Goal: Task Accomplishment & Management: Complete application form

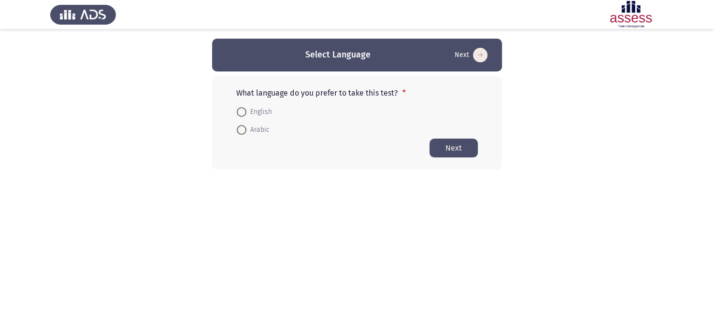
click at [255, 129] on span "Arabic" at bounding box center [257, 130] width 23 height 12
click at [246, 129] on input "Arabic" at bounding box center [242, 130] width 10 height 10
radio input "true"
click at [260, 114] on span "English" at bounding box center [259, 112] width 26 height 12
click at [246, 114] on input "English" at bounding box center [242, 112] width 10 height 10
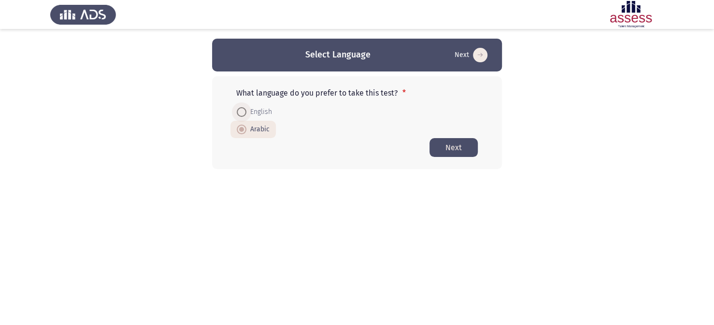
radio input "true"
click at [444, 146] on button "Next" at bounding box center [454, 147] width 48 height 19
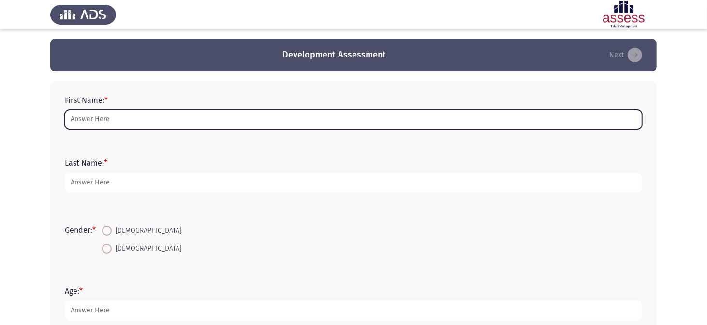
click at [172, 123] on input "First Name: *" at bounding box center [353, 120] width 577 height 20
type input "m"
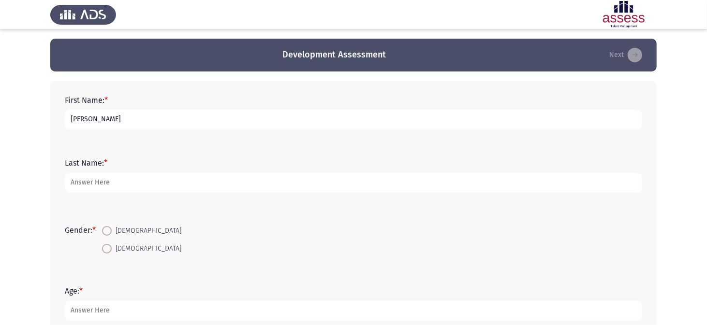
type input "[PERSON_NAME]"
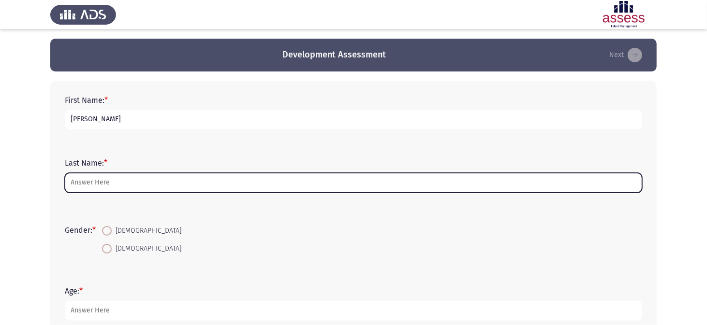
type input "o"
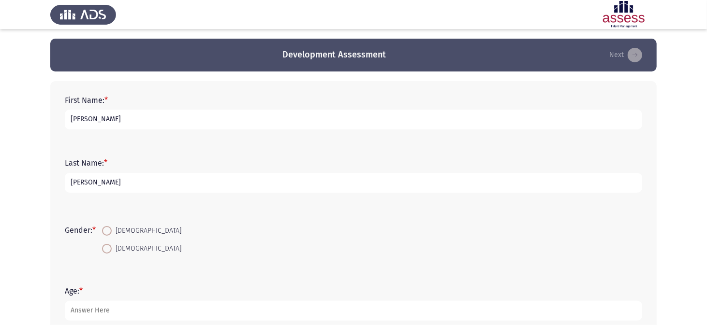
type input "[PERSON_NAME]"
click at [106, 251] on span at bounding box center [107, 249] width 10 height 10
click at [106, 251] on input "[DEMOGRAPHIC_DATA]" at bounding box center [107, 249] width 10 height 10
radio input "true"
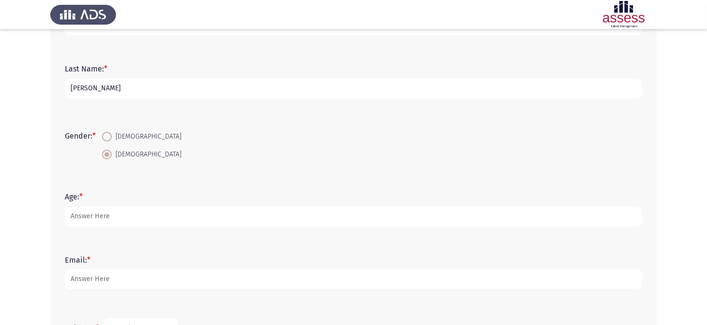
scroll to position [97, 0]
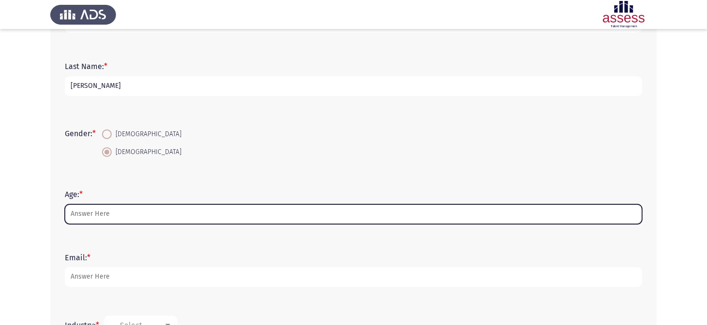
click at [106, 217] on input "Age: *" at bounding box center [353, 214] width 577 height 20
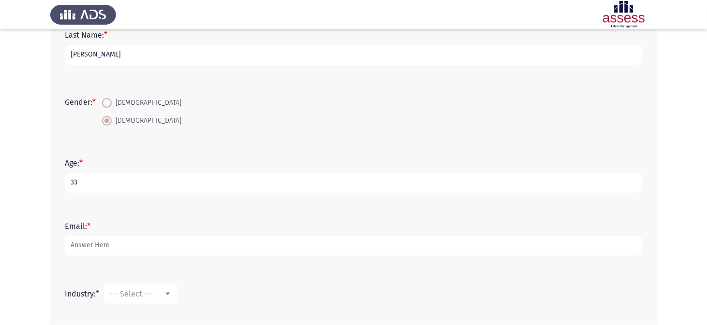
scroll to position [145, 0]
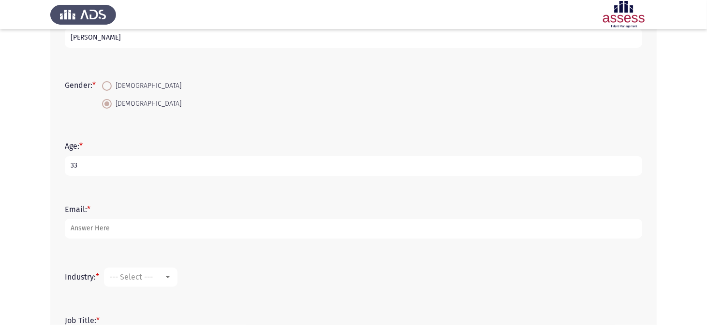
type input "33"
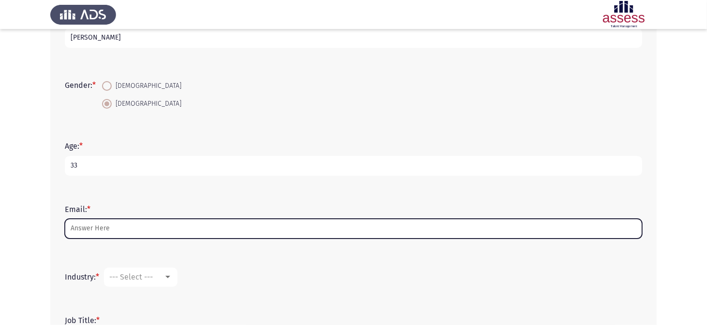
click at [106, 228] on input "Email: *" at bounding box center [353, 229] width 577 height 20
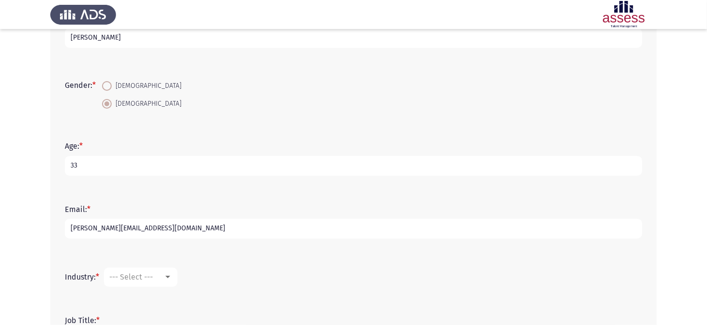
type input "[PERSON_NAME][EMAIL_ADDRESS][DOMAIN_NAME]"
click at [167, 281] on mat-select "--- Select ---" at bounding box center [140, 277] width 73 height 19
click at [170, 276] on div at bounding box center [167, 277] width 5 height 2
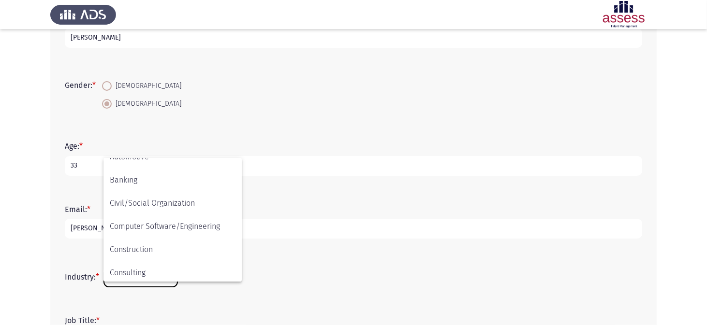
scroll to position [97, 0]
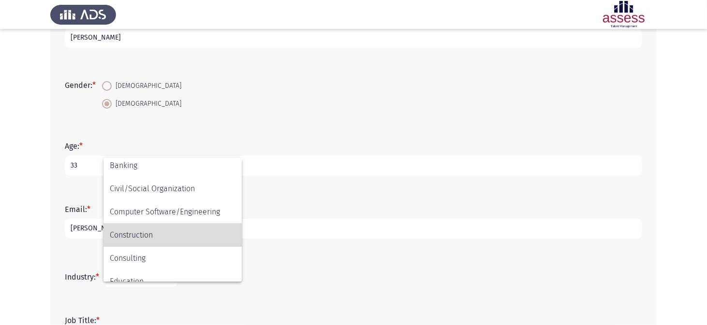
click at [159, 231] on span "Construction" at bounding box center [173, 235] width 126 height 23
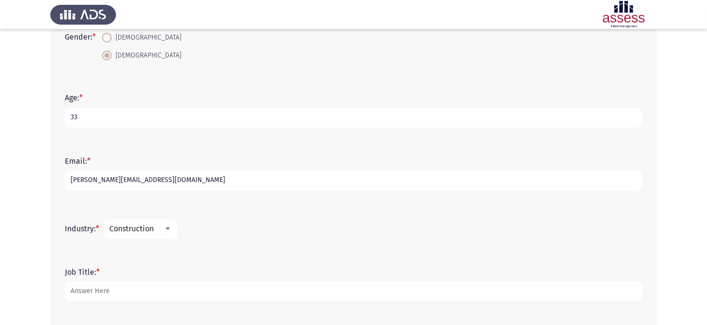
scroll to position [242, 0]
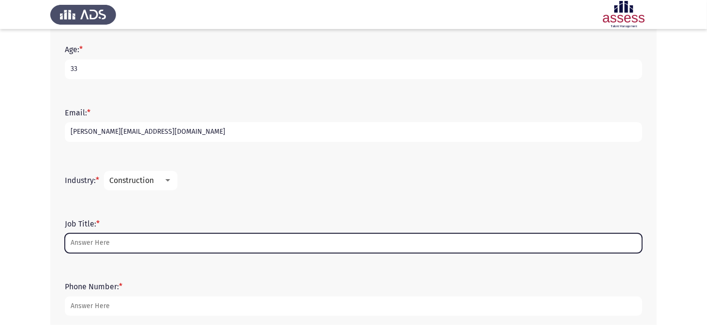
click at [81, 243] on input "Job Title: *" at bounding box center [353, 243] width 577 height 20
type input "s"
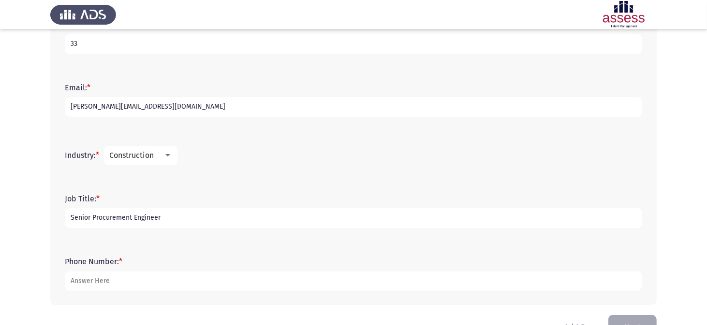
scroll to position [290, 0]
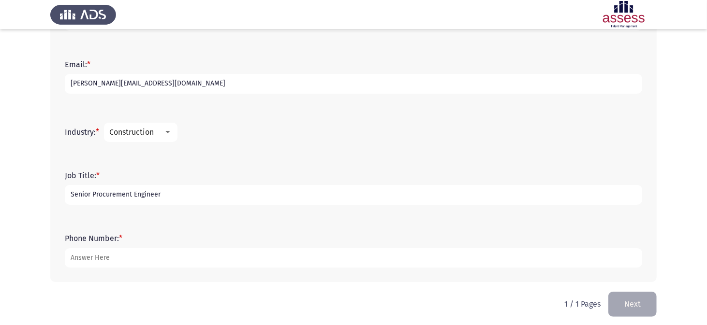
type input "Senior Procurement Engineer"
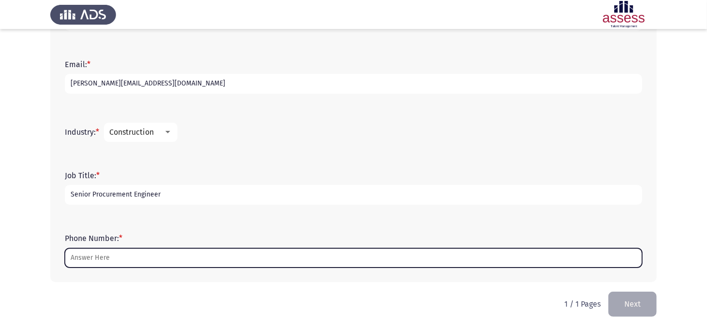
click at [100, 258] on input "Phone Number: *" at bounding box center [353, 258] width 577 height 20
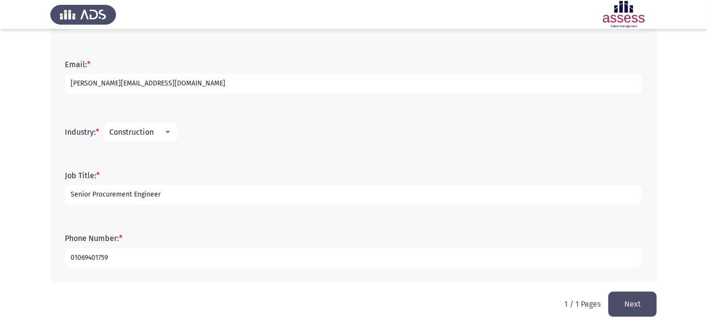
type input "01069401759"
click at [614, 299] on button "Next" at bounding box center [632, 304] width 48 height 25
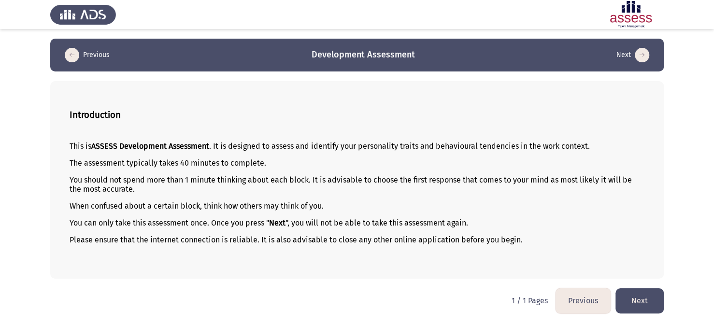
click at [637, 300] on button "Next" at bounding box center [640, 301] width 48 height 25
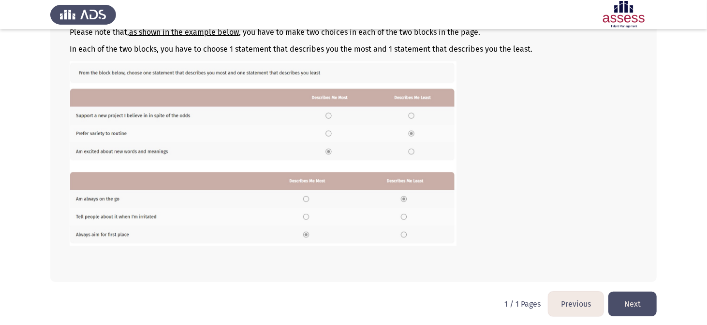
scroll to position [150, 0]
click at [623, 296] on button "Next" at bounding box center [632, 303] width 48 height 25
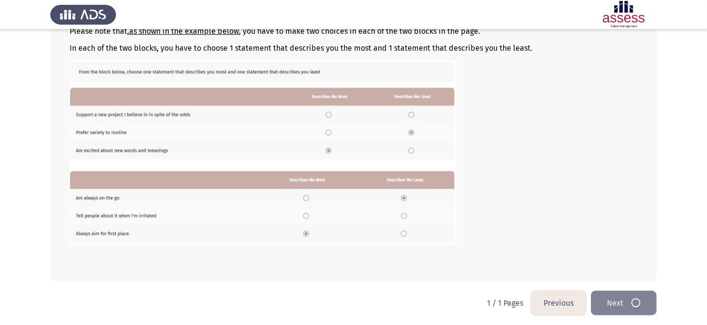
scroll to position [0, 0]
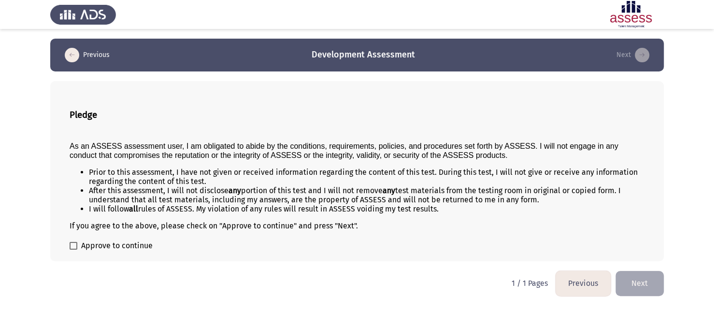
click at [74, 248] on span at bounding box center [74, 246] width 8 height 8
click at [73, 250] on input "Approve to continue" at bounding box center [73, 250] width 0 height 0
checkbox input "true"
click at [644, 283] on button "Next" at bounding box center [640, 283] width 48 height 25
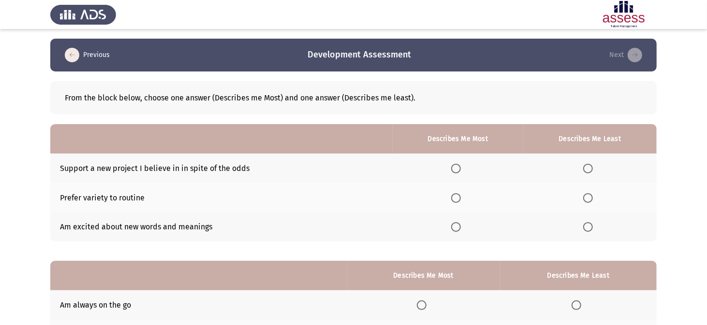
click at [459, 170] on span "Select an option" at bounding box center [456, 169] width 10 height 10
click at [459, 170] on input "Select an option" at bounding box center [456, 169] width 10 height 10
click at [591, 227] on span "Select an option" at bounding box center [588, 227] width 10 height 10
click at [591, 227] on input "Select an option" at bounding box center [588, 227] width 10 height 10
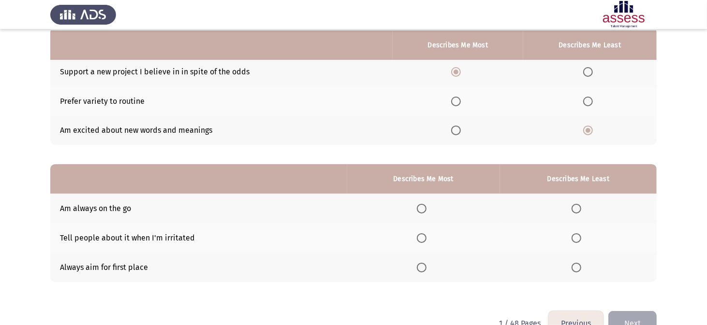
scroll to position [120, 0]
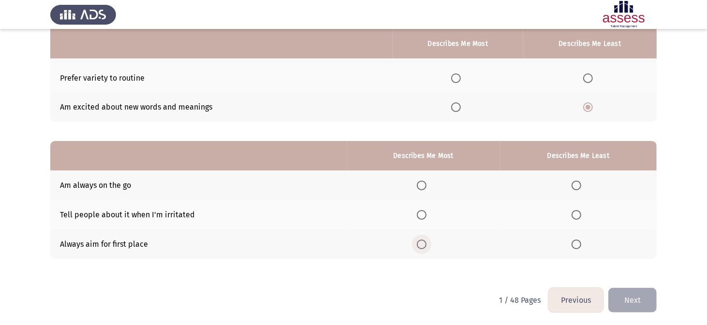
click at [422, 243] on span "Select an option" at bounding box center [422, 245] width 10 height 10
click at [422, 243] on input "Select an option" at bounding box center [422, 245] width 10 height 10
click at [577, 217] on span "Select an option" at bounding box center [576, 215] width 10 height 10
click at [577, 217] on input "Select an option" at bounding box center [576, 215] width 10 height 10
click at [639, 297] on button "Next" at bounding box center [632, 300] width 48 height 25
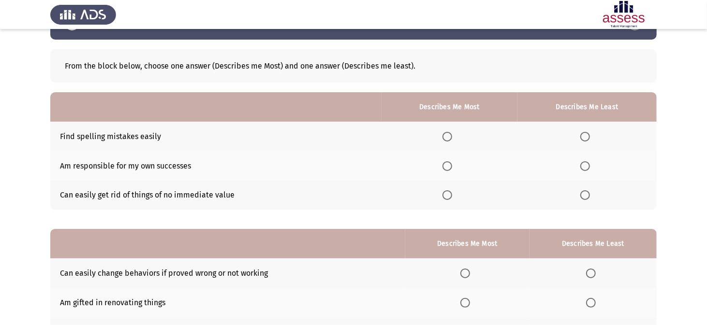
scroll to position [48, 0]
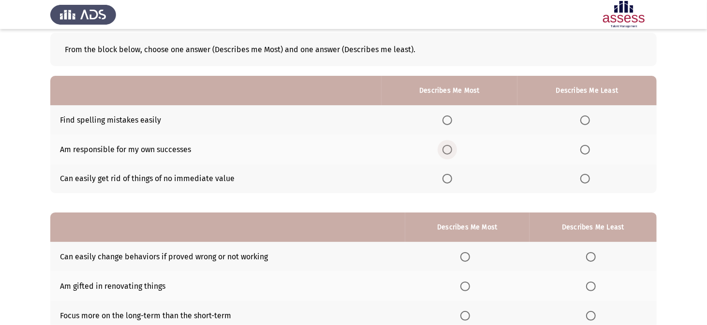
click at [450, 147] on span "Select an option" at bounding box center [447, 150] width 10 height 10
click at [450, 147] on input "Select an option" at bounding box center [447, 150] width 10 height 10
click at [585, 122] on span "Select an option" at bounding box center [585, 121] width 10 height 10
click at [585, 122] on input "Select an option" at bounding box center [585, 121] width 10 height 10
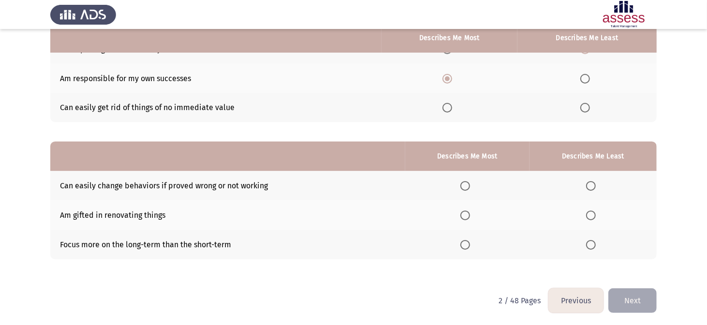
scroll to position [120, 0]
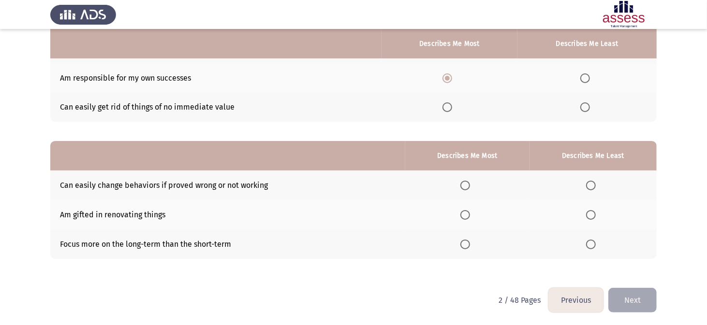
click at [465, 243] on span "Select an option" at bounding box center [465, 245] width 10 height 10
click at [465, 243] on input "Select an option" at bounding box center [465, 245] width 10 height 10
click at [591, 215] on span "Select an option" at bounding box center [591, 215] width 0 height 0
click at [592, 214] on input "Select an option" at bounding box center [591, 215] width 10 height 10
click at [627, 293] on button "Next" at bounding box center [632, 300] width 48 height 25
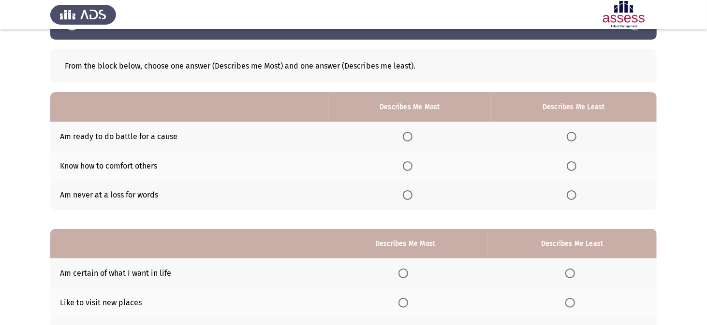
scroll to position [48, 0]
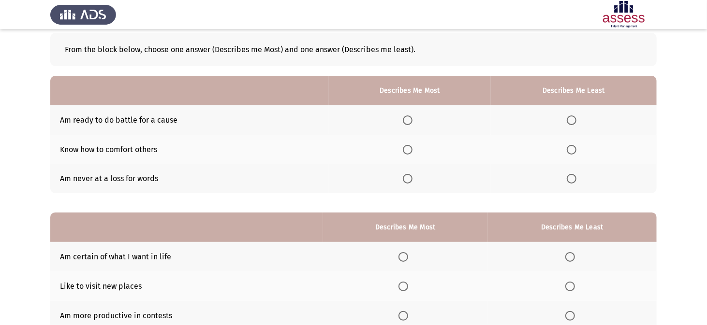
click at [409, 121] on span "Select an option" at bounding box center [408, 121] width 10 height 10
click at [409, 121] on input "Select an option" at bounding box center [408, 121] width 10 height 10
click at [578, 181] on label "Select an option" at bounding box center [573, 179] width 14 height 10
click at [576, 181] on input "Select an option" at bounding box center [571, 179] width 10 height 10
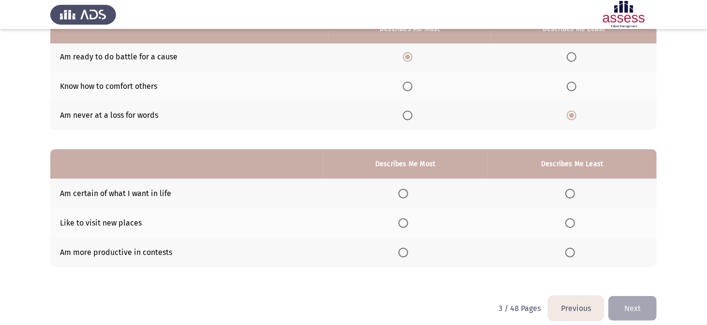
scroll to position [120, 0]
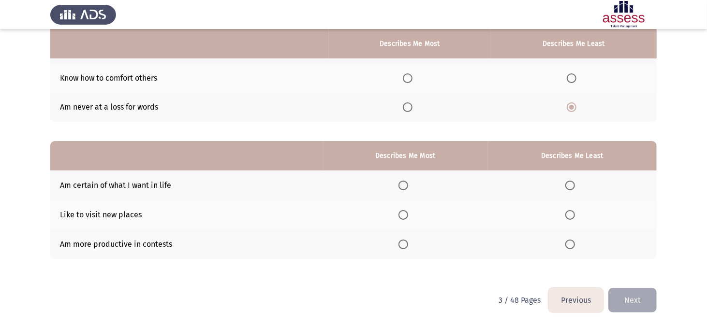
click at [407, 187] on span "Select an option" at bounding box center [403, 186] width 10 height 10
click at [407, 187] on input "Select an option" at bounding box center [403, 186] width 10 height 10
click at [570, 246] on span "Select an option" at bounding box center [570, 245] width 10 height 10
click at [570, 246] on input "Select an option" at bounding box center [570, 245] width 10 height 10
click at [630, 298] on button "Next" at bounding box center [632, 300] width 48 height 25
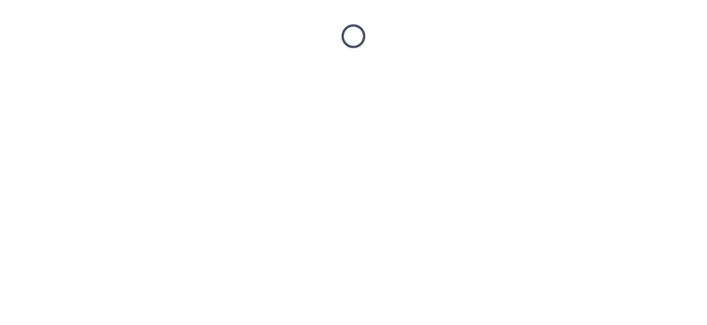
scroll to position [0, 0]
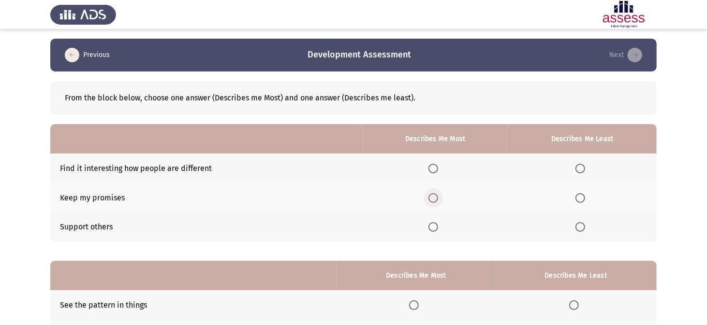
click at [435, 197] on span "Select an option" at bounding box center [433, 198] width 10 height 10
click at [435, 197] on input "Select an option" at bounding box center [433, 198] width 10 height 10
click at [579, 168] on span "Select an option" at bounding box center [580, 169] width 10 height 10
click at [579, 168] on input "Select an option" at bounding box center [580, 169] width 10 height 10
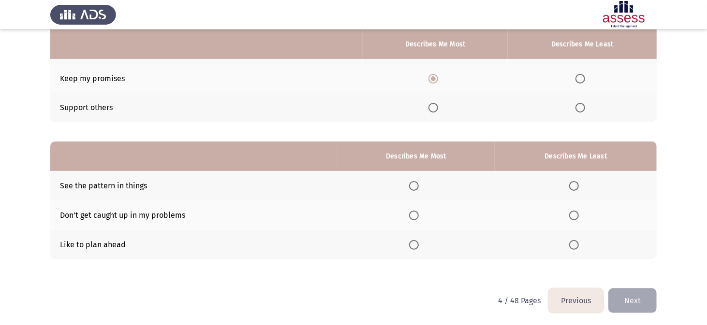
scroll to position [120, 0]
click at [415, 244] on span "Select an option" at bounding box center [414, 245] width 10 height 10
click at [415, 244] on input "Select an option" at bounding box center [414, 245] width 10 height 10
click at [575, 213] on span "Select an option" at bounding box center [574, 215] width 10 height 10
click at [575, 213] on input "Select an option" at bounding box center [574, 215] width 10 height 10
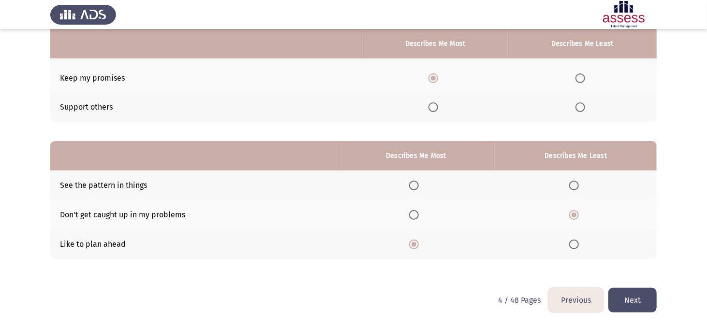
click at [633, 297] on button "Next" at bounding box center [632, 300] width 48 height 25
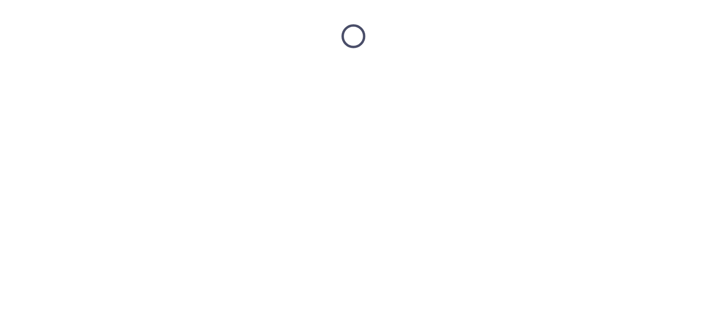
scroll to position [0, 0]
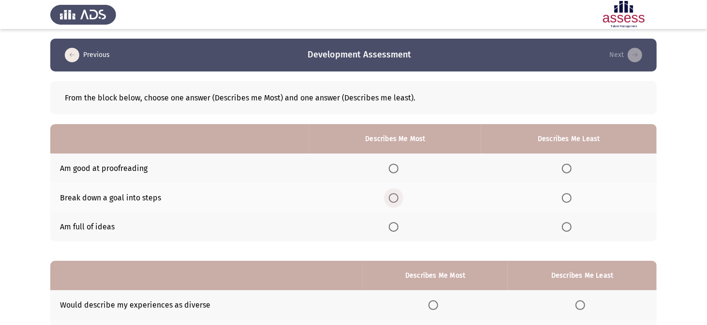
click at [397, 197] on span "Select an option" at bounding box center [394, 198] width 10 height 10
click at [397, 197] on input "Select an option" at bounding box center [394, 198] width 10 height 10
click at [564, 166] on span "Select an option" at bounding box center [567, 169] width 10 height 10
click at [564, 166] on input "Select an option" at bounding box center [567, 169] width 10 height 10
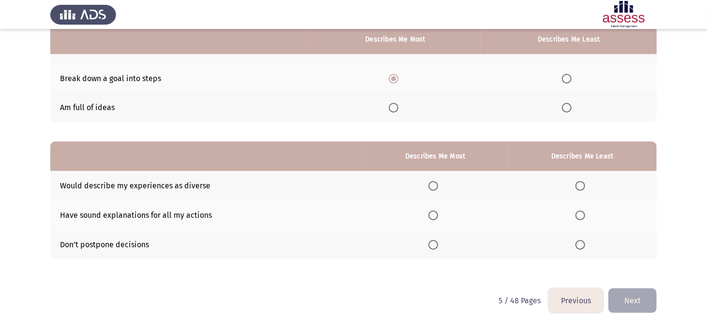
scroll to position [120, 0]
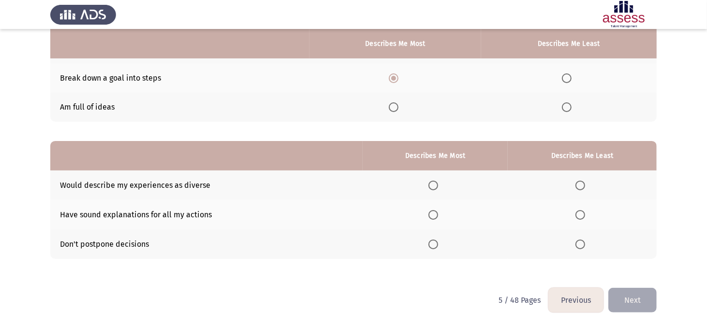
click at [434, 245] on span "Select an option" at bounding box center [433, 245] width 10 height 10
click at [434, 245] on input "Select an option" at bounding box center [433, 245] width 10 height 10
click at [579, 183] on span "Select an option" at bounding box center [580, 186] width 10 height 10
click at [579, 183] on input "Select an option" at bounding box center [580, 186] width 10 height 10
click at [636, 296] on button "Next" at bounding box center [632, 300] width 48 height 25
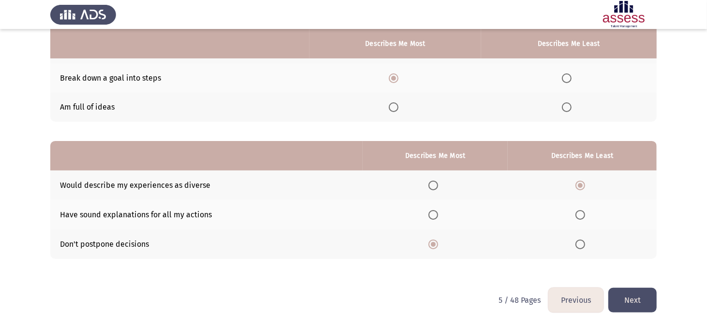
scroll to position [0, 0]
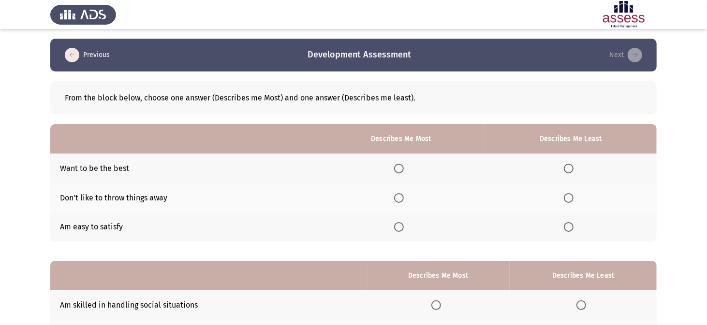
click at [402, 171] on span "Select an option" at bounding box center [399, 169] width 10 height 10
click at [402, 171] on input "Select an option" at bounding box center [399, 169] width 10 height 10
click at [568, 200] on span "Select an option" at bounding box center [569, 198] width 10 height 10
click at [568, 200] on input "Select an option" at bounding box center [569, 198] width 10 height 10
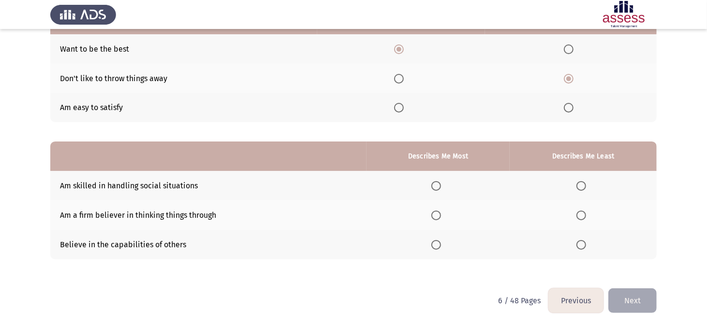
scroll to position [120, 0]
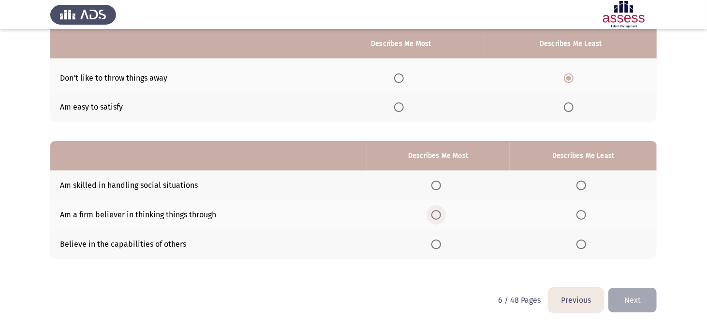
click at [438, 216] on span "Select an option" at bounding box center [436, 215] width 10 height 10
click at [438, 216] on input "Select an option" at bounding box center [436, 215] width 10 height 10
click at [586, 187] on span "Select an option" at bounding box center [581, 186] width 10 height 10
click at [586, 187] on input "Select an option" at bounding box center [581, 186] width 10 height 10
click at [622, 296] on button "Next" at bounding box center [632, 300] width 48 height 25
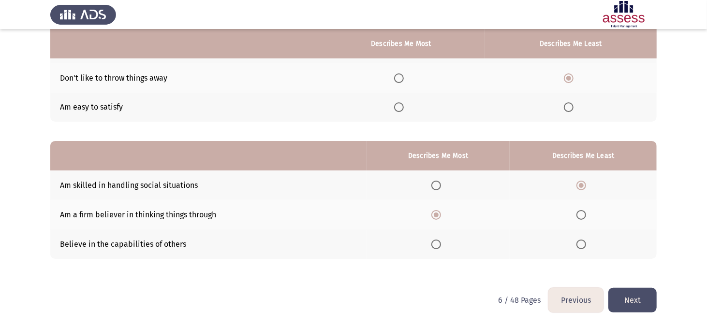
scroll to position [0, 0]
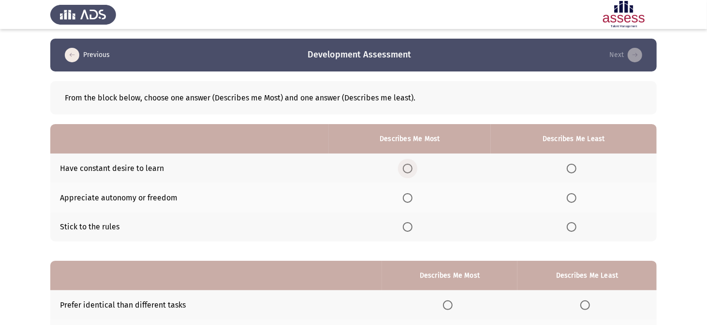
click at [409, 173] on span "Select an option" at bounding box center [408, 169] width 10 height 10
click at [409, 173] on input "Select an option" at bounding box center [408, 169] width 10 height 10
click at [575, 227] on span "Select an option" at bounding box center [571, 227] width 10 height 10
click at [575, 227] on input "Select an option" at bounding box center [571, 227] width 10 height 10
click at [572, 197] on span "Select an option" at bounding box center [571, 198] width 10 height 10
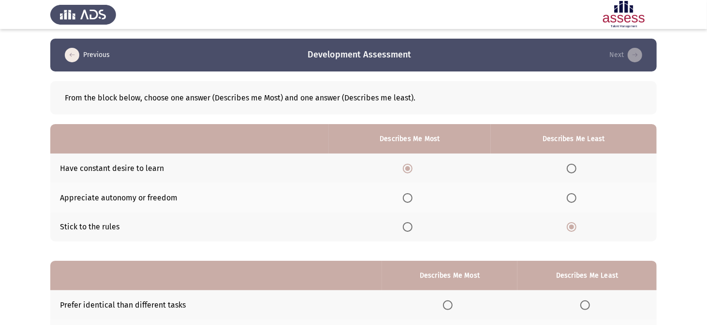
click at [572, 197] on input "Select an option" at bounding box center [571, 198] width 10 height 10
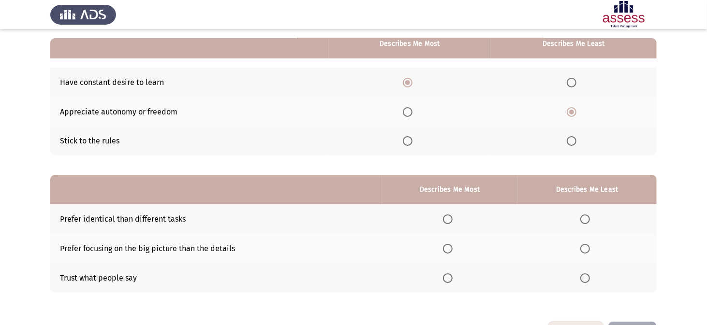
scroll to position [120, 0]
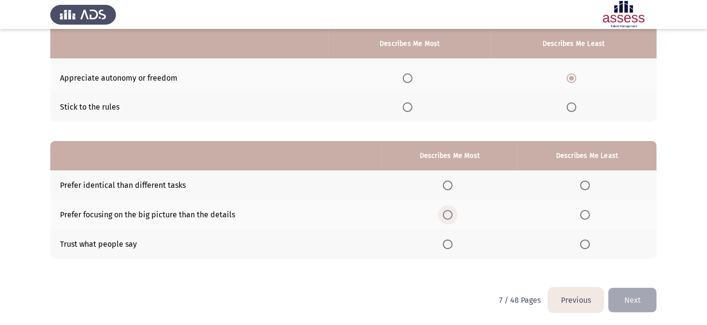
click at [449, 216] on span "Select an option" at bounding box center [448, 215] width 10 height 10
click at [449, 216] on input "Select an option" at bounding box center [448, 215] width 10 height 10
click at [586, 240] on span "Select an option" at bounding box center [585, 245] width 10 height 10
click at [586, 240] on input "Select an option" at bounding box center [585, 245] width 10 height 10
click at [623, 296] on button "Next" at bounding box center [632, 300] width 48 height 25
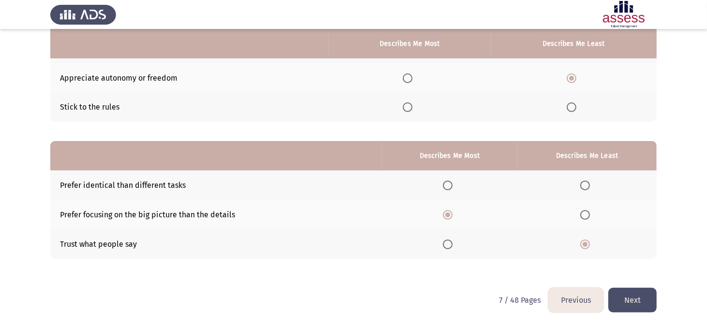
scroll to position [0, 0]
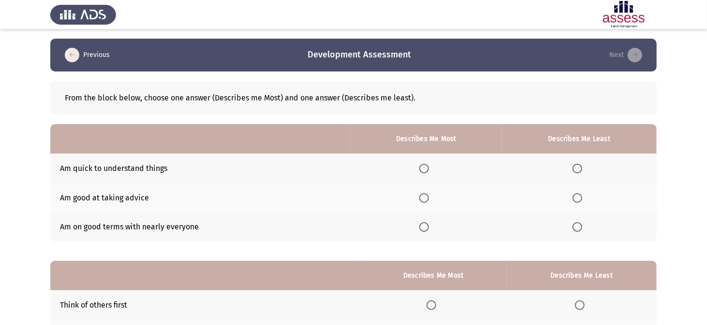
click at [426, 167] on span "Select an option" at bounding box center [424, 169] width 10 height 10
click at [426, 167] on input "Select an option" at bounding box center [424, 169] width 10 height 10
click at [578, 230] on span "Select an option" at bounding box center [577, 227] width 10 height 10
click at [578, 230] on input "Select an option" at bounding box center [577, 227] width 10 height 10
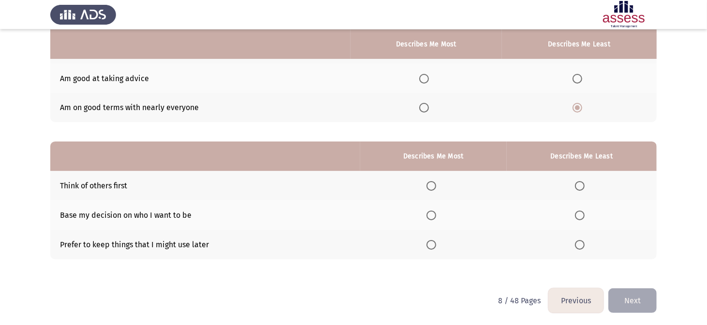
scroll to position [120, 0]
click at [434, 216] on span "Select an option" at bounding box center [431, 215] width 10 height 10
click at [434, 216] on input "Select an option" at bounding box center [431, 215] width 10 height 10
click at [584, 245] on span "Select an option" at bounding box center [580, 245] width 10 height 10
click at [584, 245] on input "Select an option" at bounding box center [580, 245] width 10 height 10
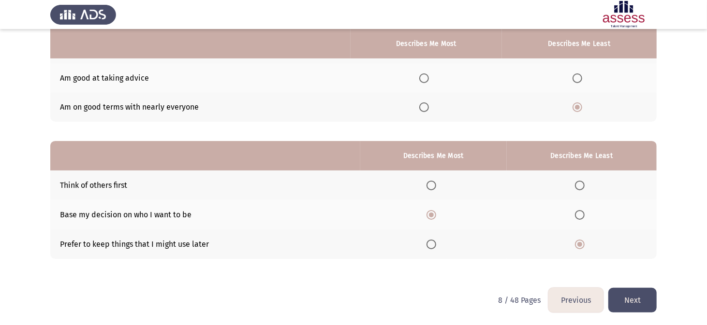
click at [627, 295] on button "Next" at bounding box center [632, 300] width 48 height 25
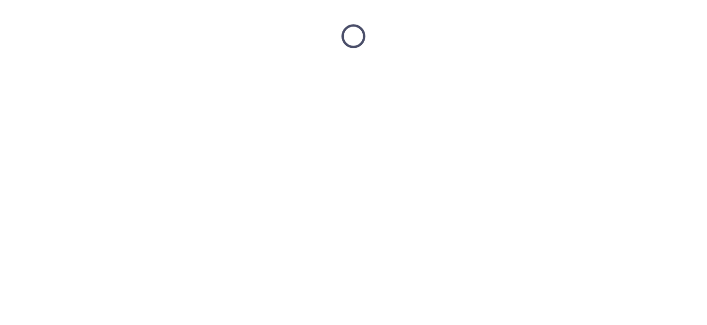
scroll to position [0, 0]
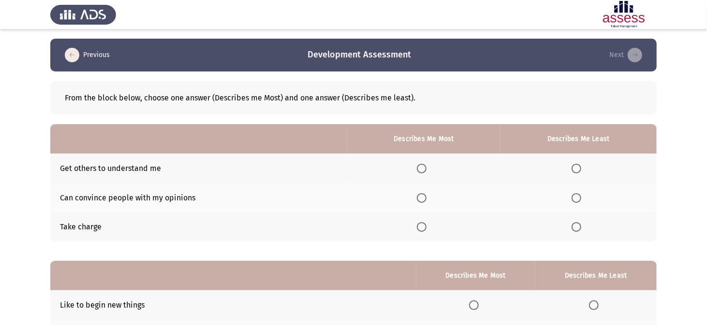
click at [420, 226] on span "Select an option" at bounding box center [422, 227] width 10 height 10
click at [420, 226] on input "Select an option" at bounding box center [422, 227] width 10 height 10
click at [579, 168] on span "Select an option" at bounding box center [576, 169] width 10 height 10
click at [579, 168] on input "Select an option" at bounding box center [576, 169] width 10 height 10
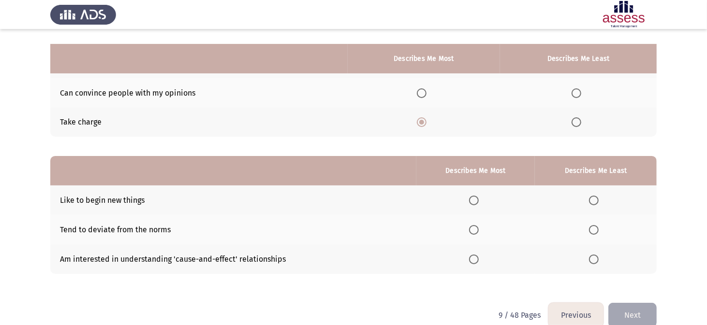
scroll to position [120, 0]
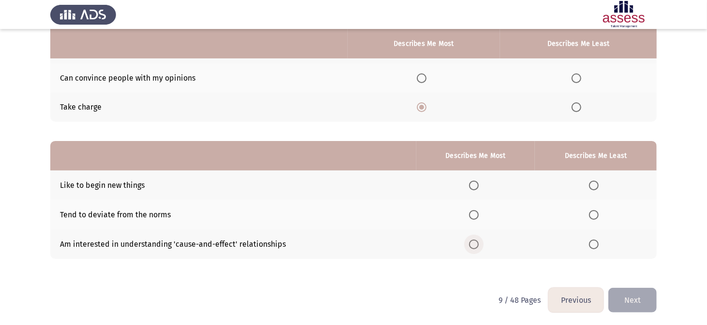
click at [473, 244] on span "Select an option" at bounding box center [474, 245] width 10 height 10
click at [473, 244] on input "Select an option" at bounding box center [474, 245] width 10 height 10
click at [594, 216] on span "Select an option" at bounding box center [594, 215] width 10 height 10
click at [594, 216] on input "Select an option" at bounding box center [594, 215] width 10 height 10
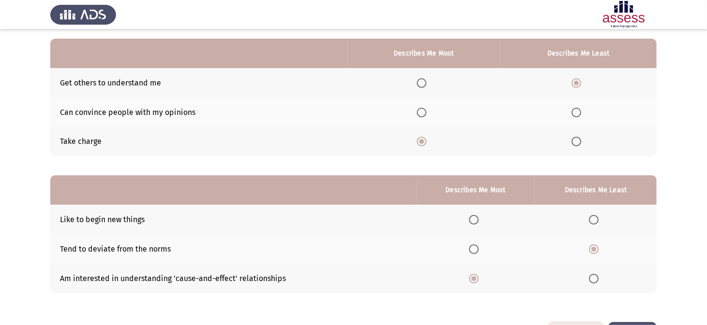
scroll to position [72, 0]
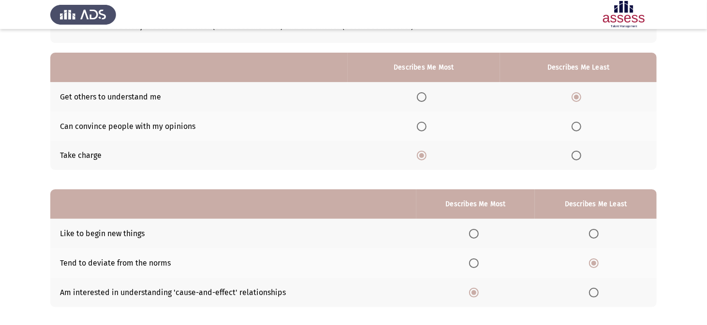
click at [575, 127] on span "Select an option" at bounding box center [576, 127] width 10 height 10
click at [575, 127] on input "Select an option" at bounding box center [576, 127] width 10 height 10
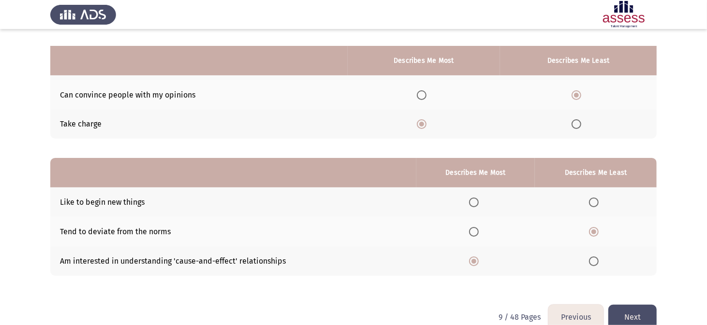
scroll to position [120, 0]
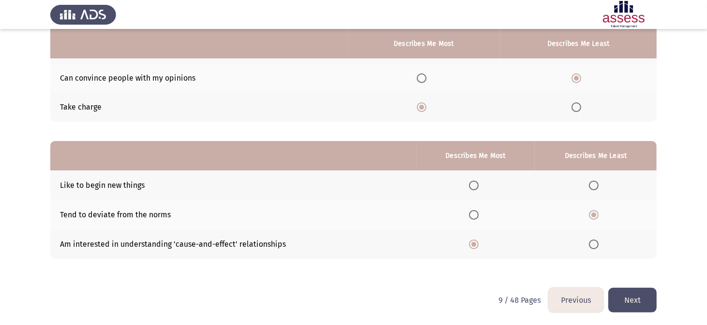
click at [630, 297] on button "Next" at bounding box center [632, 300] width 48 height 25
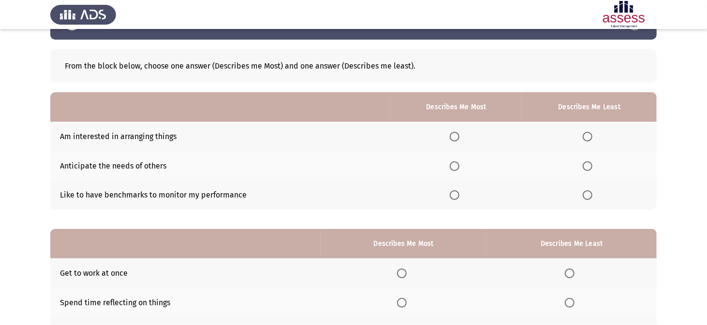
scroll to position [48, 0]
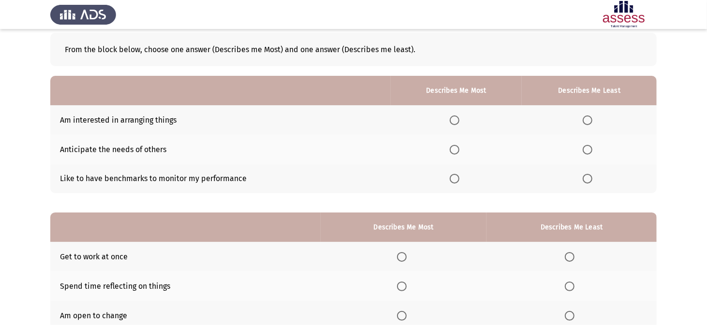
click at [589, 149] on span "Select an option" at bounding box center [587, 150] width 10 height 10
click at [589, 149] on input "Select an option" at bounding box center [587, 150] width 10 height 10
click at [457, 180] on span "Select an option" at bounding box center [454, 179] width 10 height 10
click at [457, 180] on input "Select an option" at bounding box center [454, 179] width 10 height 10
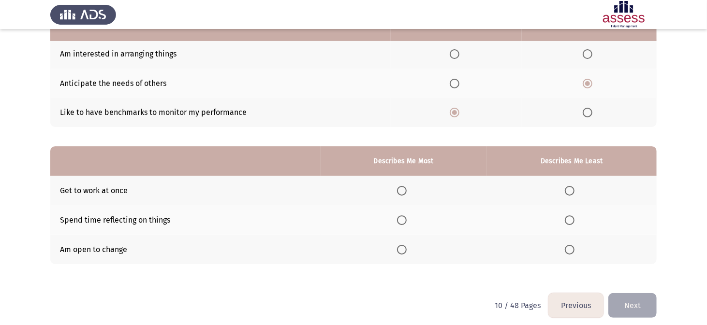
scroll to position [120, 0]
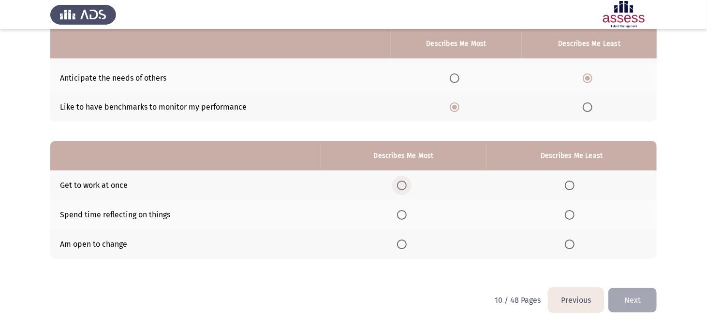
click at [401, 182] on span "Select an option" at bounding box center [402, 186] width 10 height 10
click at [401, 182] on input "Select an option" at bounding box center [402, 186] width 10 height 10
click at [573, 216] on span "Select an option" at bounding box center [569, 215] width 10 height 10
click at [573, 216] on input "Select an option" at bounding box center [569, 215] width 10 height 10
click at [631, 294] on button "Next" at bounding box center [632, 300] width 48 height 25
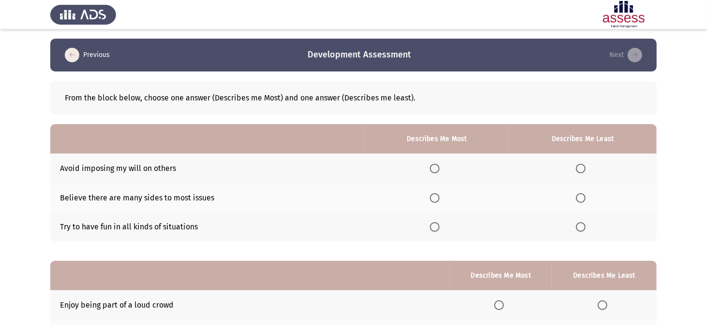
scroll to position [48, 0]
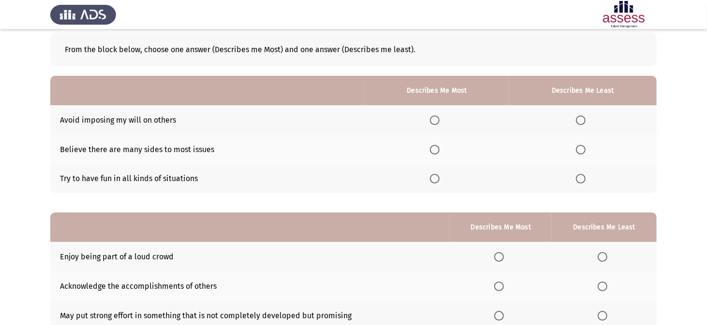
click at [437, 150] on span "Select an option" at bounding box center [435, 150] width 10 height 10
click at [437, 150] on input "Select an option" at bounding box center [435, 150] width 10 height 10
click at [583, 183] on th at bounding box center [582, 178] width 148 height 29
click at [581, 180] on span "Select an option" at bounding box center [581, 179] width 10 height 10
click at [581, 180] on input "Select an option" at bounding box center [581, 179] width 10 height 10
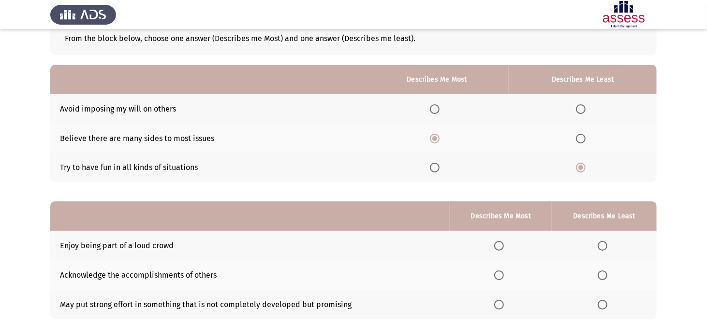
scroll to position [120, 0]
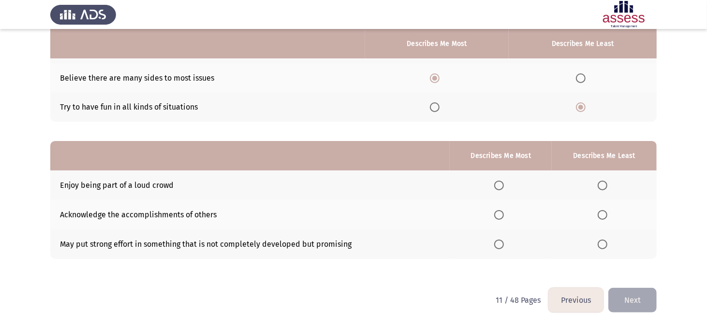
click at [605, 185] on span "Select an option" at bounding box center [602, 186] width 10 height 10
click at [605, 185] on input "Select an option" at bounding box center [602, 186] width 10 height 10
click at [504, 243] on span "Select an option" at bounding box center [499, 245] width 10 height 10
click at [504, 243] on input "Select an option" at bounding box center [499, 245] width 10 height 10
click at [631, 297] on button "Next" at bounding box center [632, 300] width 48 height 25
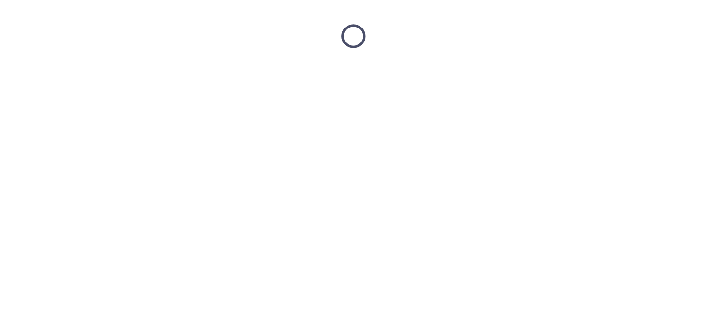
scroll to position [0, 0]
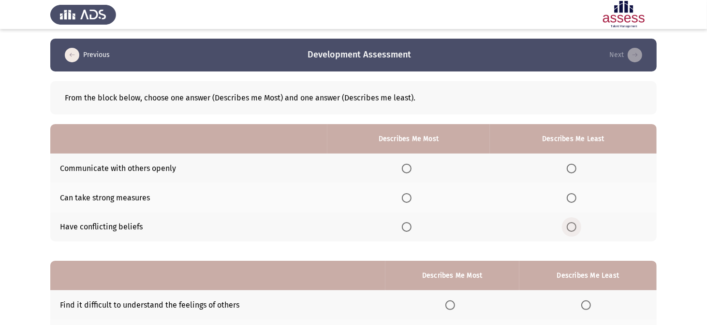
click at [576, 227] on span "Select an option" at bounding box center [571, 227] width 10 height 10
click at [576, 227] on input "Select an option" at bounding box center [571, 227] width 10 height 10
click at [406, 198] on span "Select an option" at bounding box center [406, 198] width 0 height 0
click at [409, 197] on input "Select an option" at bounding box center [407, 198] width 10 height 10
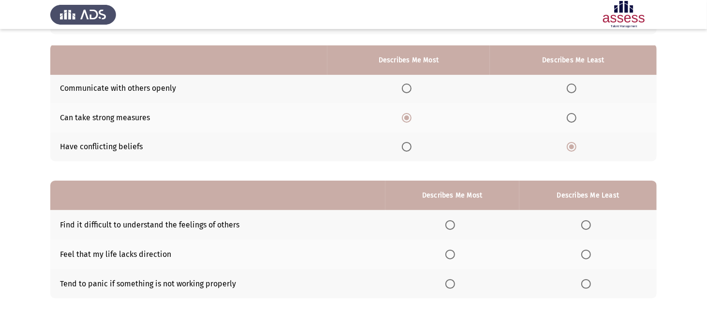
scroll to position [97, 0]
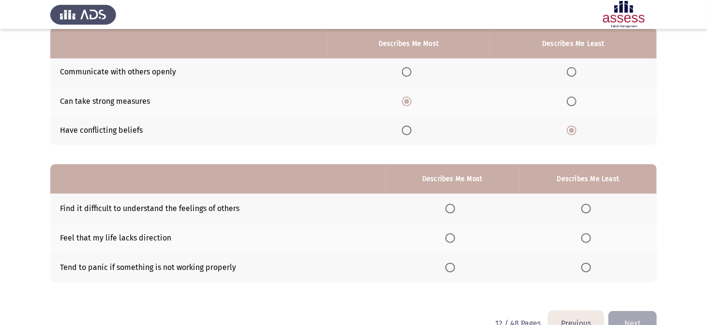
click at [406, 71] on span "Select an option" at bounding box center [407, 72] width 10 height 10
click at [406, 71] on input "Select an option" at bounding box center [407, 72] width 10 height 10
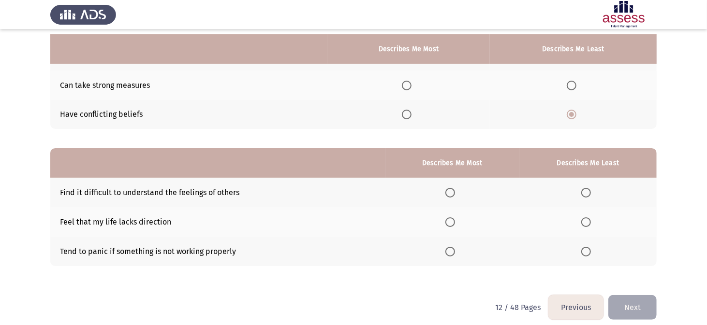
scroll to position [120, 0]
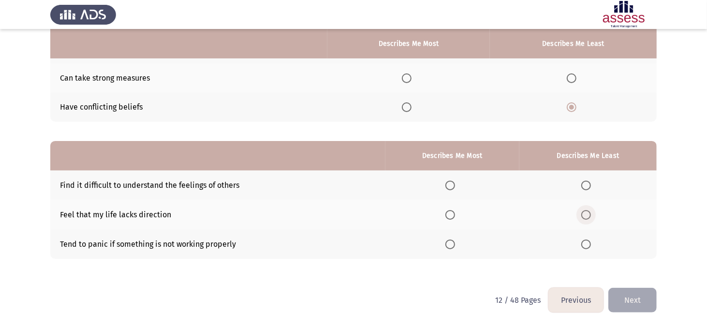
click at [588, 216] on span "Select an option" at bounding box center [586, 215] width 10 height 10
click at [588, 216] on input "Select an option" at bounding box center [586, 215] width 10 height 10
click at [588, 186] on span "Select an option" at bounding box center [586, 186] width 10 height 10
click at [588, 186] on input "Select an option" at bounding box center [586, 186] width 10 height 10
click at [586, 215] on span "Select an option" at bounding box center [586, 215] width 10 height 10
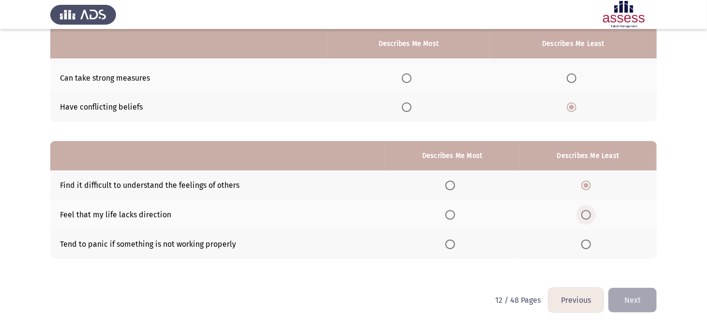
click at [586, 215] on input "Select an option" at bounding box center [586, 215] width 10 height 10
click at [585, 243] on span "Select an option" at bounding box center [586, 245] width 10 height 10
click at [585, 243] on input "Select an option" at bounding box center [586, 245] width 10 height 10
click at [453, 215] on span "Select an option" at bounding box center [450, 215] width 10 height 10
click at [453, 215] on input "Select an option" at bounding box center [450, 215] width 10 height 10
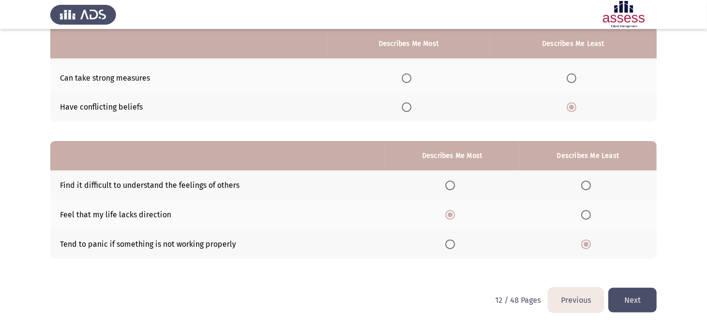
click at [636, 296] on button "Next" at bounding box center [632, 300] width 48 height 25
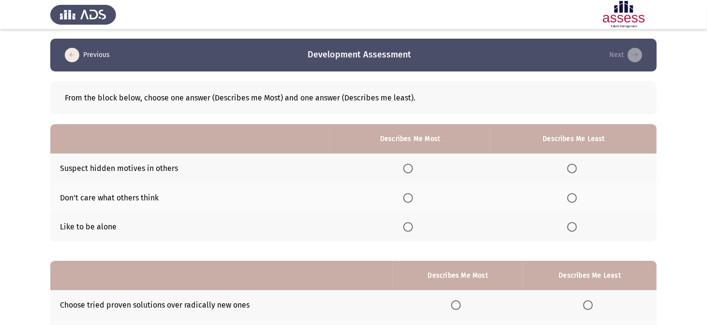
scroll to position [48, 0]
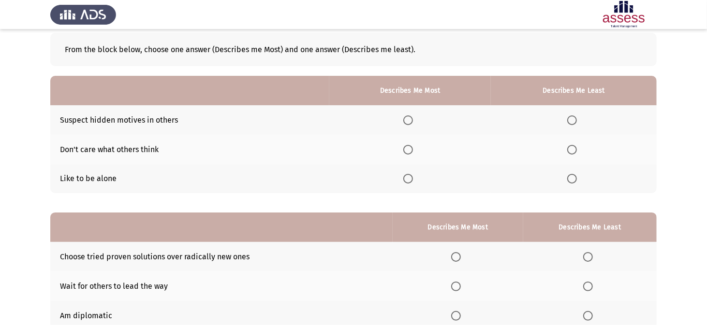
click at [573, 181] on span "Select an option" at bounding box center [572, 179] width 10 height 10
click at [573, 181] on input "Select an option" at bounding box center [572, 179] width 10 height 10
click at [408, 123] on span "Select an option" at bounding box center [408, 121] width 10 height 10
click at [408, 123] on input "Select an option" at bounding box center [408, 121] width 10 height 10
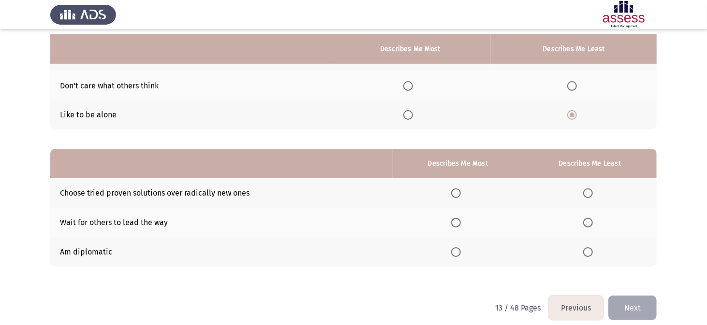
scroll to position [120, 0]
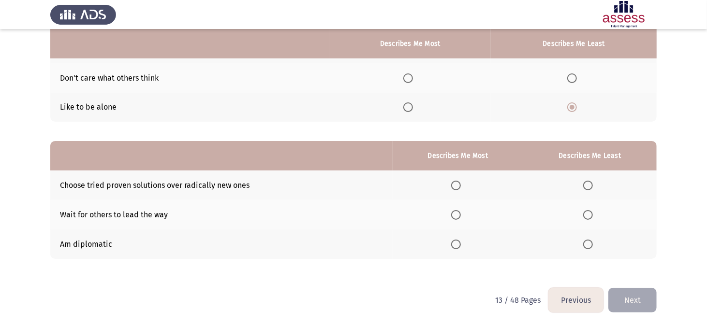
click at [455, 187] on span "Select an option" at bounding box center [456, 186] width 10 height 10
click at [455, 187] on input "Select an option" at bounding box center [456, 186] width 10 height 10
click at [581, 214] on th at bounding box center [589, 214] width 133 height 29
click at [590, 216] on span "Select an option" at bounding box center [588, 215] width 10 height 10
click at [590, 216] on input "Select an option" at bounding box center [588, 215] width 10 height 10
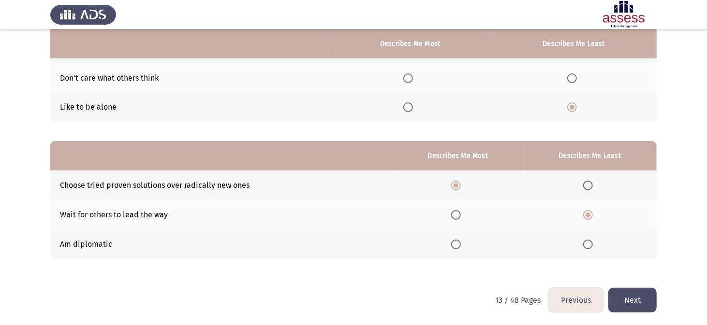
click at [625, 303] on button "Next" at bounding box center [632, 300] width 48 height 25
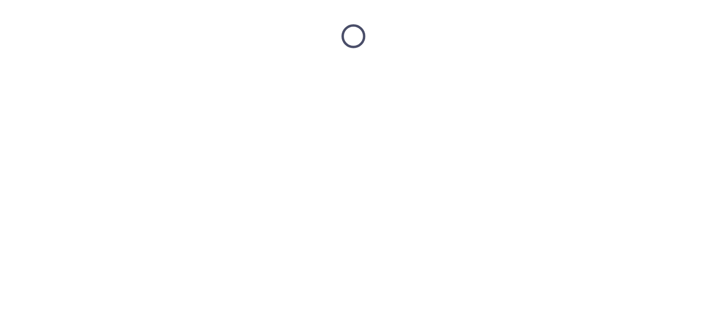
scroll to position [0, 0]
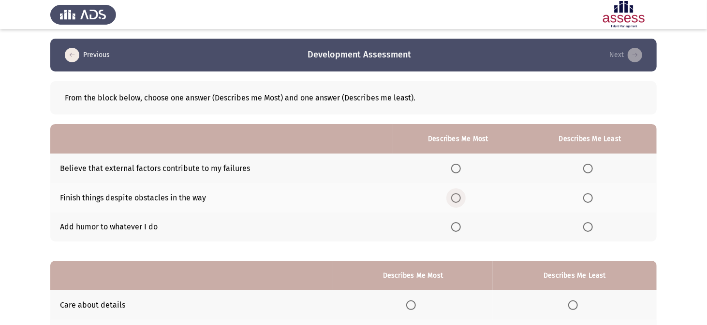
click at [458, 195] on span "Select an option" at bounding box center [456, 198] width 10 height 10
click at [458, 195] on input "Select an option" at bounding box center [456, 198] width 10 height 10
click at [588, 169] on span "Select an option" at bounding box center [588, 169] width 10 height 10
click at [588, 169] on input "Select an option" at bounding box center [588, 169] width 10 height 10
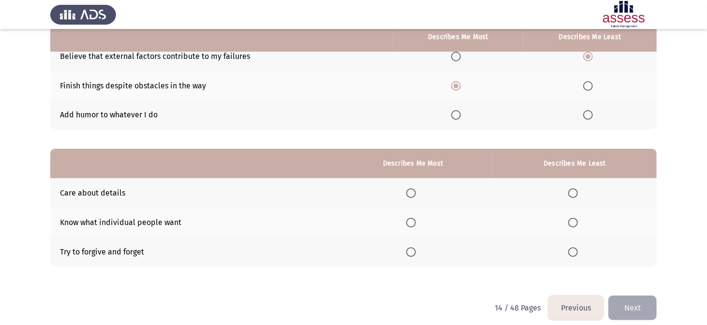
scroll to position [120, 0]
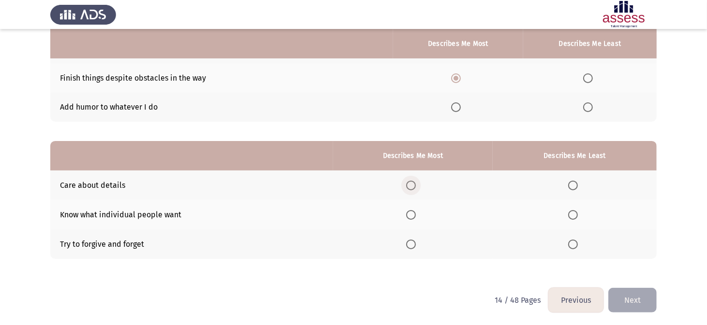
click at [416, 181] on span "Select an option" at bounding box center [411, 186] width 10 height 10
click at [416, 181] on input "Select an option" at bounding box center [411, 186] width 10 height 10
click at [574, 218] on th at bounding box center [574, 214] width 164 height 29
click at [572, 215] on span "Select an option" at bounding box center [573, 215] width 10 height 10
click at [572, 215] on input "Select an option" at bounding box center [573, 215] width 10 height 10
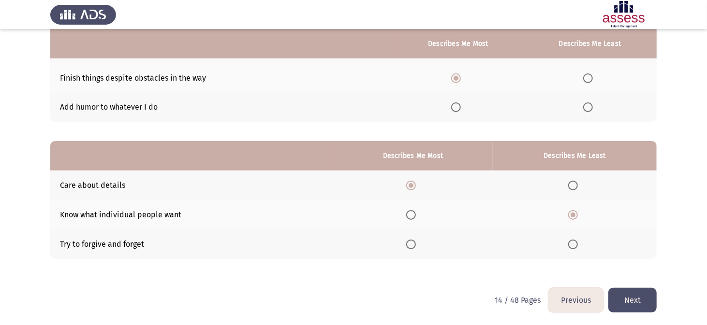
click at [637, 299] on button "Next" at bounding box center [632, 300] width 48 height 25
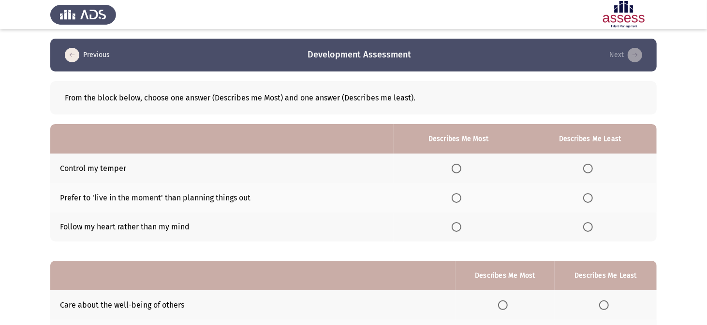
scroll to position [48, 0]
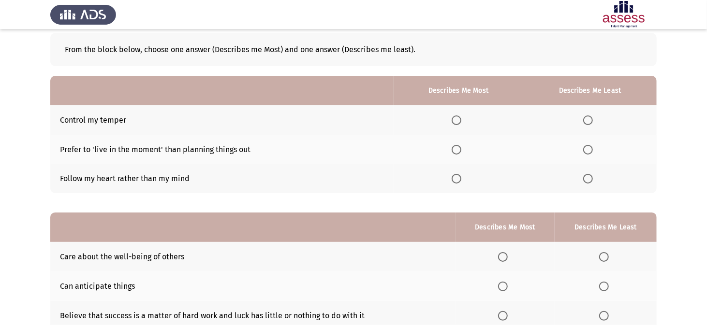
click at [458, 119] on span "Select an option" at bounding box center [456, 121] width 10 height 10
click at [458, 119] on input "Select an option" at bounding box center [456, 121] width 10 height 10
drag, startPoint x: 588, startPoint y: 154, endPoint x: 575, endPoint y: 155, distance: 12.6
click at [587, 154] on th at bounding box center [589, 149] width 133 height 29
click at [585, 152] on span "Select an option" at bounding box center [588, 150] width 10 height 10
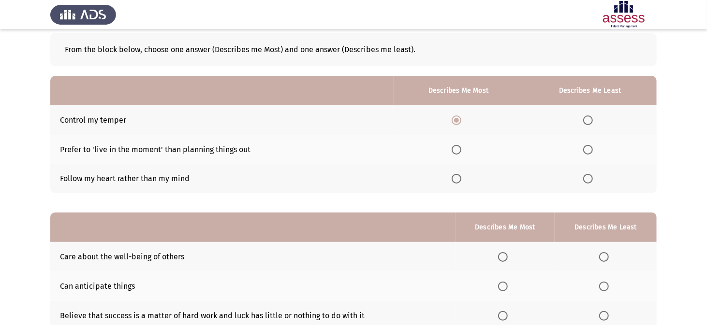
click at [585, 152] on input "Select an option" at bounding box center [588, 150] width 10 height 10
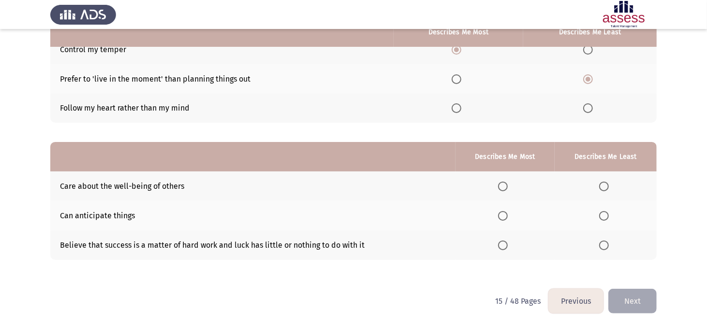
scroll to position [120, 0]
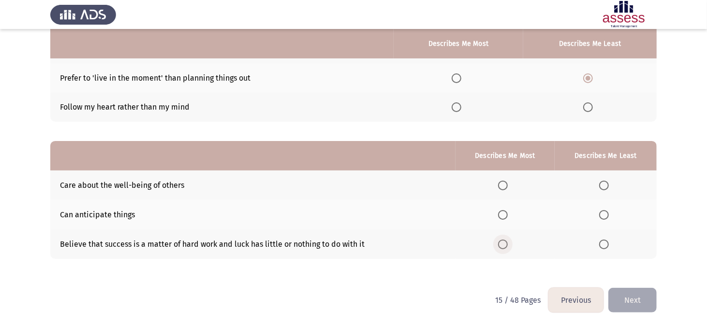
click at [504, 244] on span "Select an option" at bounding box center [503, 245] width 10 height 10
click at [504, 244] on input "Select an option" at bounding box center [503, 245] width 10 height 10
click at [604, 216] on span "Select an option" at bounding box center [604, 215] width 10 height 10
click at [604, 216] on input "Select an option" at bounding box center [604, 215] width 10 height 10
click at [126, 215] on td "Can anticipate things" at bounding box center [252, 214] width 405 height 29
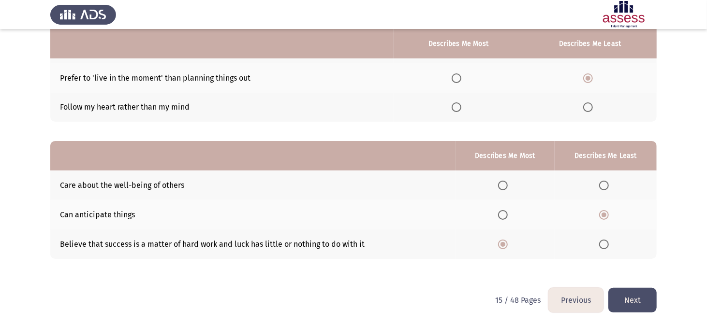
click at [126, 215] on td "Can anticipate things" at bounding box center [252, 214] width 405 height 29
drag, startPoint x: 134, startPoint y: 215, endPoint x: 72, endPoint y: 216, distance: 62.4
click at [72, 216] on td "Can anticipate things" at bounding box center [252, 214] width 405 height 29
click at [605, 241] on span "Select an option" at bounding box center [604, 245] width 10 height 10
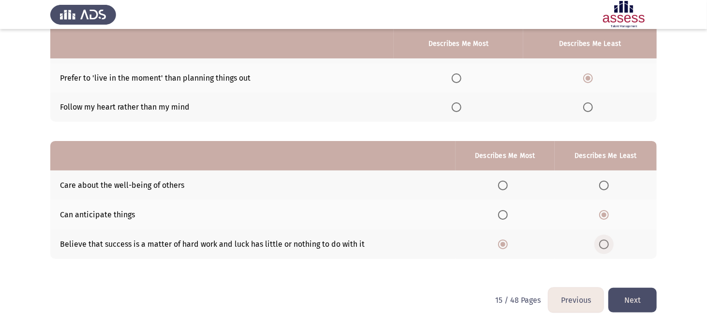
click at [605, 241] on input "Select an option" at bounding box center [604, 245] width 10 height 10
click at [504, 188] on span "Select an option" at bounding box center [503, 186] width 10 height 10
click at [504, 188] on input "Select an option" at bounding box center [503, 186] width 10 height 10
click at [636, 299] on button "Next" at bounding box center [632, 300] width 48 height 25
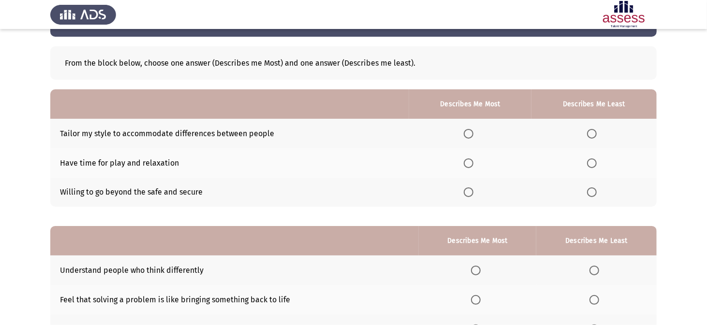
scroll to position [48, 0]
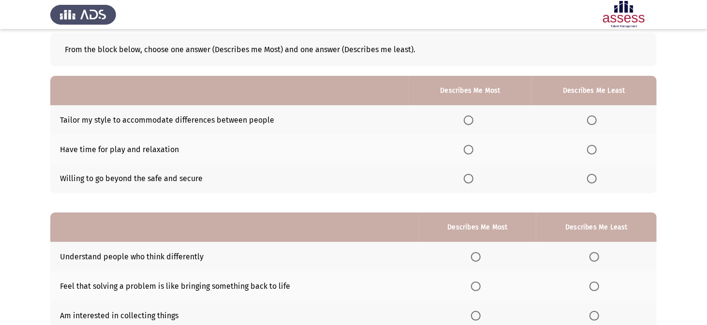
click at [470, 180] on span "Select an option" at bounding box center [468, 179] width 10 height 10
click at [470, 180] on input "Select an option" at bounding box center [468, 179] width 10 height 10
click at [594, 152] on span "Select an option" at bounding box center [592, 150] width 10 height 10
click at [594, 152] on input "Select an option" at bounding box center [592, 150] width 10 height 10
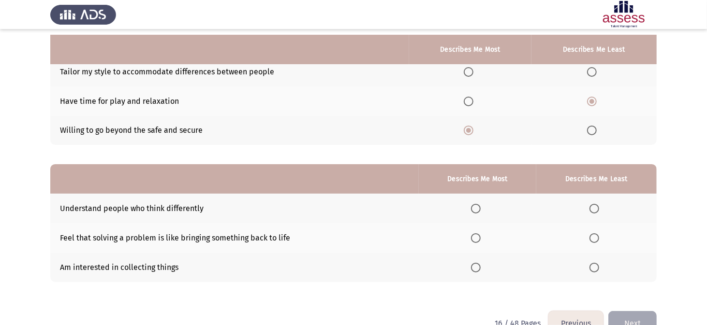
scroll to position [120, 0]
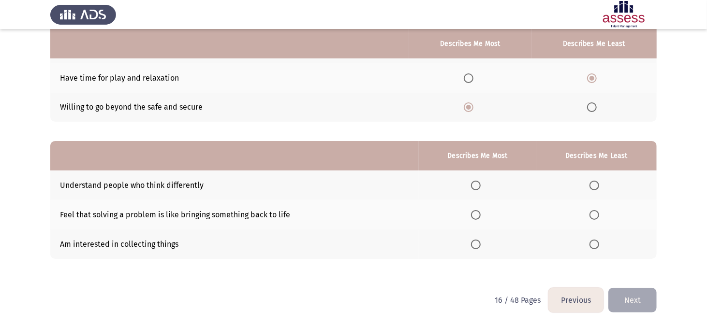
click at [475, 186] on span "Select an option" at bounding box center [476, 186] width 10 height 10
click at [475, 186] on input "Select an option" at bounding box center [476, 186] width 10 height 10
click at [595, 215] on span "Select an option" at bounding box center [594, 215] width 10 height 10
click at [595, 215] on input "Select an option" at bounding box center [594, 215] width 10 height 10
click at [634, 297] on button "Next" at bounding box center [632, 300] width 48 height 25
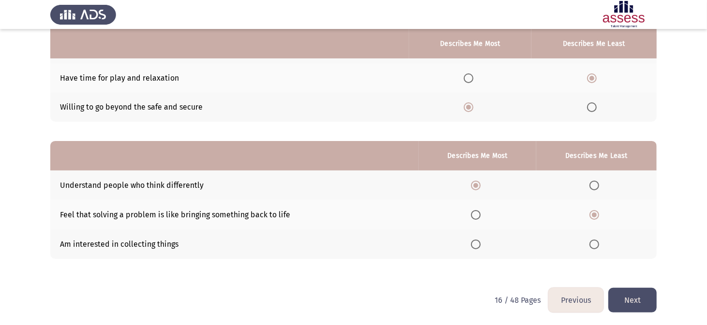
scroll to position [0, 0]
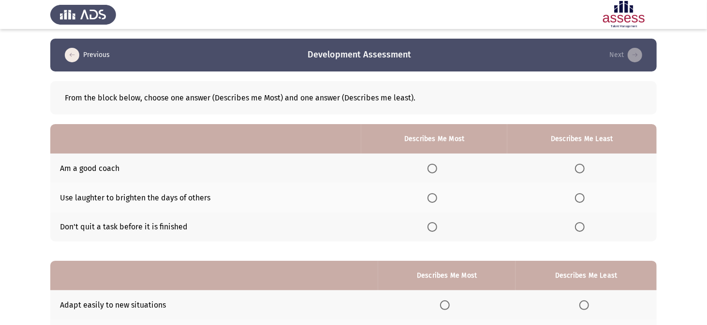
click at [436, 169] on span "Select an option" at bounding box center [432, 169] width 10 height 10
click at [436, 169] on input "Select an option" at bounding box center [432, 169] width 10 height 10
click at [582, 201] on span "Select an option" at bounding box center [580, 198] width 10 height 10
click at [582, 201] on input "Select an option" at bounding box center [580, 198] width 10 height 10
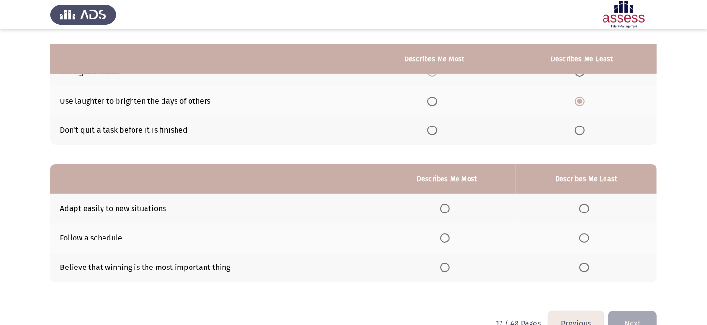
scroll to position [120, 0]
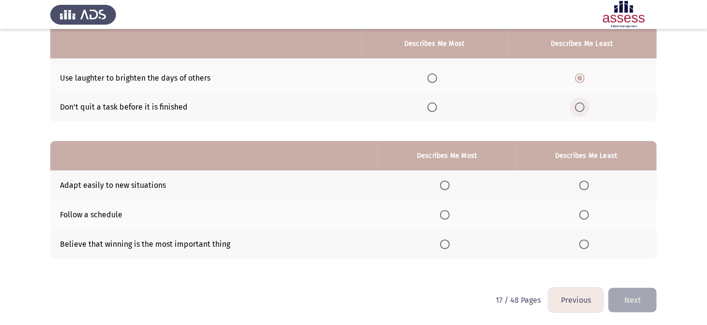
click at [582, 107] on span "Select an option" at bounding box center [580, 107] width 10 height 10
click at [582, 107] on input "Select an option" at bounding box center [580, 107] width 10 height 10
click at [445, 186] on span "Select an option" at bounding box center [445, 186] width 10 height 10
click at [445, 186] on input "Select an option" at bounding box center [445, 186] width 10 height 10
click at [585, 245] on span "Select an option" at bounding box center [584, 245] width 10 height 10
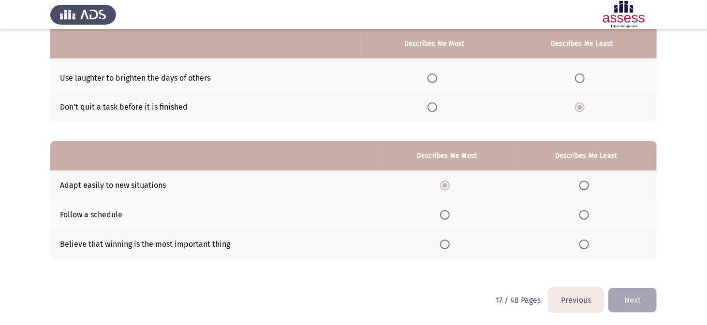
click at [585, 245] on input "Select an option" at bounding box center [584, 245] width 10 height 10
click at [633, 298] on button "Next" at bounding box center [632, 300] width 48 height 25
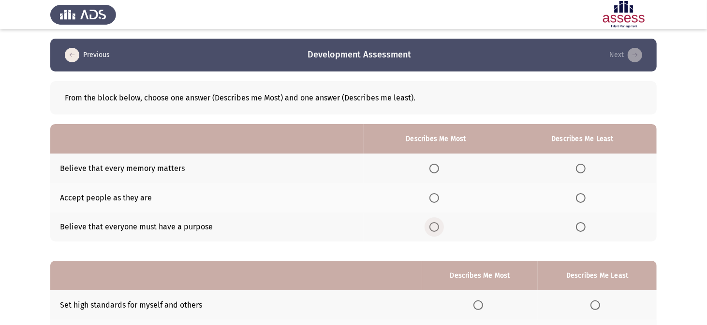
click at [436, 228] on span "Select an option" at bounding box center [434, 227] width 10 height 10
click at [436, 228] on input "Select an option" at bounding box center [434, 227] width 10 height 10
click at [584, 169] on span "Select an option" at bounding box center [581, 169] width 10 height 10
click at [584, 169] on input "Select an option" at bounding box center [581, 169] width 10 height 10
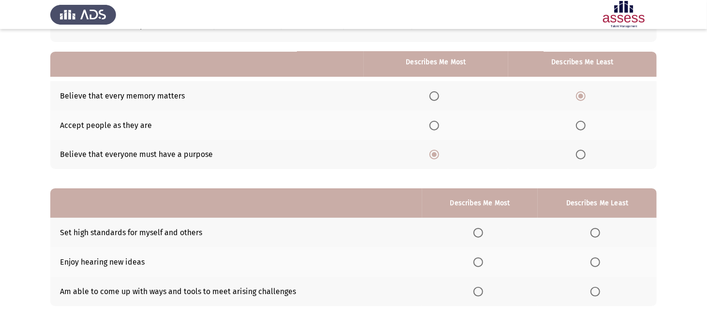
scroll to position [97, 0]
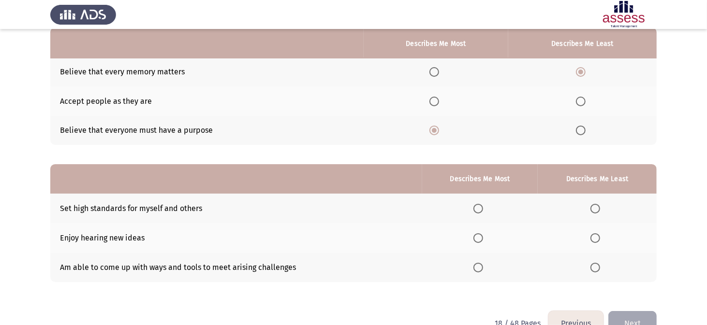
click at [581, 102] on span "Select an option" at bounding box center [581, 102] width 10 height 10
click at [581, 102] on input "Select an option" at bounding box center [581, 102] width 10 height 10
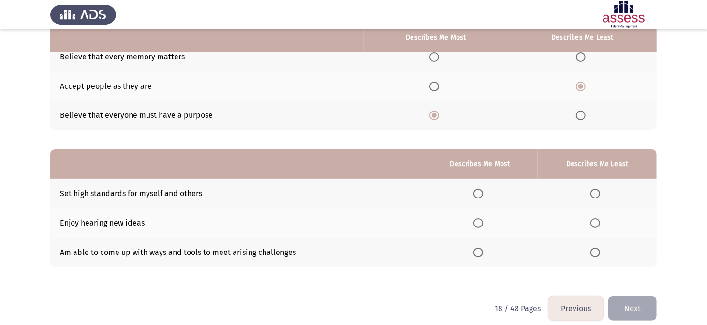
scroll to position [120, 0]
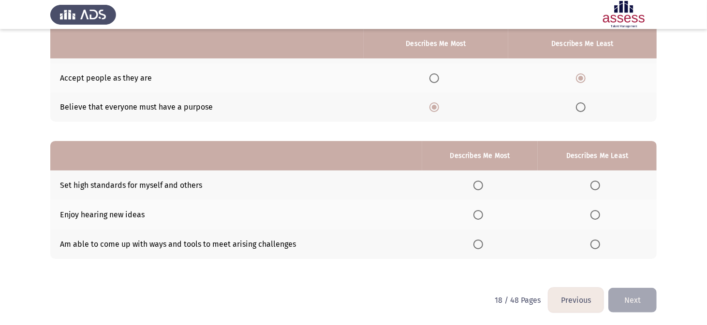
click at [481, 245] on span "Select an option" at bounding box center [478, 245] width 10 height 10
click at [481, 245] on input "Select an option" at bounding box center [478, 245] width 10 height 10
click at [594, 215] on span "Select an option" at bounding box center [595, 215] width 10 height 10
click at [594, 215] on input "Select an option" at bounding box center [595, 215] width 10 height 10
click at [622, 297] on button "Next" at bounding box center [632, 300] width 48 height 25
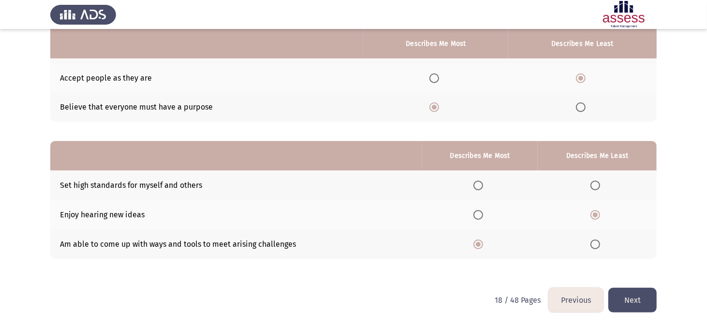
scroll to position [0, 0]
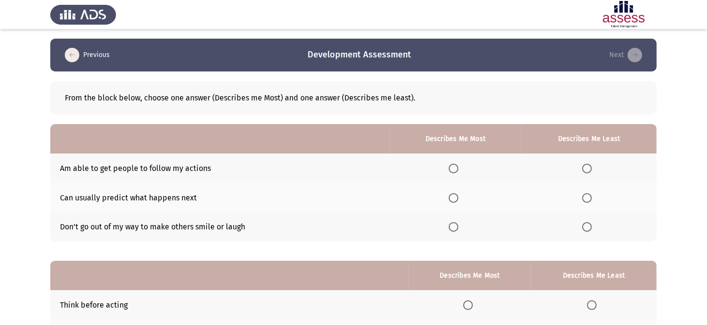
click at [456, 169] on span "Select an option" at bounding box center [454, 169] width 10 height 10
click at [456, 169] on input "Select an option" at bounding box center [454, 169] width 10 height 10
click at [590, 228] on span "Select an option" at bounding box center [587, 227] width 10 height 10
click at [590, 228] on input "Select an option" at bounding box center [587, 227] width 10 height 10
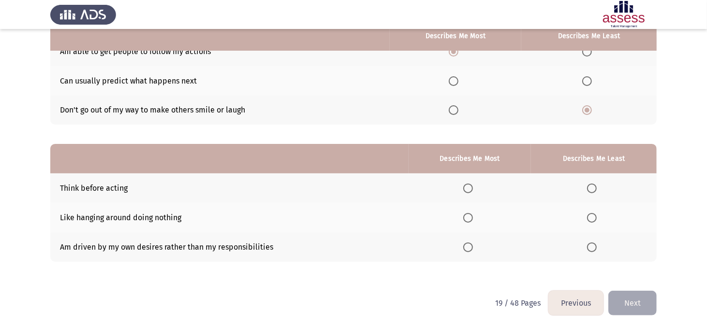
scroll to position [120, 0]
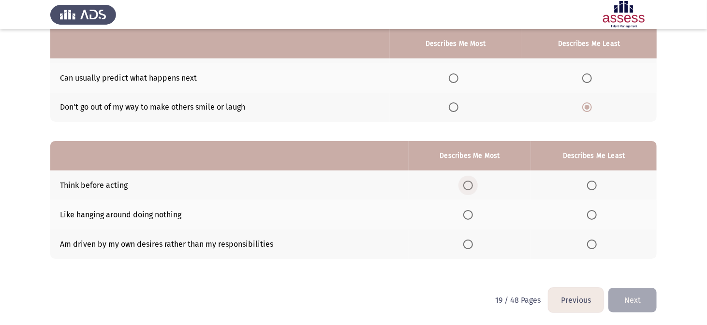
click at [468, 187] on span "Select an option" at bounding box center [468, 186] width 10 height 10
click at [468, 187] on input "Select an option" at bounding box center [468, 186] width 10 height 10
click at [593, 220] on th at bounding box center [594, 214] width 126 height 29
click at [592, 215] on span "Select an option" at bounding box center [592, 215] width 10 height 10
click at [592, 215] on input "Select an option" at bounding box center [592, 215] width 10 height 10
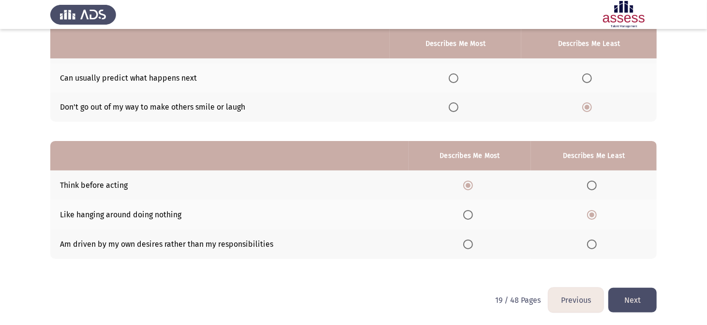
click at [628, 295] on button "Next" at bounding box center [632, 300] width 48 height 25
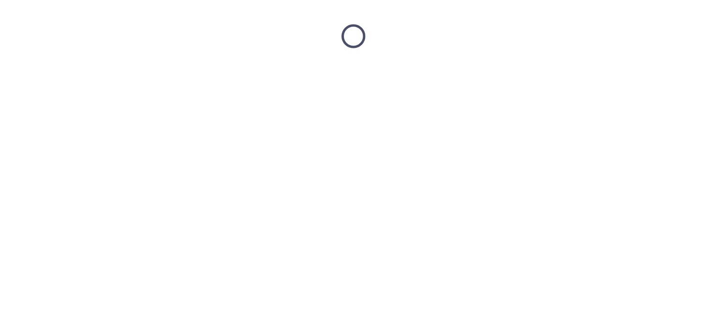
scroll to position [0, 0]
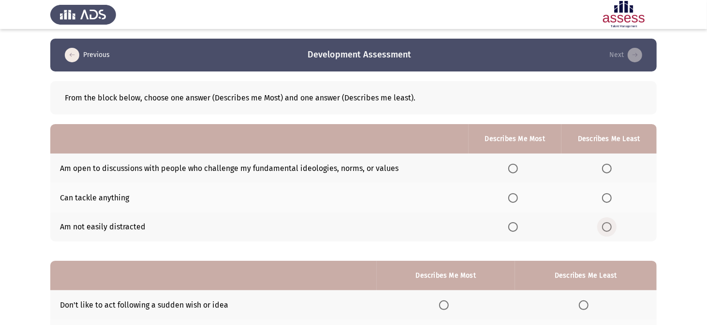
click at [609, 226] on span "Select an option" at bounding box center [607, 227] width 10 height 10
click at [609, 226] on input "Select an option" at bounding box center [607, 227] width 10 height 10
click at [516, 166] on span "Select an option" at bounding box center [513, 169] width 10 height 10
click at [516, 166] on input "Select an option" at bounding box center [513, 169] width 10 height 10
click at [517, 202] on span "Select an option" at bounding box center [513, 198] width 10 height 10
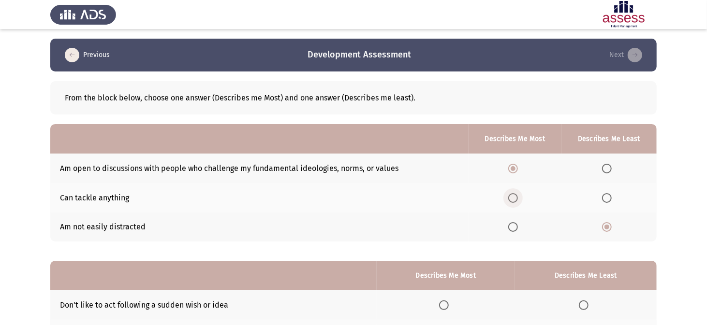
click at [517, 202] on input "Select an option" at bounding box center [513, 198] width 10 height 10
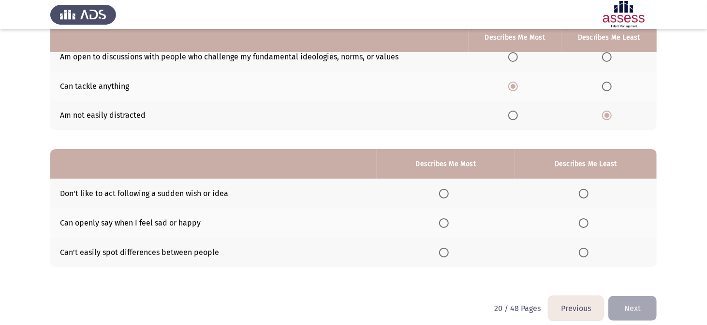
scroll to position [120, 0]
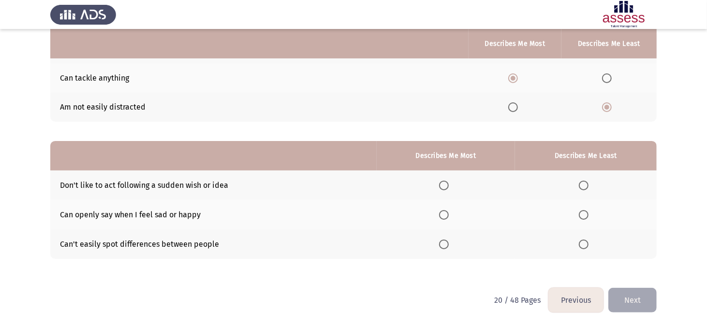
click at [447, 182] on span "Select an option" at bounding box center [444, 186] width 10 height 10
click at [447, 182] on input "Select an option" at bounding box center [444, 186] width 10 height 10
click at [586, 244] on span "Select an option" at bounding box center [584, 245] width 10 height 10
click at [586, 244] on input "Select an option" at bounding box center [584, 245] width 10 height 10
click at [641, 300] on button "Next" at bounding box center [632, 300] width 48 height 25
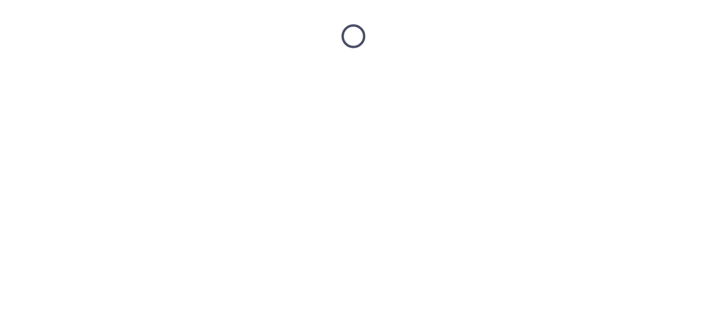
scroll to position [0, 0]
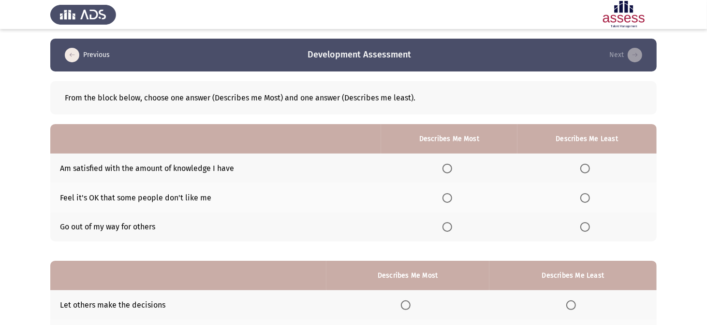
click at [451, 195] on span "Select an option" at bounding box center [447, 198] width 10 height 10
click at [451, 195] on input "Select an option" at bounding box center [447, 198] width 10 height 10
click at [586, 169] on span "Select an option" at bounding box center [585, 169] width 10 height 10
click at [586, 169] on input "Select an option" at bounding box center [585, 169] width 10 height 10
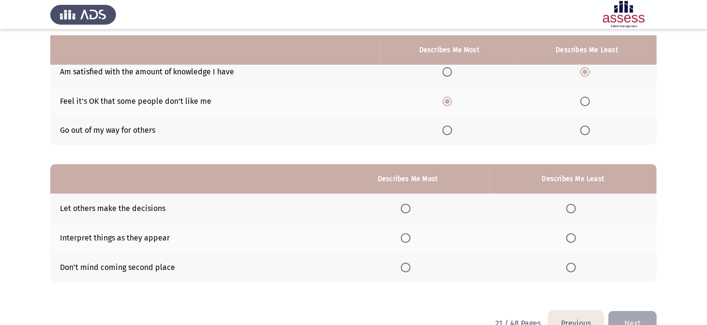
scroll to position [120, 0]
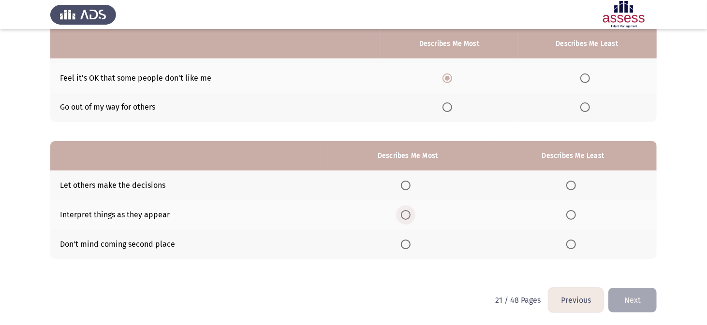
click at [407, 212] on span "Select an option" at bounding box center [406, 215] width 10 height 10
click at [407, 212] on input "Select an option" at bounding box center [406, 215] width 10 height 10
click at [566, 186] on th at bounding box center [572, 185] width 167 height 29
click at [570, 186] on span "Select an option" at bounding box center [571, 186] width 10 height 10
click at [570, 186] on input "Select an option" at bounding box center [571, 186] width 10 height 10
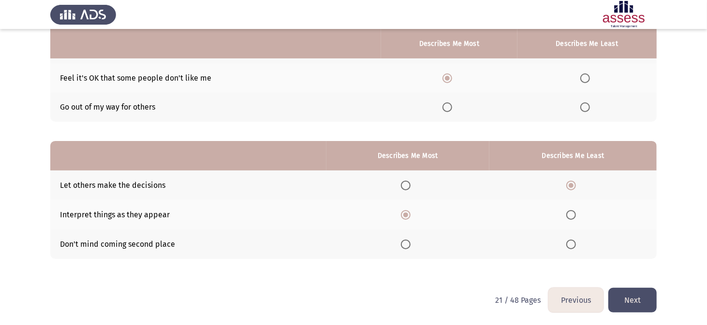
click at [628, 295] on button "Next" at bounding box center [632, 300] width 48 height 25
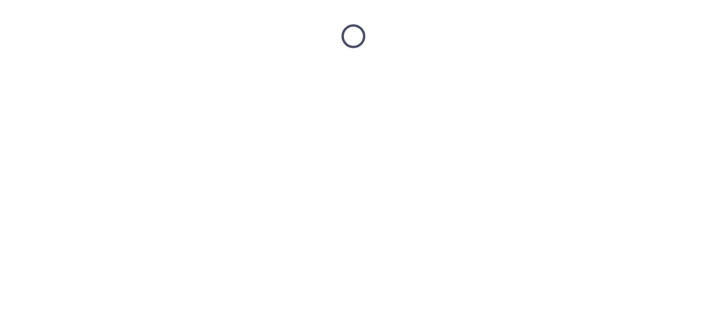
scroll to position [0, 0]
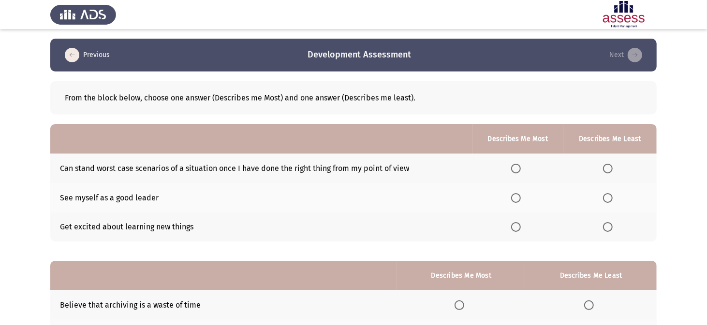
click at [518, 193] on span "Select an option" at bounding box center [516, 198] width 10 height 10
click at [518, 193] on input "Select an option" at bounding box center [516, 198] width 10 height 10
click at [607, 231] on span "Select an option" at bounding box center [608, 227] width 10 height 10
click at [607, 231] on input "Select an option" at bounding box center [608, 227] width 10 height 10
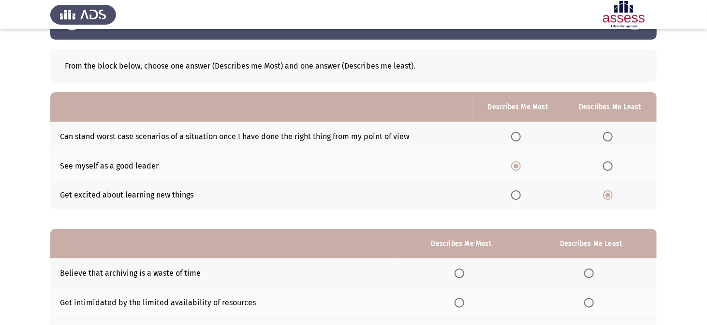
scroll to position [48, 0]
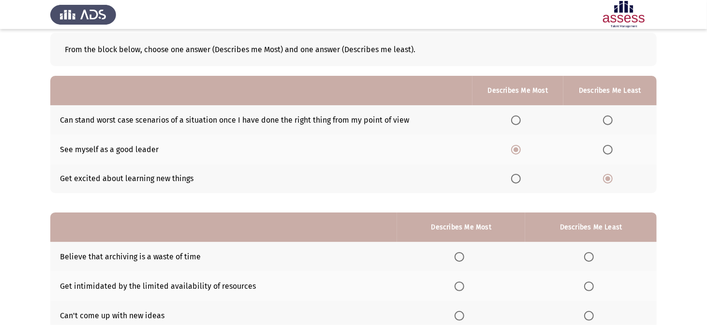
click at [609, 121] on span "Select an option" at bounding box center [608, 121] width 10 height 10
click at [609, 121] on input "Select an option" at bounding box center [608, 121] width 10 height 10
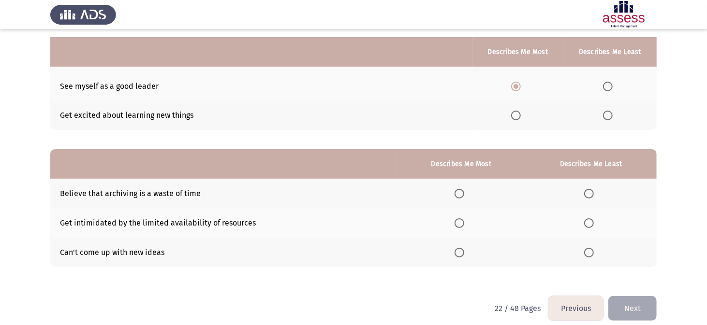
scroll to position [120, 0]
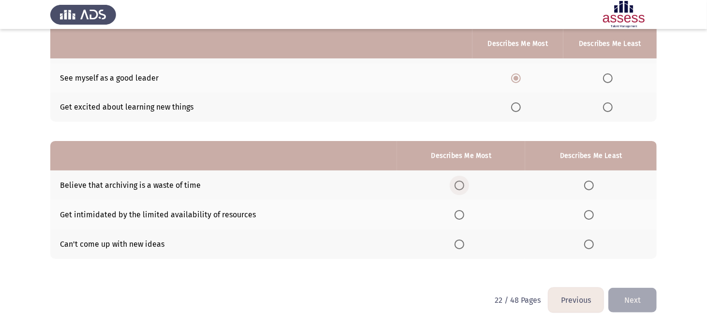
click at [462, 183] on span "Select an option" at bounding box center [459, 186] width 10 height 10
click at [462, 183] on input "Select an option" at bounding box center [459, 186] width 10 height 10
click at [590, 247] on span "Select an option" at bounding box center [589, 245] width 10 height 10
click at [590, 247] on input "Select an option" at bounding box center [589, 245] width 10 height 10
click at [634, 296] on button "Next" at bounding box center [632, 300] width 48 height 25
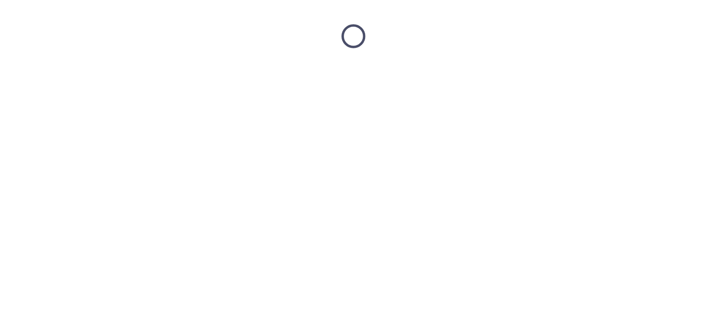
scroll to position [0, 0]
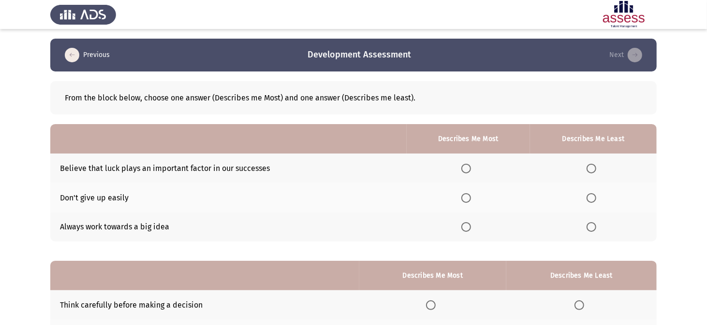
click at [587, 169] on span "Select an option" at bounding box center [591, 169] width 10 height 10
click at [587, 169] on input "Select an option" at bounding box center [591, 169] width 10 height 10
click at [467, 200] on span "Select an option" at bounding box center [466, 198] width 10 height 10
click at [467, 200] on input "Select an option" at bounding box center [466, 198] width 10 height 10
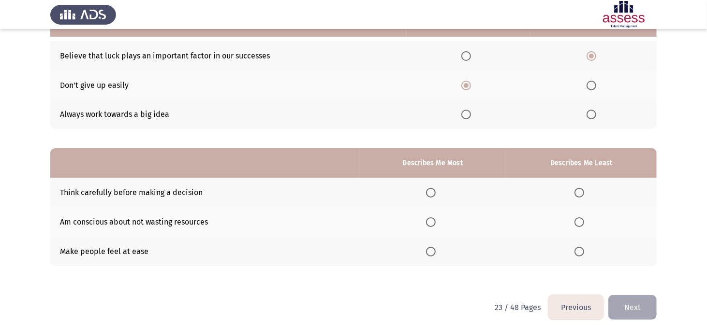
scroll to position [120, 0]
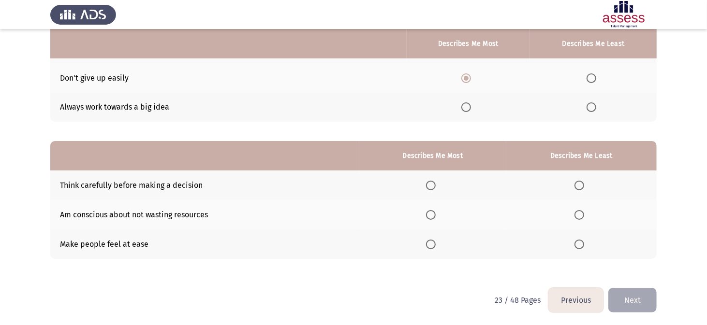
click at [579, 246] on span "Select an option" at bounding box center [579, 245] width 10 height 10
click at [579, 246] on input "Select an option" at bounding box center [579, 245] width 10 height 10
click at [430, 185] on span "Select an option" at bounding box center [431, 186] width 10 height 10
click at [430, 185] on input "Select an option" at bounding box center [431, 186] width 10 height 10
click at [432, 215] on span "Select an option" at bounding box center [431, 215] width 10 height 10
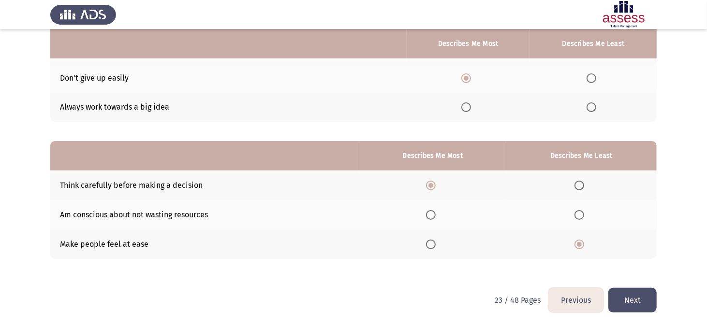
click at [432, 215] on input "Select an option" at bounding box center [431, 215] width 10 height 10
click at [636, 299] on button "Next" at bounding box center [632, 300] width 48 height 25
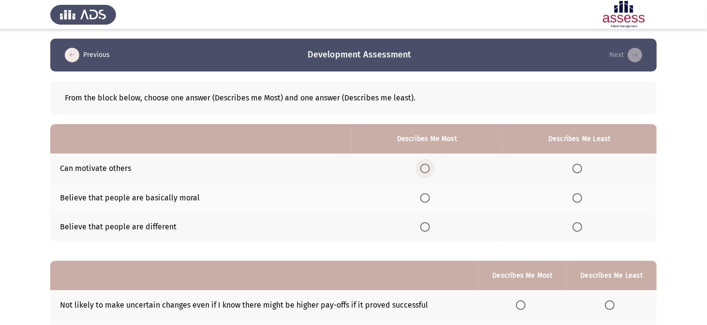
click at [423, 167] on span "Select an option" at bounding box center [425, 169] width 10 height 10
click at [423, 167] on input "Select an option" at bounding box center [425, 169] width 10 height 10
click at [576, 196] on span "Select an option" at bounding box center [577, 198] width 10 height 10
click at [576, 196] on input "Select an option" at bounding box center [577, 198] width 10 height 10
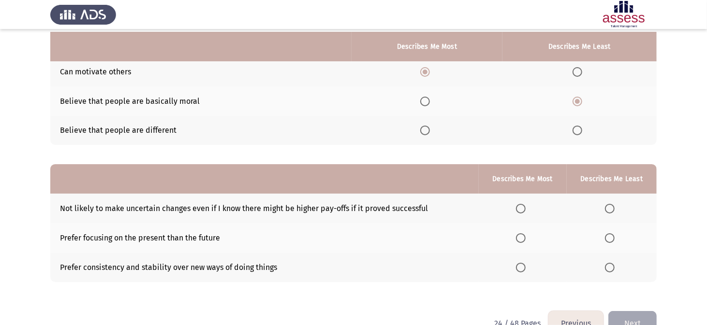
scroll to position [120, 0]
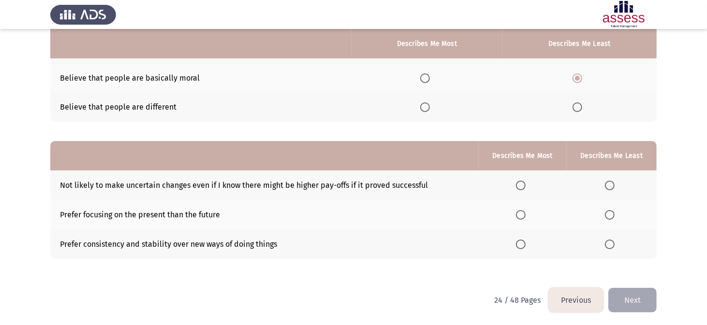
click at [610, 244] on span "Select an option" at bounding box center [610, 245] width 10 height 10
click at [610, 244] on input "Select an option" at bounding box center [610, 245] width 10 height 10
click at [521, 184] on span "Select an option" at bounding box center [521, 186] width 10 height 10
click at [521, 184] on input "Select an option" at bounding box center [521, 186] width 10 height 10
click at [520, 214] on span "Select an option" at bounding box center [521, 215] width 10 height 10
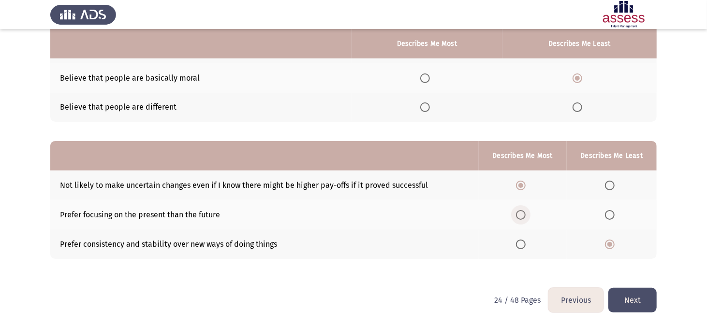
click at [520, 214] on input "Select an option" at bounding box center [521, 215] width 10 height 10
click at [634, 299] on button "Next" at bounding box center [632, 300] width 48 height 25
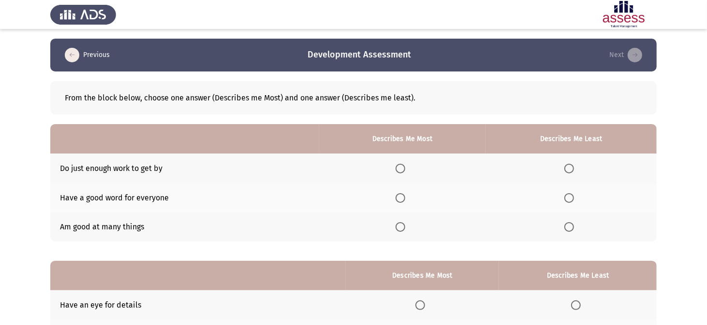
click at [74, 55] on icon "load previous page" at bounding box center [72, 55] width 14 height 14
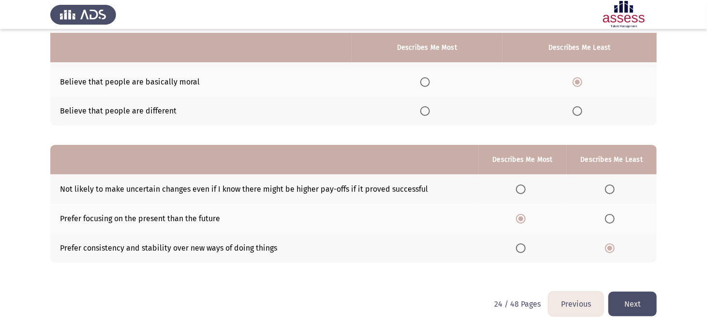
scroll to position [120, 0]
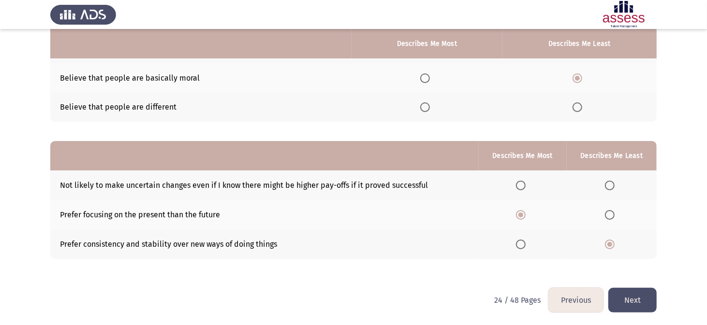
click at [638, 297] on button "Next" at bounding box center [632, 300] width 48 height 25
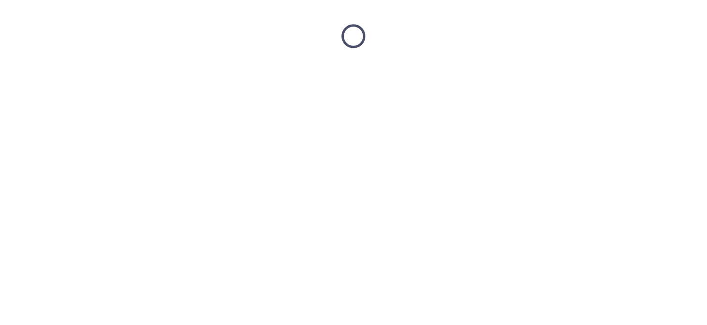
scroll to position [0, 0]
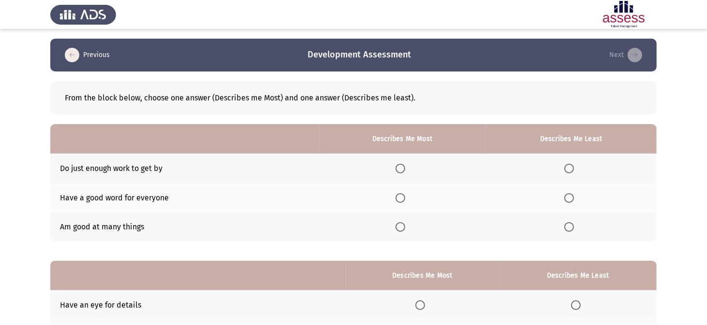
click at [400, 227] on span "Select an option" at bounding box center [400, 227] width 0 height 0
click at [403, 226] on input "Select an option" at bounding box center [400, 227] width 10 height 10
click at [574, 170] on span "Select an option" at bounding box center [569, 169] width 10 height 10
click at [574, 170] on input "Select an option" at bounding box center [569, 169] width 10 height 10
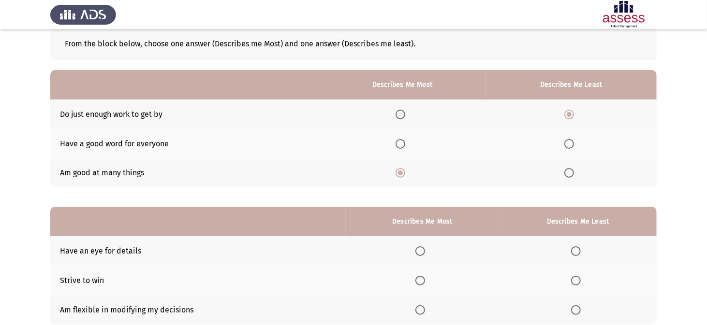
scroll to position [120, 0]
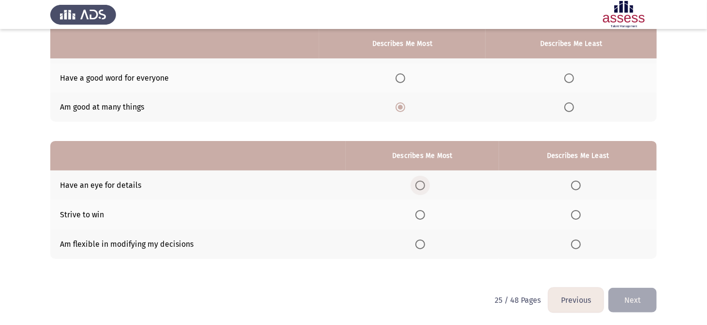
click at [417, 186] on span "Select an option" at bounding box center [420, 186] width 10 height 10
click at [417, 186] on input "Select an option" at bounding box center [420, 186] width 10 height 10
click at [567, 244] on th at bounding box center [578, 244] width 158 height 29
click at [579, 244] on span "Select an option" at bounding box center [576, 245] width 10 height 10
click at [579, 244] on input "Select an option" at bounding box center [576, 245] width 10 height 10
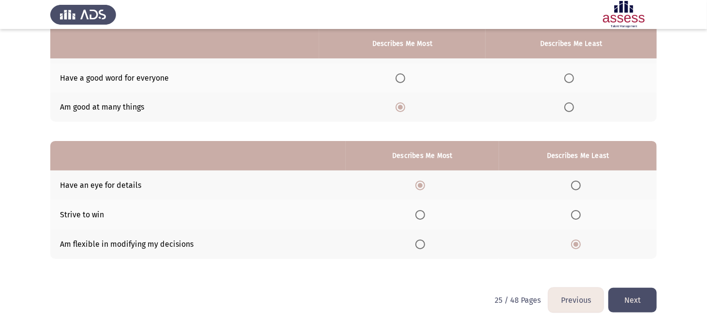
click at [637, 297] on button "Next" at bounding box center [632, 300] width 48 height 25
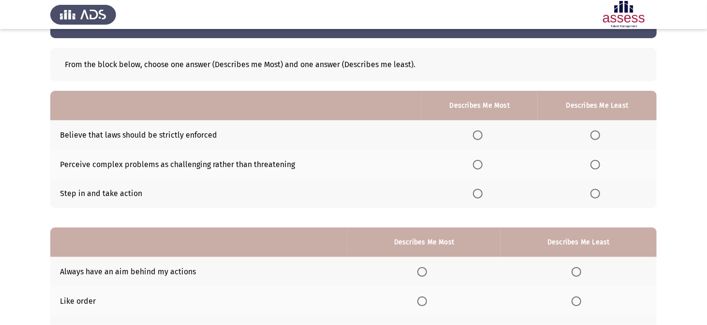
scroll to position [48, 0]
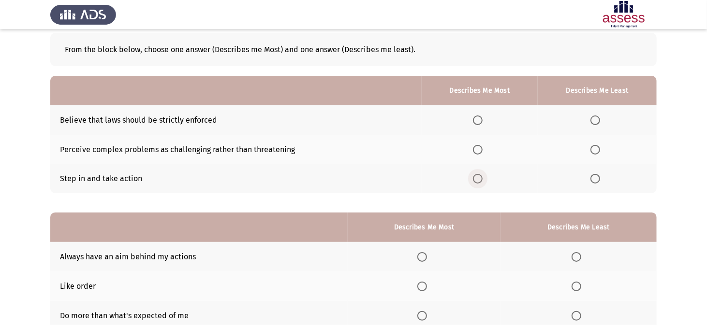
click at [477, 180] on span "Select an option" at bounding box center [478, 179] width 10 height 10
click at [477, 180] on input "Select an option" at bounding box center [478, 179] width 10 height 10
click at [592, 121] on span "Select an option" at bounding box center [595, 121] width 10 height 10
click at [592, 121] on input "Select an option" at bounding box center [595, 121] width 10 height 10
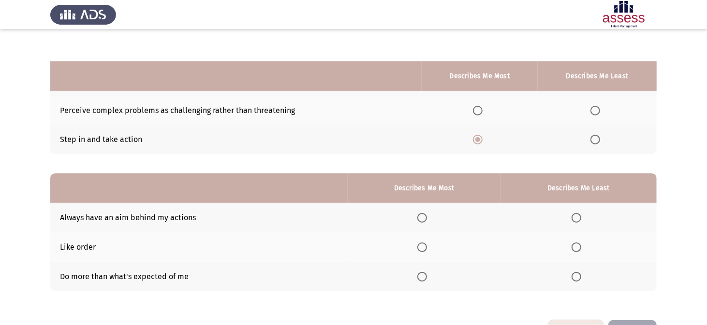
scroll to position [120, 0]
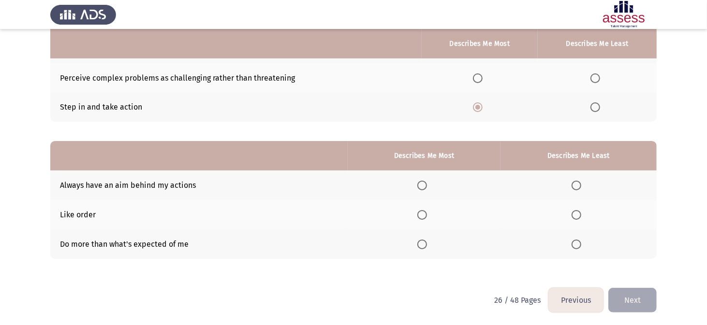
click at [427, 182] on span "Select an option" at bounding box center [422, 186] width 10 height 10
click at [427, 182] on input "Select an option" at bounding box center [422, 186] width 10 height 10
click at [579, 214] on span "Select an option" at bounding box center [576, 215] width 10 height 10
click at [579, 214] on input "Select an option" at bounding box center [576, 215] width 10 height 10
click at [641, 301] on button "Next" at bounding box center [632, 300] width 48 height 25
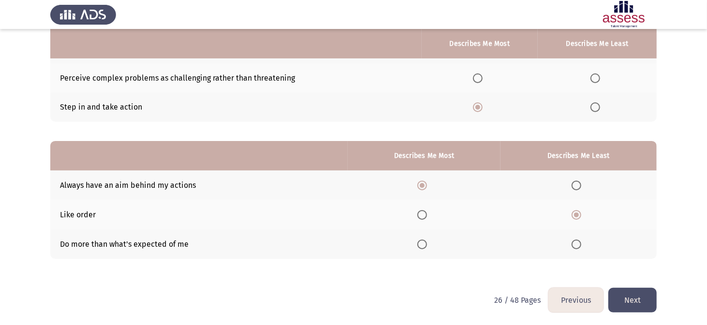
scroll to position [0, 0]
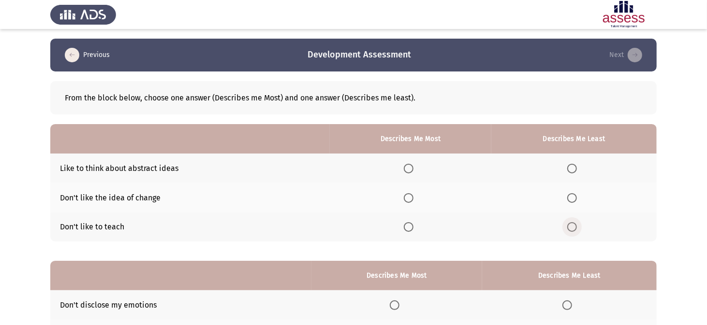
click at [569, 227] on span "Select an option" at bounding box center [572, 227] width 10 height 10
click at [569, 227] on input "Select an option" at bounding box center [572, 227] width 10 height 10
click at [412, 169] on span "Select an option" at bounding box center [409, 169] width 10 height 10
click at [412, 169] on input "Select an option" at bounding box center [409, 169] width 10 height 10
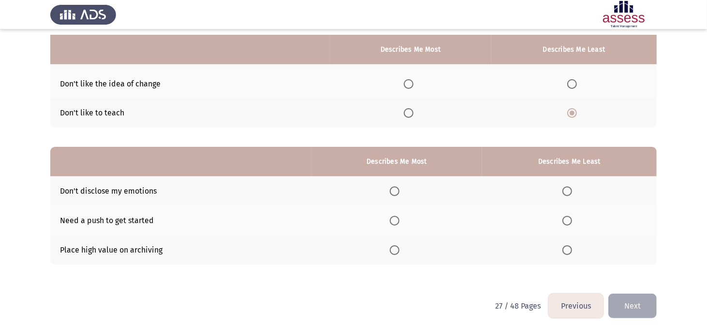
scroll to position [120, 0]
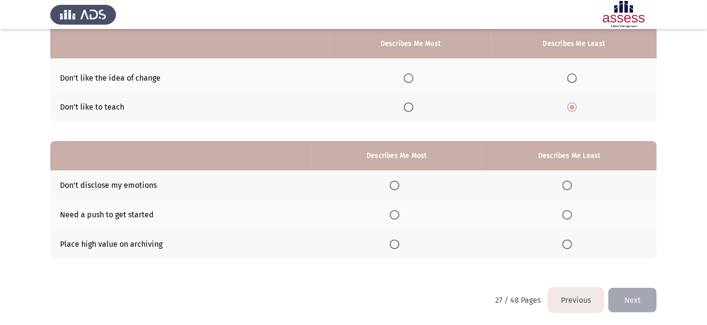
click at [397, 245] on span "Select an option" at bounding box center [395, 245] width 10 height 10
click at [397, 245] on input "Select an option" at bounding box center [395, 245] width 10 height 10
click at [567, 216] on span "Select an option" at bounding box center [567, 215] width 10 height 10
click at [567, 216] on input "Select an option" at bounding box center [567, 215] width 10 height 10
click at [632, 302] on button "Next" at bounding box center [632, 300] width 48 height 25
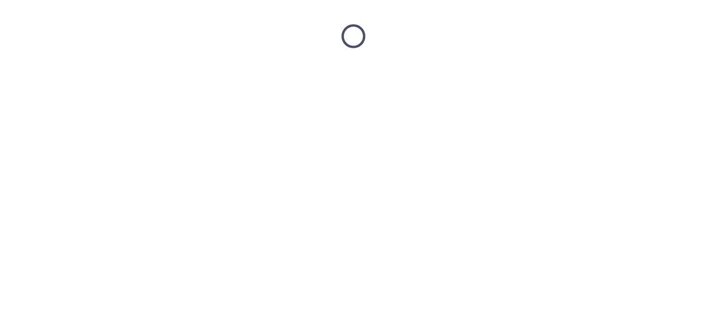
scroll to position [0, 0]
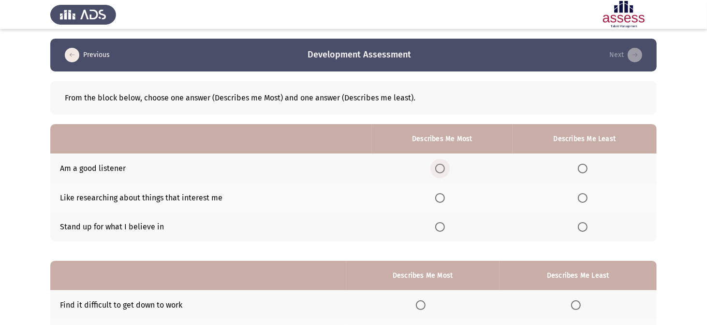
click at [441, 171] on span "Select an option" at bounding box center [440, 169] width 10 height 10
click at [441, 171] on input "Select an option" at bounding box center [440, 169] width 10 height 10
click at [586, 201] on span "Select an option" at bounding box center [583, 198] width 10 height 10
click at [586, 201] on input "Select an option" at bounding box center [583, 198] width 10 height 10
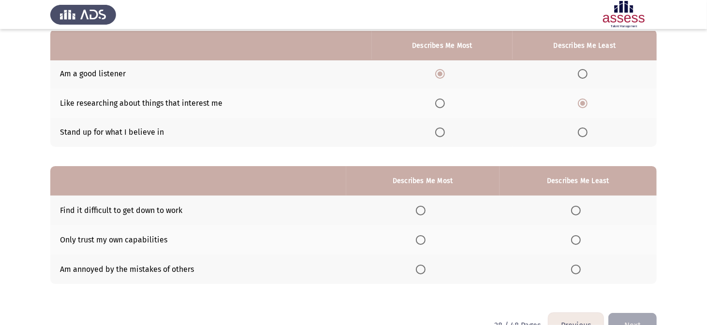
scroll to position [97, 0]
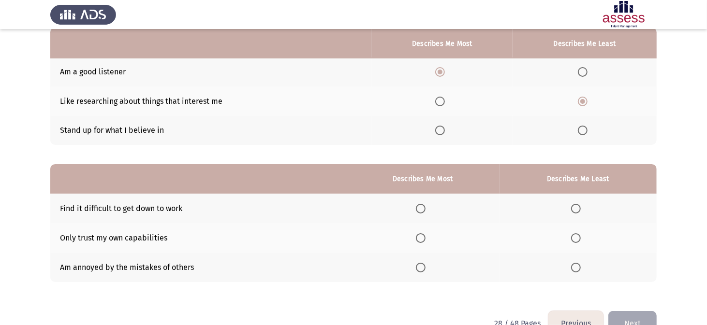
click at [422, 267] on span "Select an option" at bounding box center [421, 268] width 10 height 10
click at [422, 267] on input "Select an option" at bounding box center [421, 268] width 10 height 10
click at [578, 208] on span "Select an option" at bounding box center [576, 209] width 10 height 10
click at [578, 208] on input "Select an option" at bounding box center [576, 209] width 10 height 10
click at [425, 236] on span "Select an option" at bounding box center [421, 238] width 10 height 10
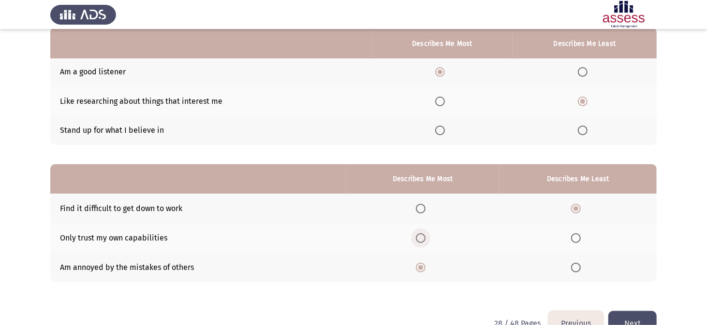
click at [425, 236] on input "Select an option" at bounding box center [421, 238] width 10 height 10
click at [642, 317] on button "Next" at bounding box center [632, 323] width 48 height 25
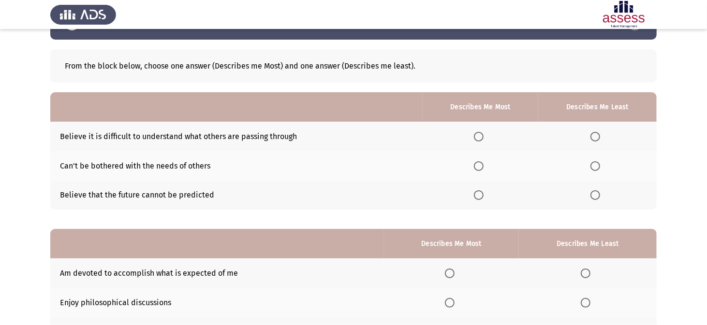
scroll to position [48, 0]
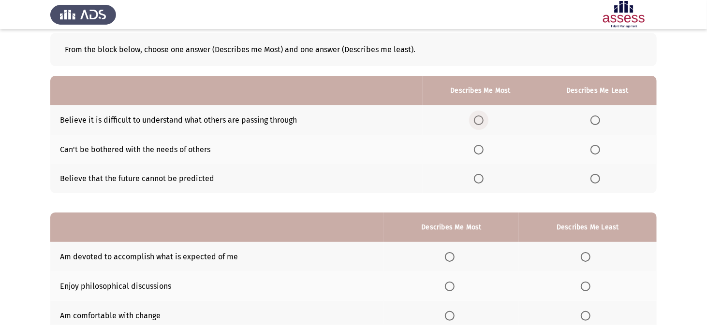
click at [477, 121] on span "Select an option" at bounding box center [479, 121] width 10 height 10
click at [477, 121] on input "Select an option" at bounding box center [479, 121] width 10 height 10
click at [595, 148] on span "Select an option" at bounding box center [595, 150] width 10 height 10
click at [595, 148] on input "Select an option" at bounding box center [595, 150] width 10 height 10
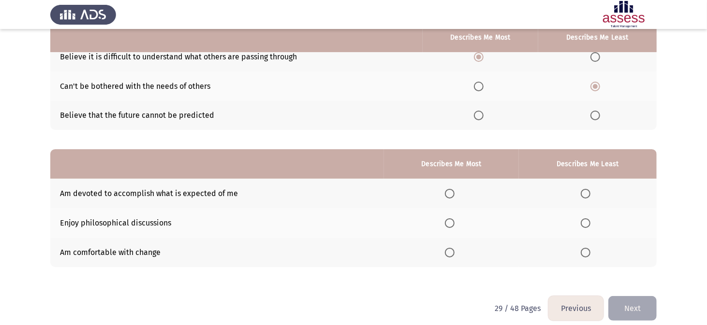
scroll to position [120, 0]
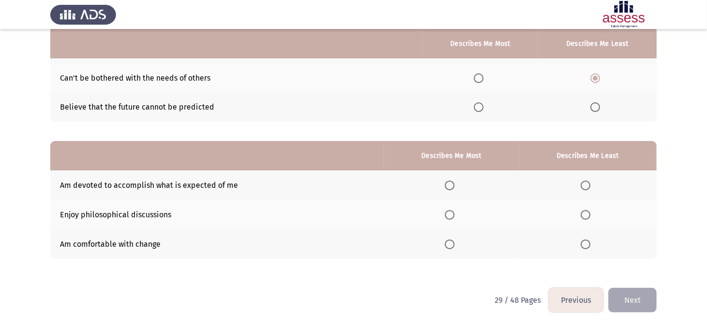
click at [449, 184] on span "Select an option" at bounding box center [450, 186] width 10 height 10
click at [449, 184] on input "Select an option" at bounding box center [450, 186] width 10 height 10
click at [586, 243] on span "Select an option" at bounding box center [585, 245] width 10 height 10
click at [586, 243] on input "Select an option" at bounding box center [585, 245] width 10 height 10
click at [586, 216] on span "Select an option" at bounding box center [585, 215] width 10 height 10
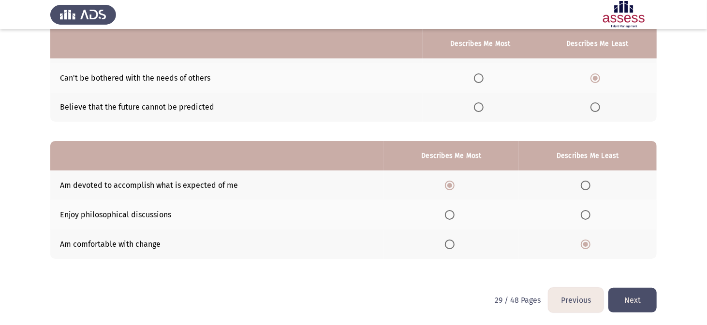
click at [586, 216] on input "Select an option" at bounding box center [585, 215] width 10 height 10
click at [626, 296] on button "Next" at bounding box center [632, 300] width 48 height 25
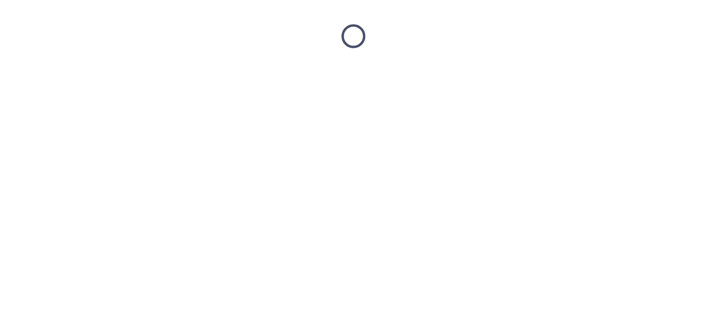
scroll to position [0, 0]
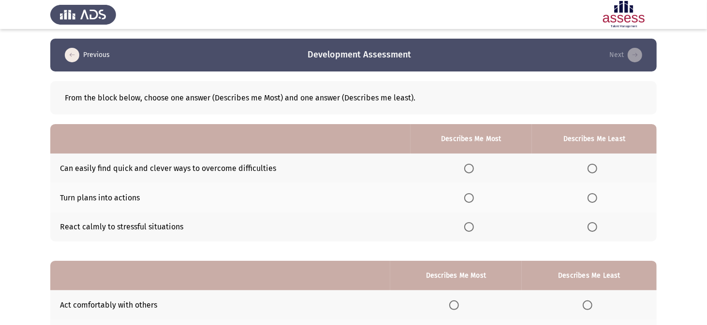
click at [470, 169] on span "Select an option" at bounding box center [469, 169] width 10 height 10
click at [470, 169] on input "Select an option" at bounding box center [469, 169] width 10 height 10
click at [590, 230] on span "Select an option" at bounding box center [592, 227] width 10 height 10
click at [590, 230] on input "Select an option" at bounding box center [592, 227] width 10 height 10
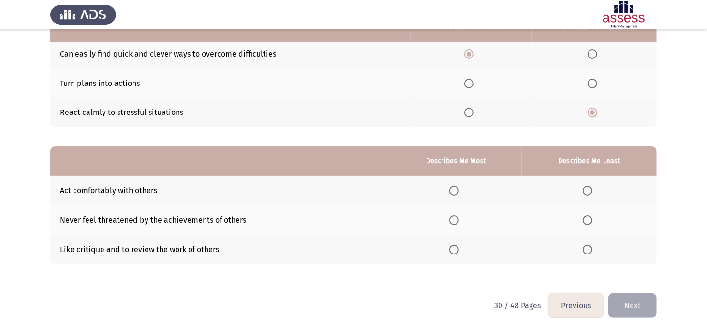
scroll to position [120, 0]
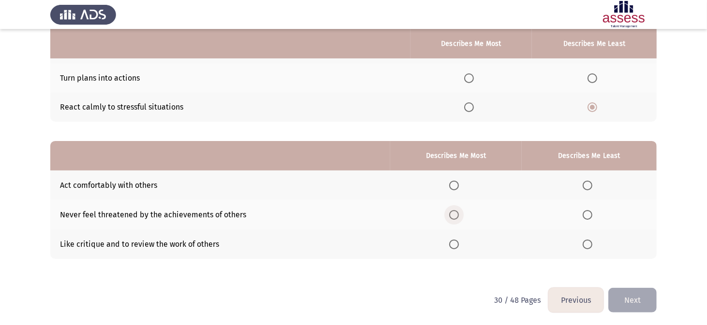
click at [453, 215] on span "Select an option" at bounding box center [454, 215] width 10 height 10
click at [453, 215] on input "Select an option" at bounding box center [454, 215] width 10 height 10
click at [593, 243] on label "Select an option" at bounding box center [589, 245] width 14 height 10
click at [592, 243] on input "Select an option" at bounding box center [587, 245] width 10 height 10
click at [628, 296] on button "Next" at bounding box center [632, 300] width 48 height 25
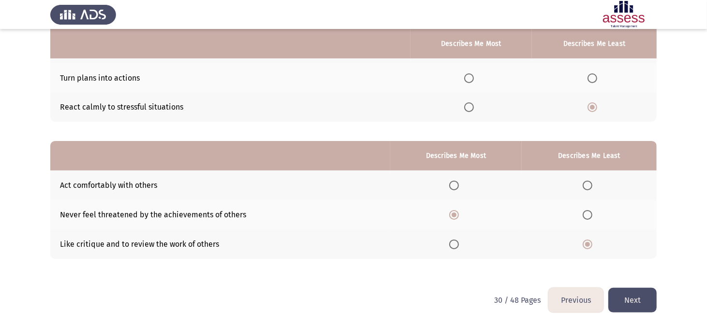
scroll to position [0, 0]
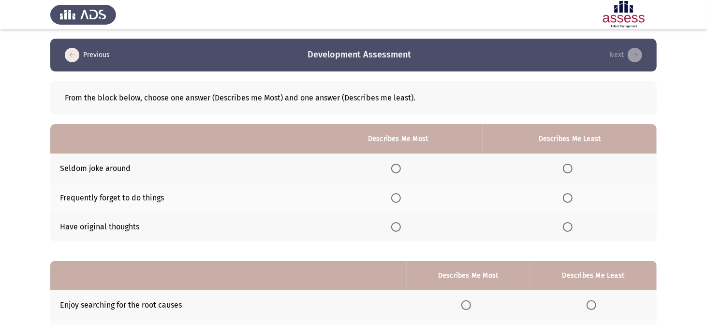
click at [401, 225] on span "Select an option" at bounding box center [396, 227] width 10 height 10
click at [401, 225] on input "Select an option" at bounding box center [396, 227] width 10 height 10
click at [563, 168] on th at bounding box center [569, 168] width 174 height 29
click at [566, 172] on span "Select an option" at bounding box center [568, 169] width 10 height 10
click at [566, 172] on input "Select an option" at bounding box center [568, 169] width 10 height 10
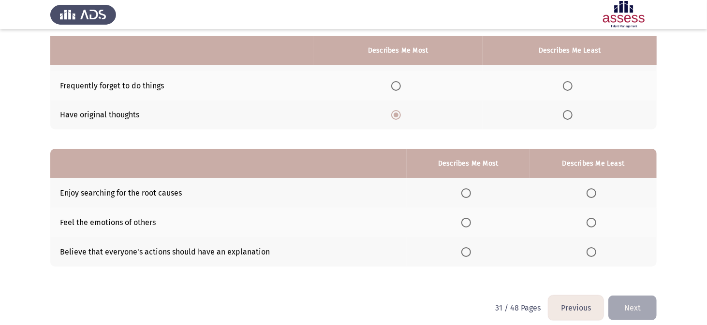
scroll to position [120, 0]
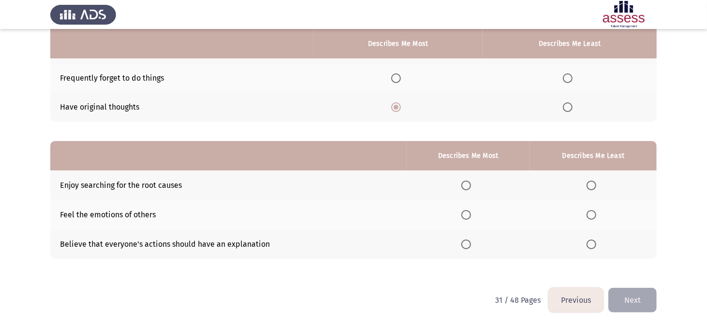
click at [469, 244] on span "Select an option" at bounding box center [466, 245] width 10 height 10
click at [469, 244] on input "Select an option" at bounding box center [466, 245] width 10 height 10
click at [590, 215] on span "Select an option" at bounding box center [591, 215] width 10 height 10
click at [590, 215] on input "Select an option" at bounding box center [591, 215] width 10 height 10
click at [632, 297] on button "Next" at bounding box center [632, 300] width 48 height 25
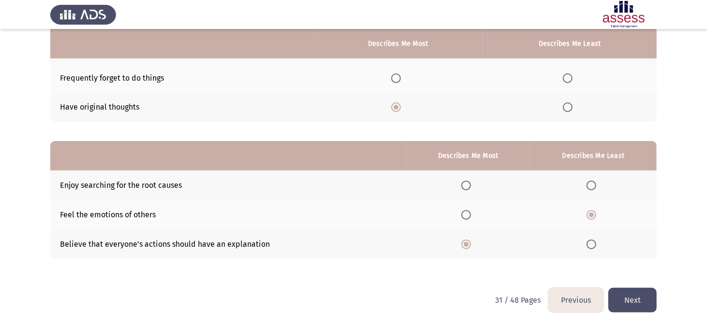
scroll to position [0, 0]
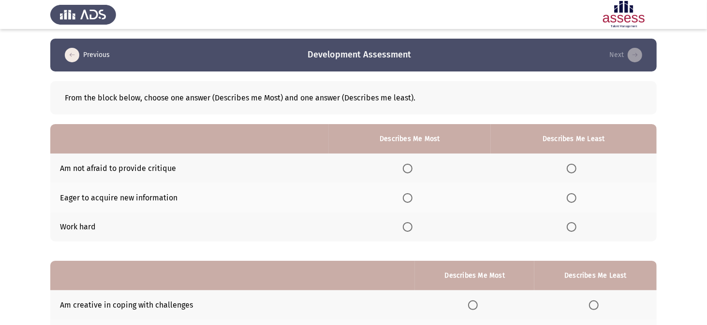
click at [407, 197] on span "Select an option" at bounding box center [408, 198] width 10 height 10
click at [407, 197] on input "Select an option" at bounding box center [408, 198] width 10 height 10
click at [575, 175] on th at bounding box center [574, 168] width 166 height 29
click at [571, 171] on span "Select an option" at bounding box center [571, 169] width 10 height 10
click at [571, 171] on input "Select an option" at bounding box center [571, 169] width 10 height 10
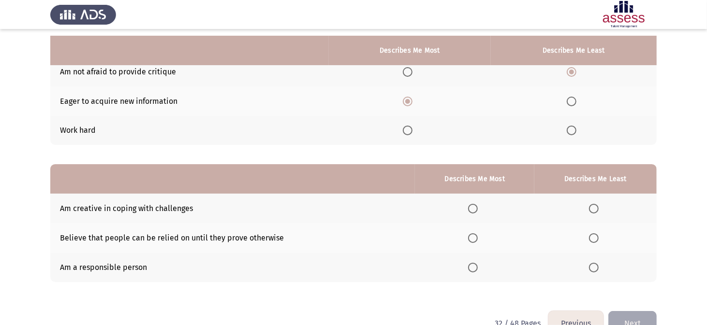
scroll to position [120, 0]
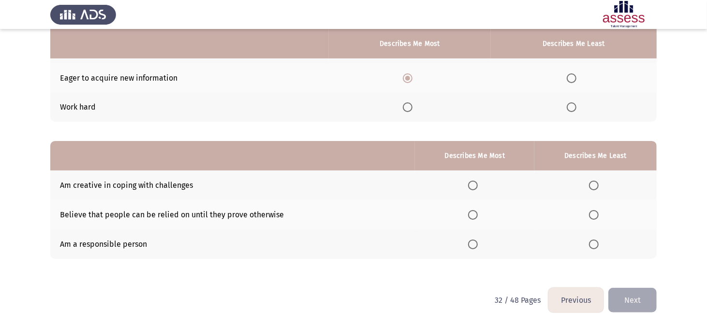
click at [475, 184] on span "Select an option" at bounding box center [473, 186] width 10 height 10
click at [475, 184] on input "Select an option" at bounding box center [473, 186] width 10 height 10
click at [593, 214] on span "Select an option" at bounding box center [594, 215] width 10 height 10
click at [593, 214] on input "Select an option" at bounding box center [594, 215] width 10 height 10
click at [473, 246] on span "Select an option" at bounding box center [473, 245] width 10 height 10
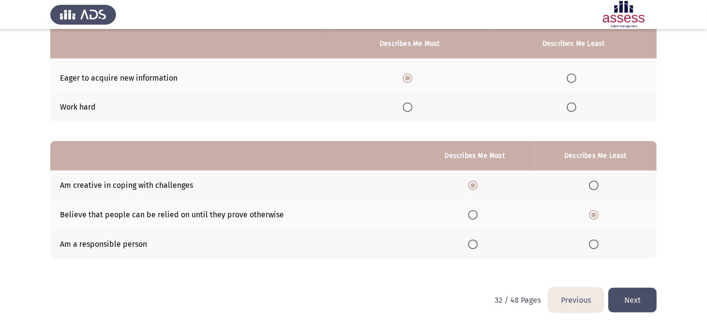
click at [473, 246] on input "Select an option" at bounding box center [473, 245] width 10 height 10
click at [641, 299] on button "Next" at bounding box center [632, 300] width 48 height 25
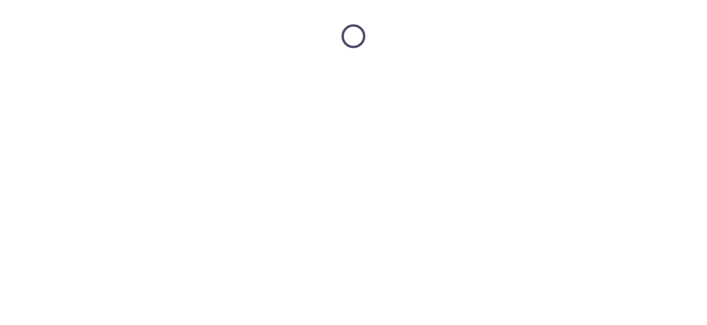
scroll to position [0, 0]
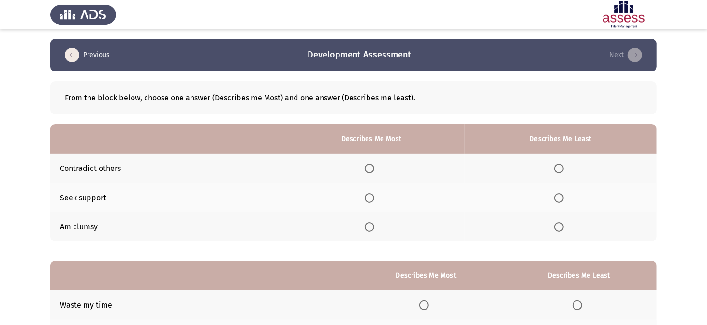
click at [370, 198] on span "Select an option" at bounding box center [369, 198] width 10 height 10
click at [370, 198] on input "Select an option" at bounding box center [369, 198] width 10 height 10
click at [561, 226] on span "Select an option" at bounding box center [559, 227] width 10 height 10
click at [561, 226] on input "Select an option" at bounding box center [559, 227] width 10 height 10
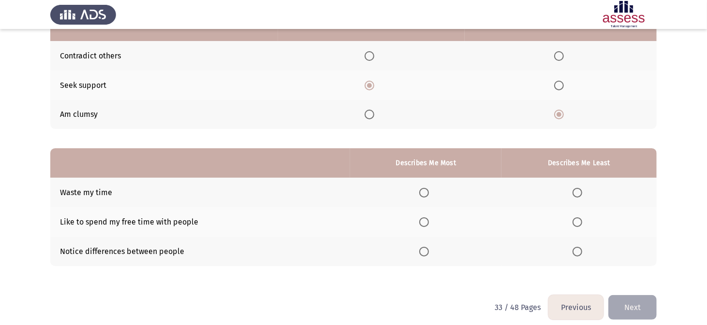
scroll to position [120, 0]
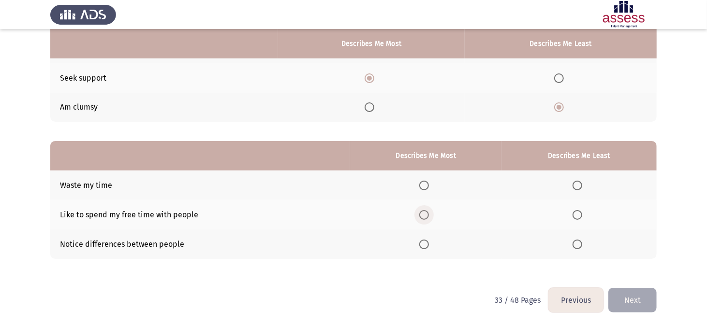
click at [428, 215] on span "Select an option" at bounding box center [424, 215] width 10 height 10
click at [428, 215] on input "Select an option" at bounding box center [424, 215] width 10 height 10
click at [576, 189] on span "Select an option" at bounding box center [577, 186] width 10 height 10
click at [576, 189] on input "Select an option" at bounding box center [577, 186] width 10 height 10
click at [631, 297] on button "Next" at bounding box center [632, 300] width 48 height 25
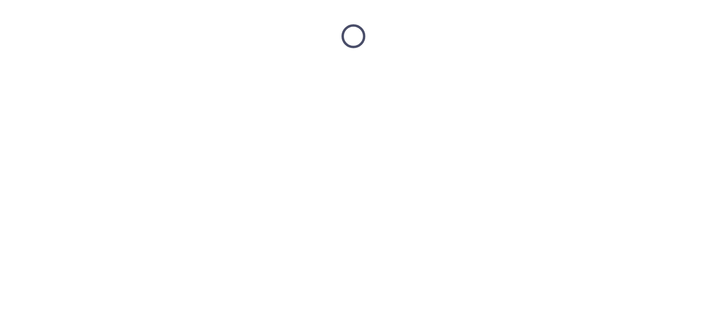
scroll to position [0, 0]
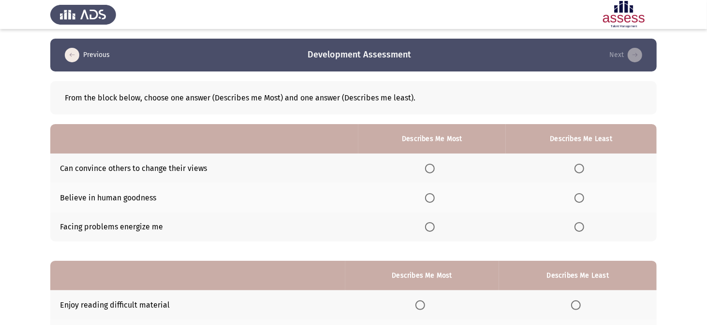
click at [428, 170] on span "Select an option" at bounding box center [430, 169] width 10 height 10
click at [428, 170] on input "Select an option" at bounding box center [430, 169] width 10 height 10
click at [576, 195] on span "Select an option" at bounding box center [579, 198] width 10 height 10
click at [576, 195] on input "Select an option" at bounding box center [579, 198] width 10 height 10
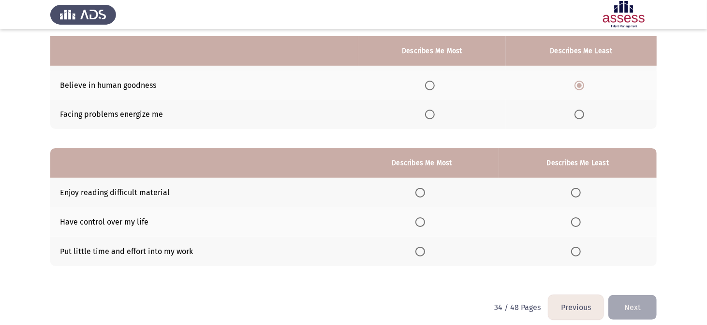
scroll to position [120, 0]
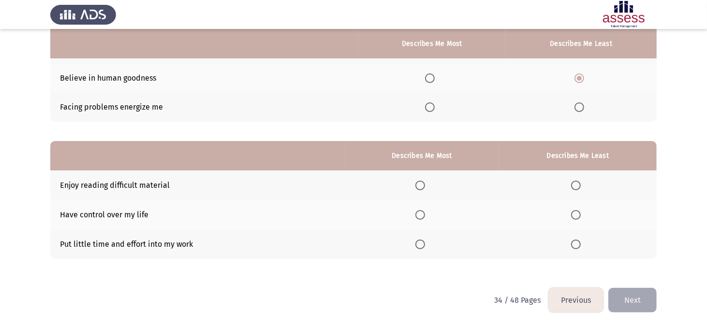
click at [576, 244] on span "Select an option" at bounding box center [576, 245] width 10 height 10
click at [576, 244] on input "Select an option" at bounding box center [576, 245] width 10 height 10
click at [425, 186] on span "Select an option" at bounding box center [420, 186] width 10 height 10
click at [425, 186] on input "Select an option" at bounding box center [420, 186] width 10 height 10
click at [626, 297] on button "Next" at bounding box center [632, 300] width 48 height 25
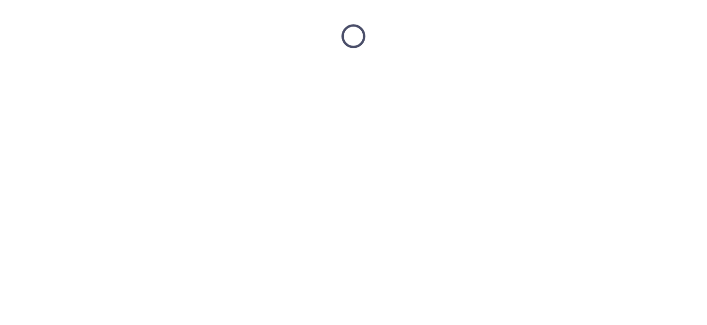
scroll to position [0, 0]
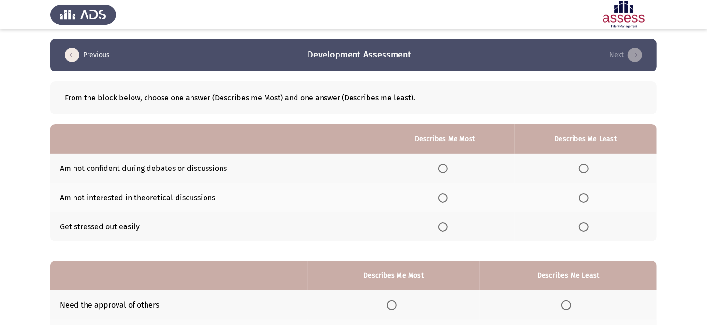
click at [443, 199] on span "Select an option" at bounding box center [443, 198] width 10 height 10
click at [443, 199] on input "Select an option" at bounding box center [443, 198] width 10 height 10
click at [586, 169] on span "Select an option" at bounding box center [584, 169] width 10 height 10
click at [586, 169] on input "Select an option" at bounding box center [584, 169] width 10 height 10
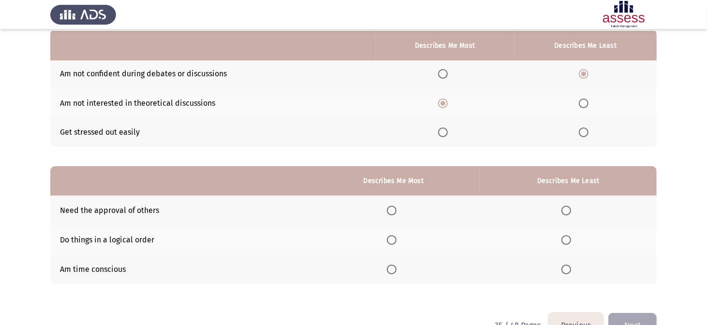
scroll to position [97, 0]
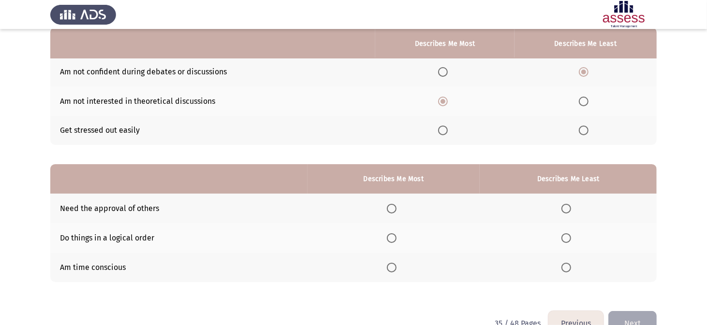
click at [392, 235] on span "Select an option" at bounding box center [392, 238] width 10 height 10
click at [392, 235] on input "Select an option" at bounding box center [392, 238] width 10 height 10
click at [562, 206] on span "Select an option" at bounding box center [566, 209] width 10 height 10
click at [562, 206] on input "Select an option" at bounding box center [566, 209] width 10 height 10
click at [631, 317] on button "Next" at bounding box center [632, 323] width 48 height 25
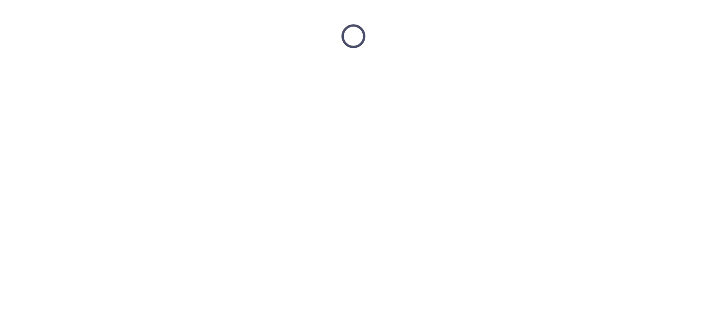
scroll to position [0, 0]
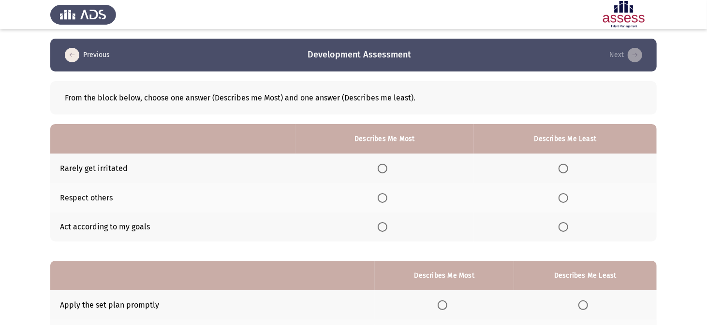
click at [385, 196] on span "Select an option" at bounding box center [382, 198] width 10 height 10
click at [385, 196] on input "Select an option" at bounding box center [382, 198] width 10 height 10
click at [565, 169] on span "Select an option" at bounding box center [563, 169] width 10 height 10
click at [565, 169] on input "Select an option" at bounding box center [563, 169] width 10 height 10
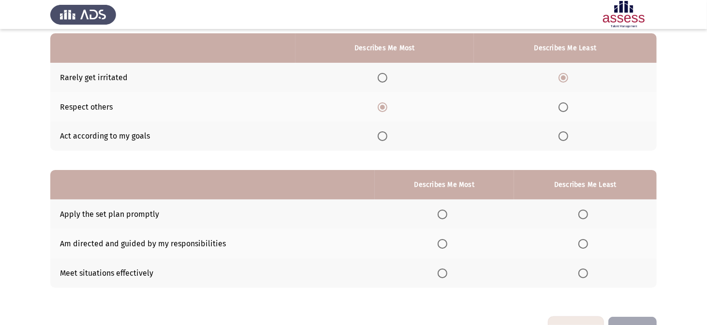
scroll to position [97, 0]
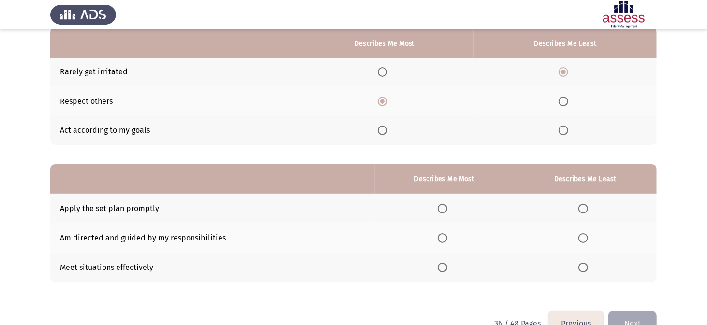
click at [441, 235] on span "Select an option" at bounding box center [442, 238] width 10 height 10
click at [441, 235] on input "Select an option" at bounding box center [442, 238] width 10 height 10
click at [590, 206] on label "Select an option" at bounding box center [585, 209] width 14 height 10
click at [588, 206] on input "Select an option" at bounding box center [583, 209] width 10 height 10
click at [635, 317] on button "Next" at bounding box center [632, 323] width 48 height 25
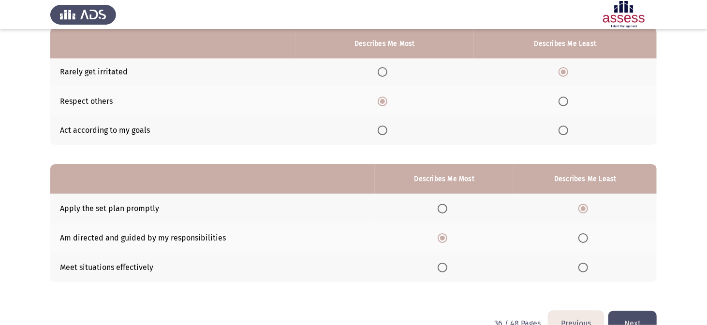
scroll to position [0, 0]
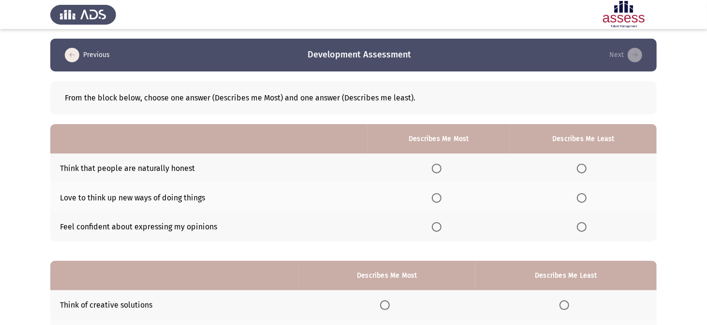
click at [439, 228] on span "Select an option" at bounding box center [437, 227] width 10 height 10
click at [439, 228] on input "Select an option" at bounding box center [437, 227] width 10 height 10
click at [583, 169] on span "Select an option" at bounding box center [582, 169] width 10 height 10
click at [583, 169] on input "Select an option" at bounding box center [582, 169] width 10 height 10
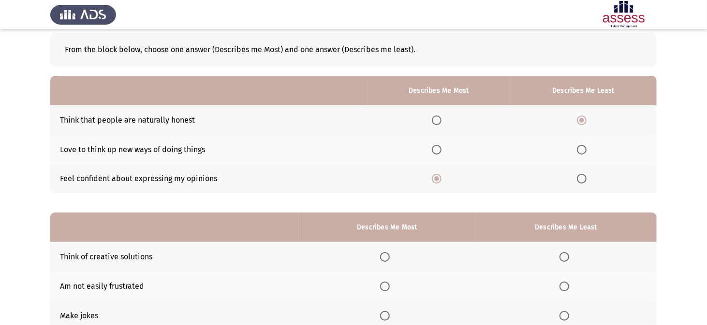
scroll to position [120, 0]
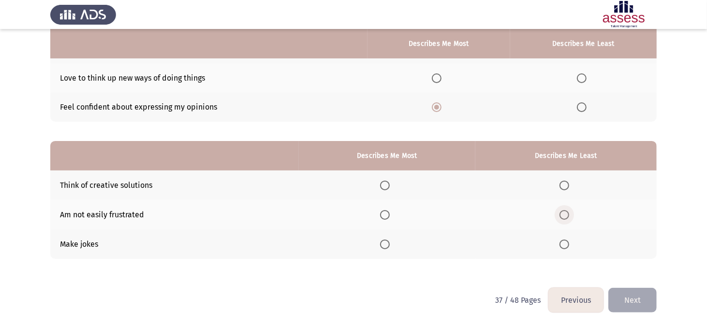
click at [564, 214] on span "Select an option" at bounding box center [564, 215] width 10 height 10
click at [564, 214] on input "Select an option" at bounding box center [564, 215] width 10 height 10
click at [390, 185] on span "Select an option" at bounding box center [385, 186] width 10 height 10
click at [390, 185] on input "Select an option" at bounding box center [385, 186] width 10 height 10
click at [632, 296] on button "Next" at bounding box center [632, 300] width 48 height 25
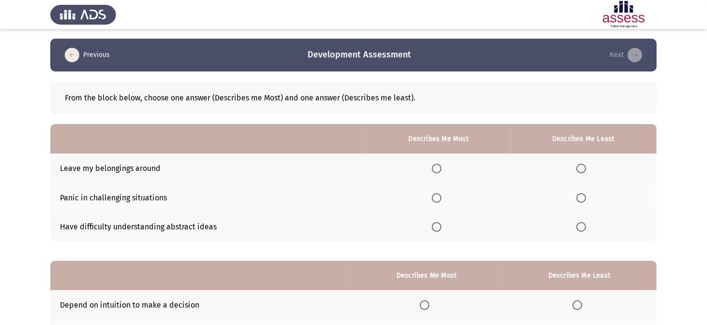
scroll to position [48, 0]
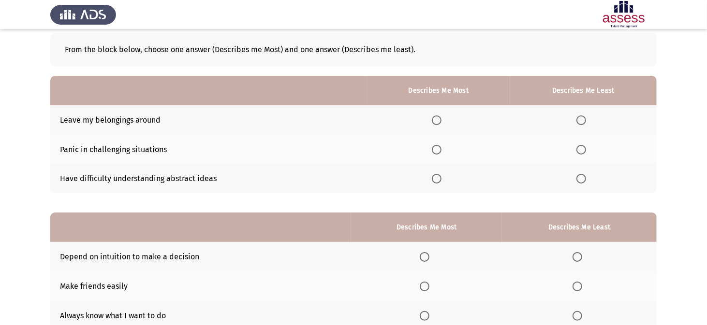
click at [581, 151] on span "Select an option" at bounding box center [581, 150] width 10 height 10
click at [581, 151] on input "Select an option" at bounding box center [581, 150] width 10 height 10
click at [440, 179] on span "Select an option" at bounding box center [437, 179] width 10 height 10
click at [440, 179] on input "Select an option" at bounding box center [437, 179] width 10 height 10
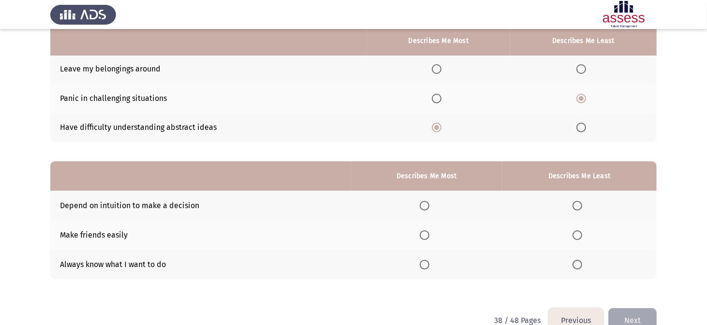
scroll to position [120, 0]
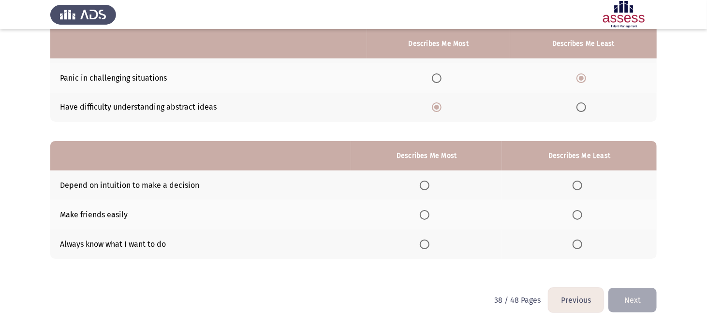
click at [428, 244] on span "Select an option" at bounding box center [425, 245] width 10 height 10
click at [428, 244] on input "Select an option" at bounding box center [425, 245] width 10 height 10
click at [576, 185] on span "Select an option" at bounding box center [577, 186] width 10 height 10
click at [576, 185] on input "Select an option" at bounding box center [577, 186] width 10 height 10
click at [639, 296] on button "Next" at bounding box center [632, 300] width 48 height 25
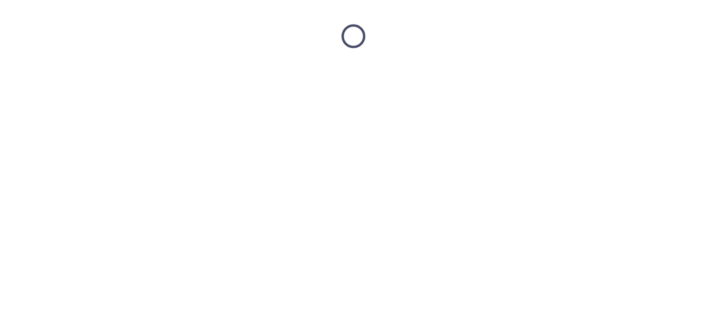
scroll to position [0, 0]
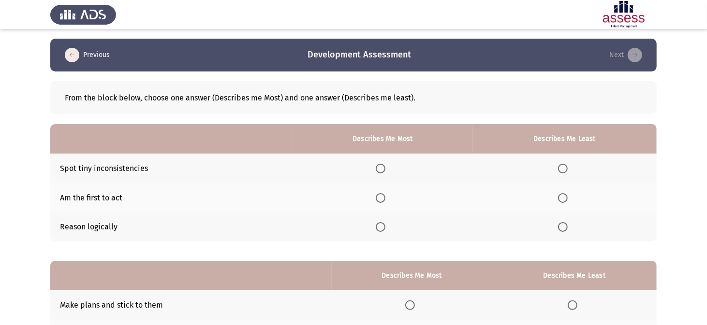
click at [375, 226] on th at bounding box center [382, 227] width 179 height 29
click at [379, 227] on span "Select an option" at bounding box center [381, 227] width 10 height 10
click at [379, 227] on input "Select an option" at bounding box center [381, 227] width 10 height 10
click at [562, 194] on span "Select an option" at bounding box center [563, 198] width 10 height 10
click at [562, 194] on input "Select an option" at bounding box center [563, 198] width 10 height 10
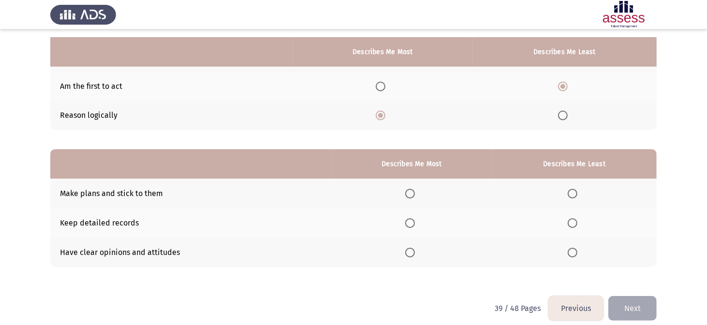
scroll to position [120, 0]
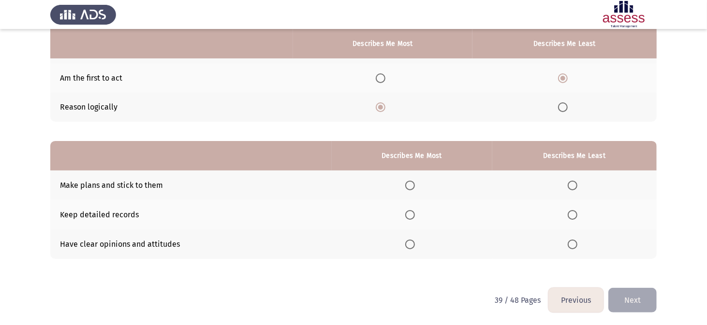
click at [411, 245] on span "Select an option" at bounding box center [410, 245] width 10 height 10
click at [411, 245] on input "Select an option" at bounding box center [410, 245] width 10 height 10
click at [574, 214] on span "Select an option" at bounding box center [572, 215] width 10 height 10
click at [574, 214] on input "Select an option" at bounding box center [572, 215] width 10 height 10
click at [646, 296] on button "Next" at bounding box center [632, 300] width 48 height 25
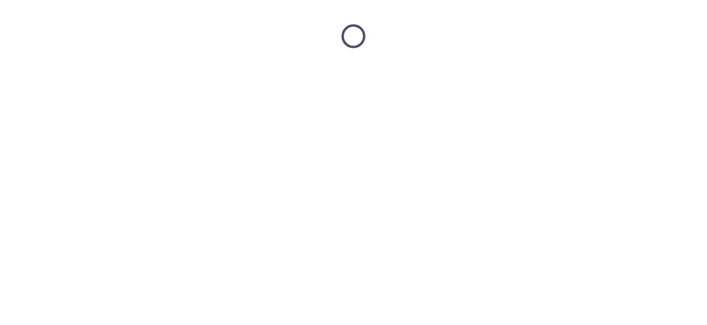
scroll to position [0, 0]
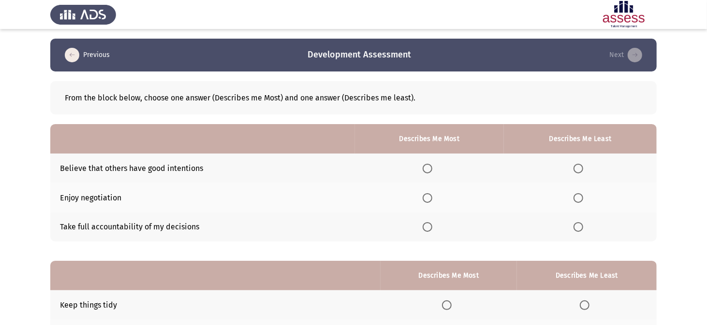
click at [431, 198] on span "Select an option" at bounding box center [427, 198] width 10 height 10
click at [431, 198] on input "Select an option" at bounding box center [427, 198] width 10 height 10
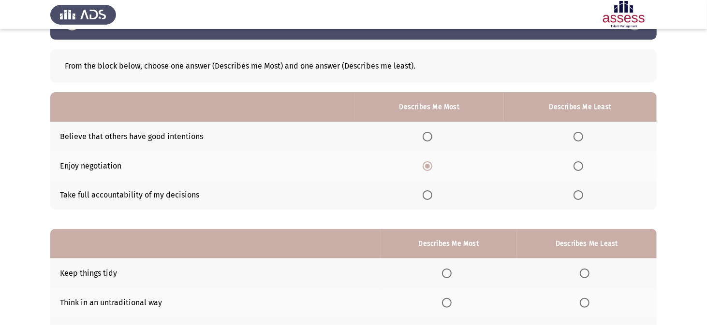
scroll to position [48, 0]
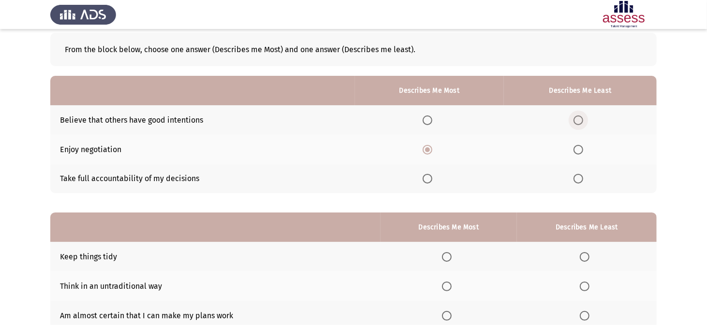
click at [576, 120] on span "Select an option" at bounding box center [578, 121] width 10 height 10
click at [576, 120] on input "Select an option" at bounding box center [578, 121] width 10 height 10
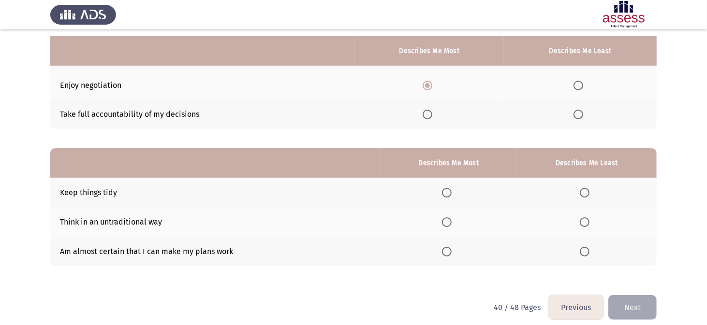
scroll to position [120, 0]
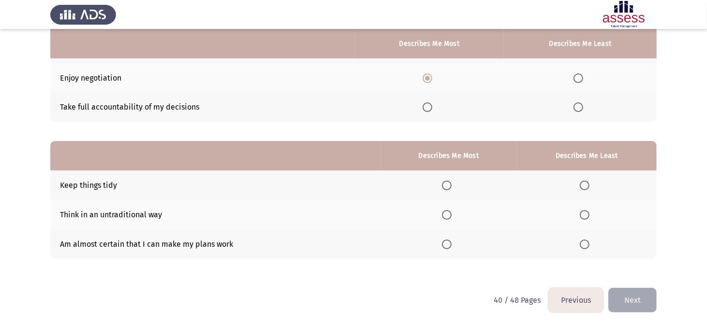
click at [450, 244] on span "Select an option" at bounding box center [447, 245] width 10 height 10
click at [450, 244] on input "Select an option" at bounding box center [447, 245] width 10 height 10
click at [584, 185] on span "Select an option" at bounding box center [584, 186] width 10 height 10
click at [584, 185] on input "Select an option" at bounding box center [584, 186] width 10 height 10
click at [587, 215] on span "Select an option" at bounding box center [584, 215] width 10 height 10
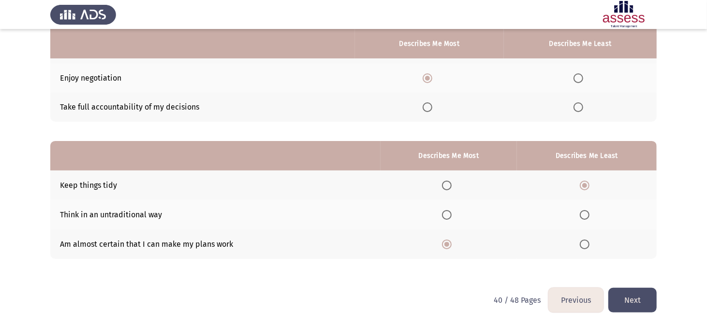
click at [587, 215] on input "Select an option" at bounding box center [584, 215] width 10 height 10
click at [630, 295] on button "Next" at bounding box center [632, 300] width 48 height 25
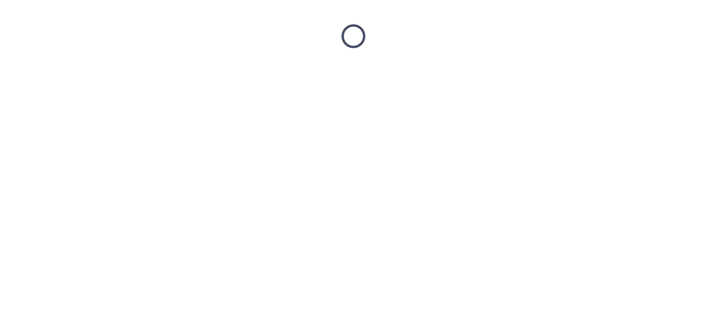
scroll to position [0, 0]
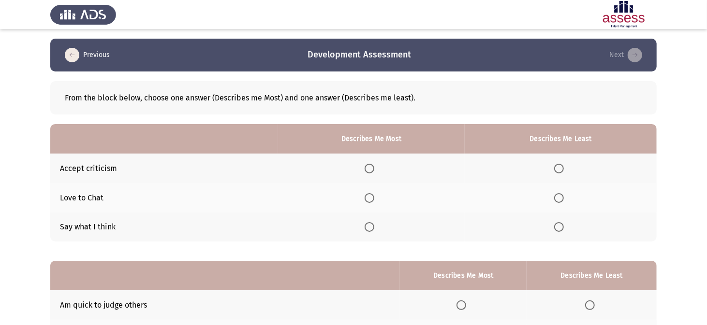
click at [369, 227] on span "Select an option" at bounding box center [369, 227] width 10 height 10
click at [369, 227] on input "Select an option" at bounding box center [369, 227] width 10 height 10
click at [371, 167] on span "Select an option" at bounding box center [369, 169] width 10 height 10
click at [371, 167] on input "Select an option" at bounding box center [369, 169] width 10 height 10
click at [567, 197] on label "Select an option" at bounding box center [561, 198] width 14 height 10
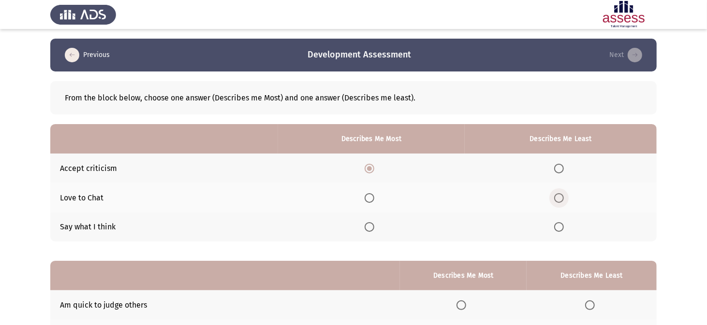
click at [564, 197] on input "Select an option" at bounding box center [559, 198] width 10 height 10
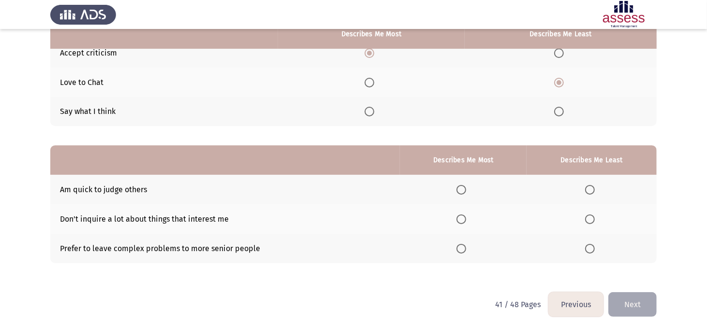
scroll to position [120, 0]
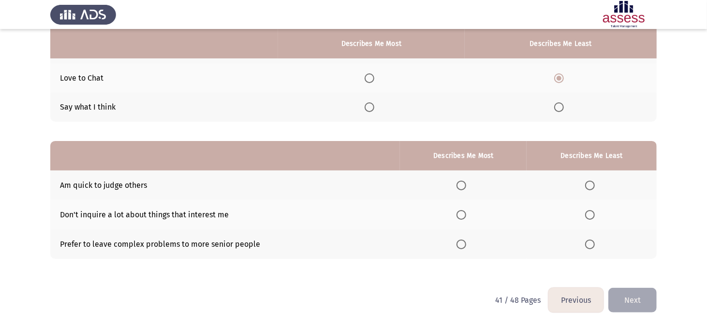
click at [590, 186] on span "Select an option" at bounding box center [590, 186] width 0 height 0
click at [590, 185] on input "Select an option" at bounding box center [590, 186] width 10 height 10
click at [464, 245] on span "Select an option" at bounding box center [461, 245] width 10 height 10
click at [464, 245] on input "Select an option" at bounding box center [461, 245] width 10 height 10
click at [462, 216] on span "Select an option" at bounding box center [461, 215] width 10 height 10
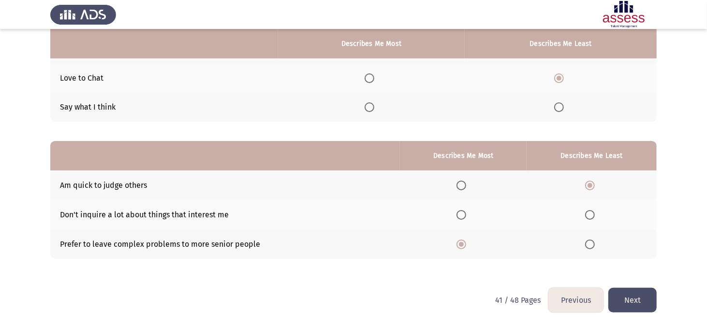
click at [462, 216] on input "Select an option" at bounding box center [461, 215] width 10 height 10
click at [622, 292] on button "Next" at bounding box center [632, 300] width 48 height 25
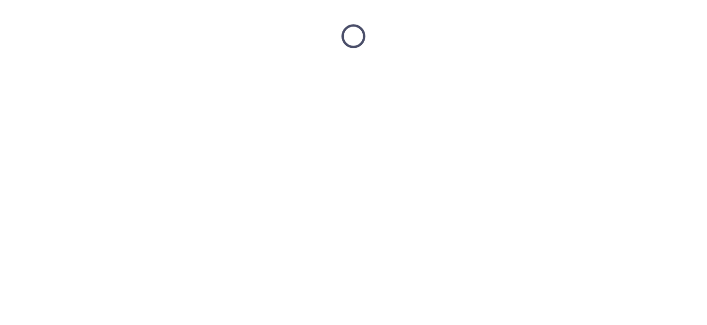
scroll to position [0, 0]
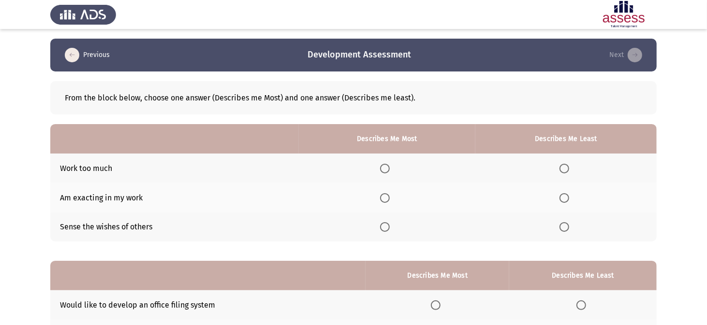
click at [390, 199] on span "Select an option" at bounding box center [385, 198] width 10 height 10
click at [390, 199] on input "Select an option" at bounding box center [385, 198] width 10 height 10
click at [568, 229] on span "Select an option" at bounding box center [564, 227] width 10 height 10
click at [568, 229] on input "Select an option" at bounding box center [564, 227] width 10 height 10
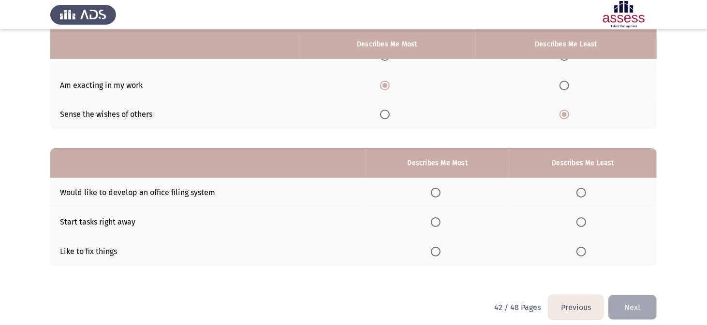
scroll to position [120, 0]
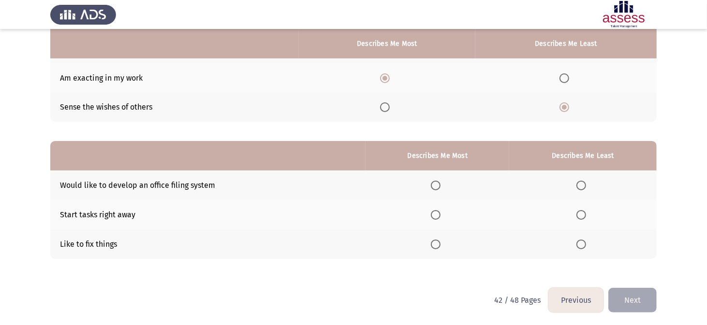
click at [435, 216] on span "Select an option" at bounding box center [436, 215] width 10 height 10
click at [435, 216] on input "Select an option" at bounding box center [436, 215] width 10 height 10
click at [581, 186] on span "Select an option" at bounding box center [581, 186] width 0 height 0
click at [581, 185] on input "Select an option" at bounding box center [581, 186] width 10 height 10
click at [586, 214] on span "Select an option" at bounding box center [581, 215] width 10 height 10
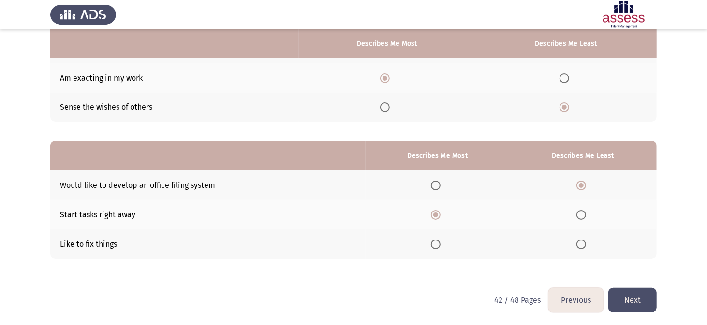
click at [586, 214] on input "Select an option" at bounding box center [581, 215] width 10 height 10
click at [440, 184] on span "Select an option" at bounding box center [436, 186] width 10 height 10
click at [440, 184] on input "Select an option" at bounding box center [436, 186] width 10 height 10
click at [587, 183] on label "Select an option" at bounding box center [583, 186] width 14 height 10
click at [586, 183] on input "Select an option" at bounding box center [581, 186] width 10 height 10
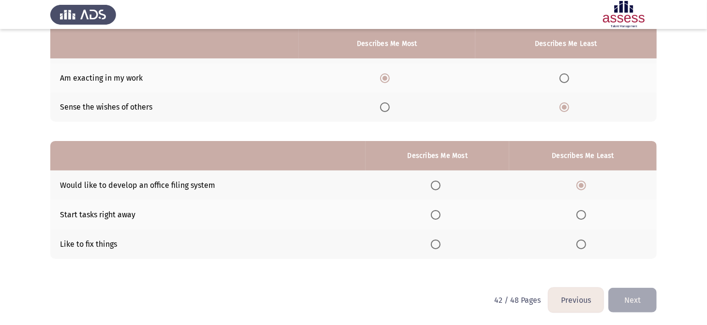
click at [438, 218] on span "Select an option" at bounding box center [436, 215] width 10 height 10
click at [438, 218] on input "Select an option" at bounding box center [436, 215] width 10 height 10
click at [585, 246] on span "Select an option" at bounding box center [581, 245] width 10 height 10
click at [585, 246] on input "Select an option" at bounding box center [581, 245] width 10 height 10
click at [642, 297] on button "Next" at bounding box center [632, 300] width 48 height 25
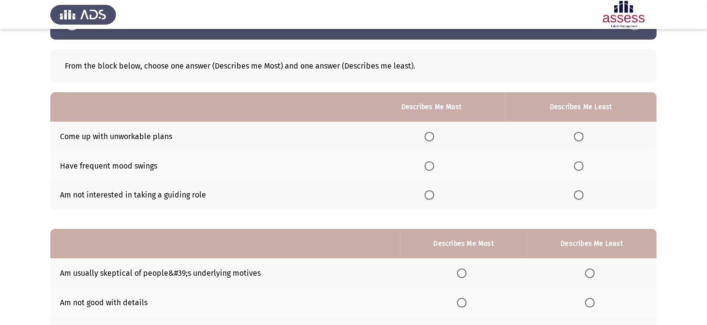
scroll to position [48, 0]
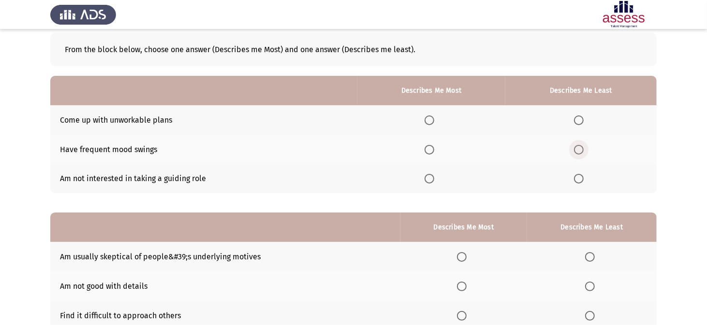
click at [580, 147] on span "Select an option" at bounding box center [579, 150] width 10 height 10
click at [580, 147] on input "Select an option" at bounding box center [579, 150] width 10 height 10
click at [579, 182] on span "Select an option" at bounding box center [579, 179] width 10 height 10
click at [579, 182] on input "Select an option" at bounding box center [579, 179] width 10 height 10
click at [580, 150] on span "Select an option" at bounding box center [579, 150] width 10 height 10
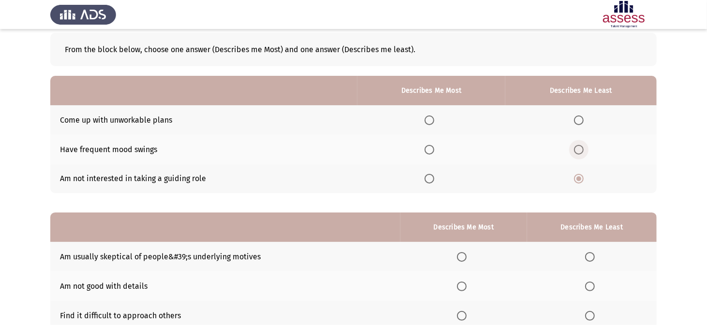
click at [580, 150] on input "Select an option" at bounding box center [579, 150] width 10 height 10
click at [432, 179] on span "Select an option" at bounding box center [429, 179] width 10 height 10
click at [432, 179] on input "Select an option" at bounding box center [429, 179] width 10 height 10
click at [434, 147] on span "Select an option" at bounding box center [429, 150] width 10 height 10
click at [434, 147] on input "Select an option" at bounding box center [429, 150] width 10 height 10
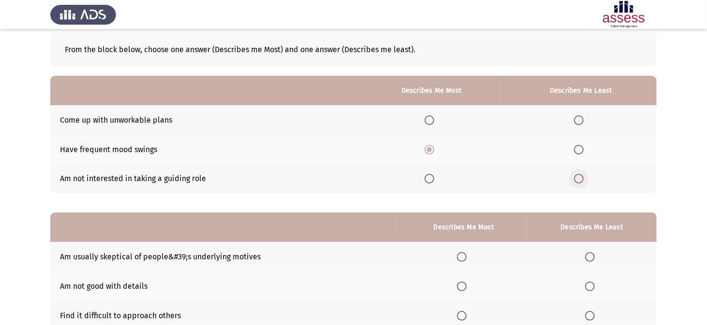
click at [579, 180] on span "Select an option" at bounding box center [579, 179] width 10 height 10
click at [579, 180] on input "Select an option" at bounding box center [579, 179] width 10 height 10
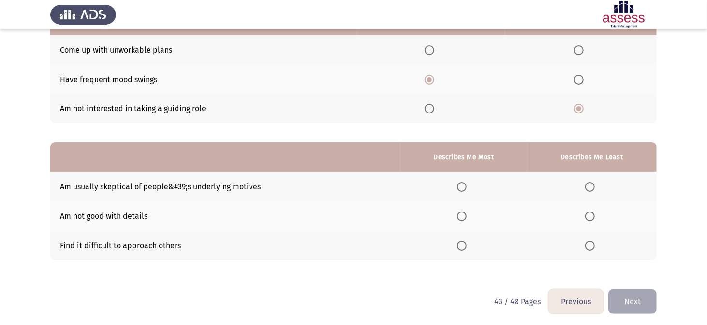
scroll to position [120, 0]
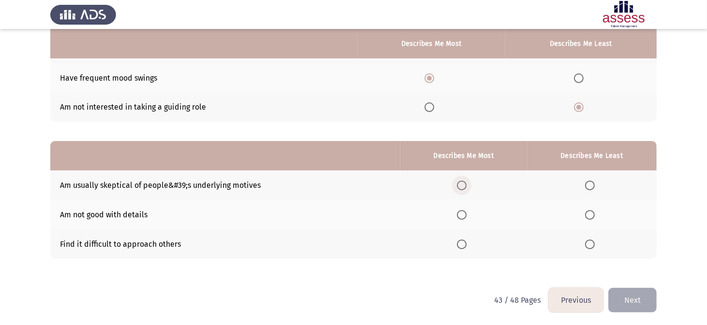
click at [464, 182] on span "Select an option" at bounding box center [462, 186] width 10 height 10
click at [464, 182] on input "Select an option" at bounding box center [462, 186] width 10 height 10
click at [597, 243] on label "Select an option" at bounding box center [592, 245] width 14 height 10
click at [594, 243] on input "Select an option" at bounding box center [590, 245] width 10 height 10
click at [635, 293] on button "Next" at bounding box center [632, 300] width 48 height 25
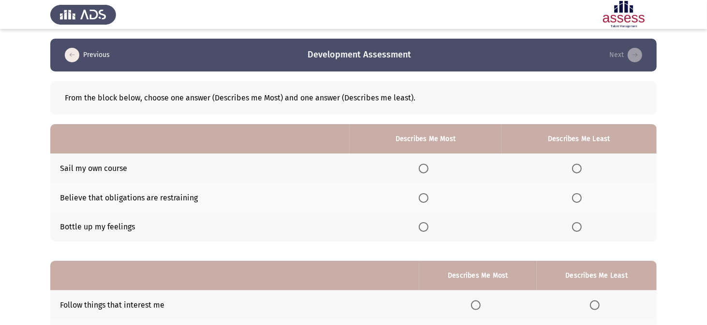
scroll to position [48, 0]
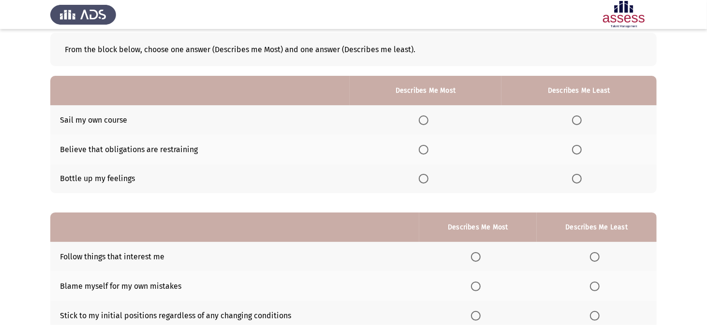
click at [576, 181] on span "Select an option" at bounding box center [577, 179] width 10 height 10
click at [576, 181] on input "Select an option" at bounding box center [577, 179] width 10 height 10
click at [573, 118] on span "Select an option" at bounding box center [577, 121] width 10 height 10
click at [573, 118] on input "Select an option" at bounding box center [577, 121] width 10 height 10
click at [428, 152] on span "Select an option" at bounding box center [424, 150] width 10 height 10
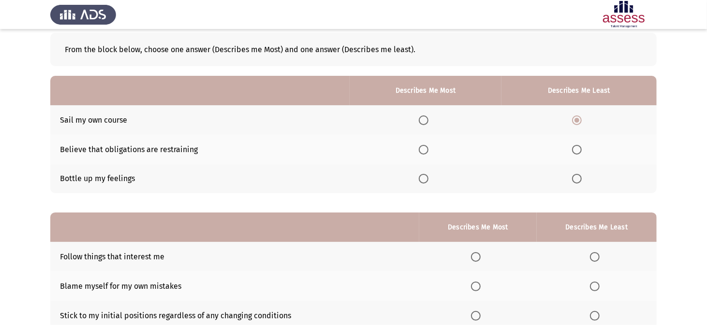
click at [428, 152] on input "Select an option" at bounding box center [424, 150] width 10 height 10
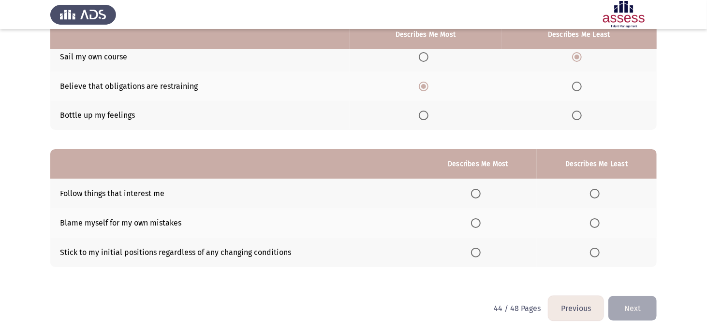
scroll to position [120, 0]
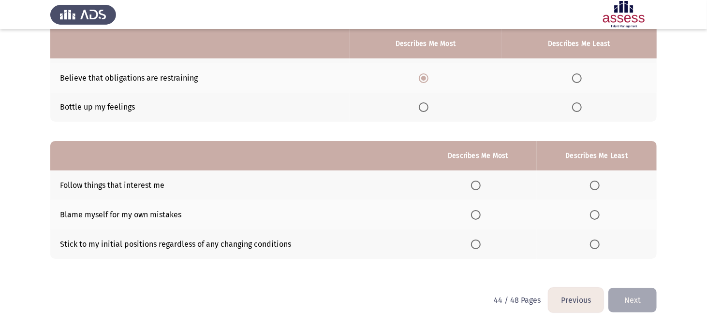
click at [480, 184] on span "Select an option" at bounding box center [476, 186] width 10 height 10
click at [480, 184] on input "Select an option" at bounding box center [476, 186] width 10 height 10
click at [597, 246] on span "Select an option" at bounding box center [595, 245] width 10 height 10
click at [597, 246] on input "Select an option" at bounding box center [595, 245] width 10 height 10
click at [643, 296] on button "Next" at bounding box center [632, 300] width 48 height 25
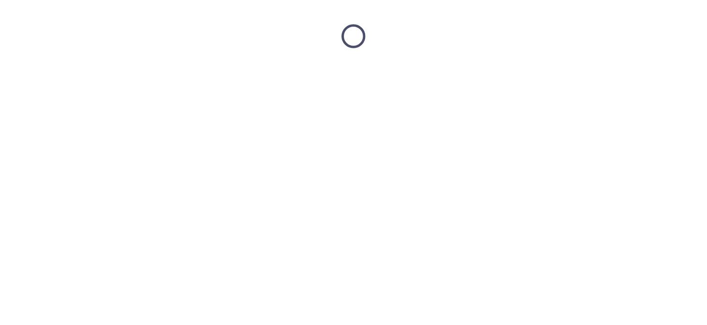
scroll to position [0, 0]
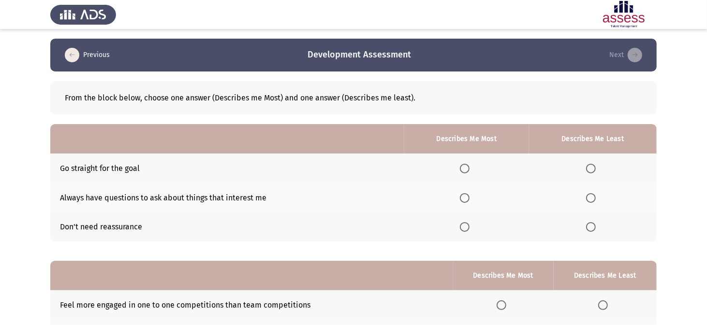
click at [462, 169] on span "Select an option" at bounding box center [465, 169] width 10 height 10
click at [462, 169] on input "Select an option" at bounding box center [465, 169] width 10 height 10
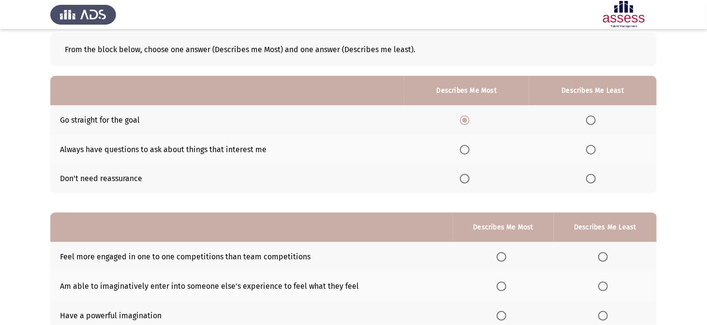
click at [581, 182] on th at bounding box center [593, 178] width 128 height 29
click at [592, 180] on span "Select an option" at bounding box center [591, 179] width 10 height 10
click at [592, 180] on input "Select an option" at bounding box center [591, 179] width 10 height 10
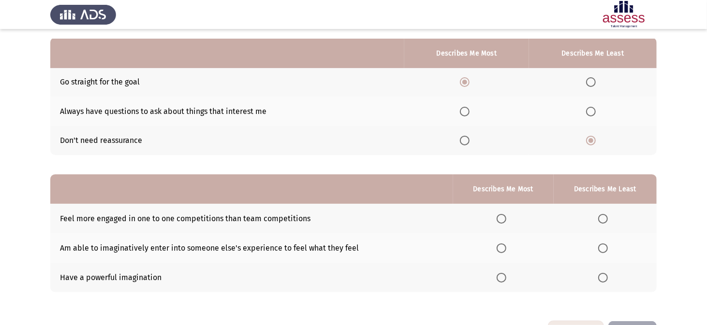
scroll to position [120, 0]
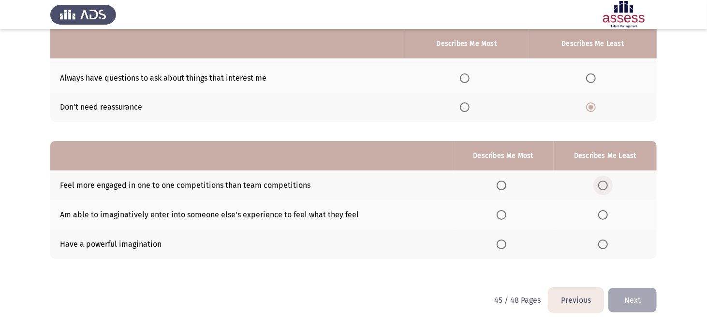
click at [608, 181] on label "Select an option" at bounding box center [605, 186] width 14 height 10
click at [608, 181] on input "Select an option" at bounding box center [603, 186] width 10 height 10
click at [501, 243] on span "Select an option" at bounding box center [501, 245] width 10 height 10
click at [501, 243] on input "Select an option" at bounding box center [501, 245] width 10 height 10
click at [637, 301] on button "Next" at bounding box center [632, 300] width 48 height 25
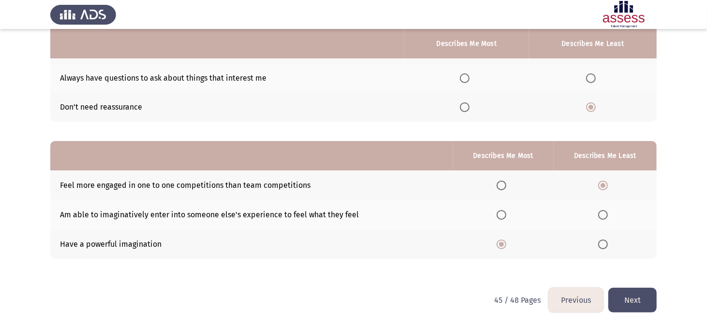
scroll to position [0, 0]
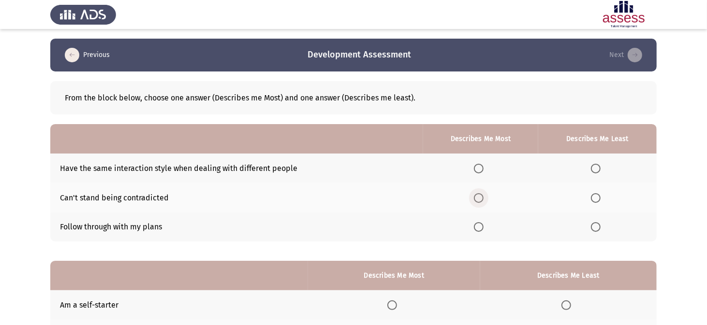
click at [479, 198] on span "Select an option" at bounding box center [479, 198] width 10 height 10
click at [479, 198] on input "Select an option" at bounding box center [479, 198] width 10 height 10
click at [480, 224] on span "Select an option" at bounding box center [479, 227] width 10 height 10
click at [480, 224] on input "Select an option" at bounding box center [479, 227] width 10 height 10
click at [597, 168] on span "Select an option" at bounding box center [596, 169] width 10 height 10
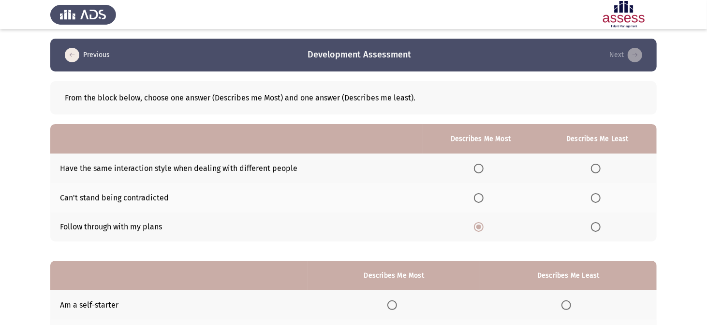
click at [597, 168] on input "Select an option" at bounding box center [596, 169] width 10 height 10
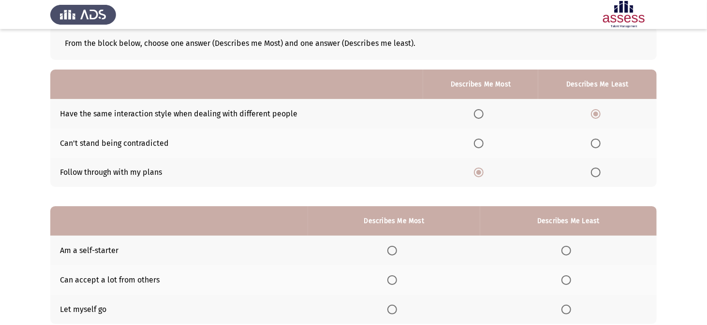
scroll to position [120, 0]
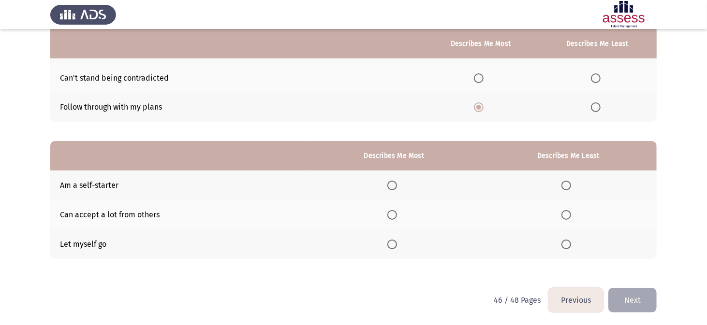
click at [564, 243] on span "Select an option" at bounding box center [566, 245] width 10 height 10
click at [564, 243] on input "Select an option" at bounding box center [566, 245] width 10 height 10
click at [391, 216] on span "Select an option" at bounding box center [392, 215] width 10 height 10
click at [391, 216] on input "Select an option" at bounding box center [392, 215] width 10 height 10
click at [640, 296] on button "Next" at bounding box center [632, 300] width 48 height 25
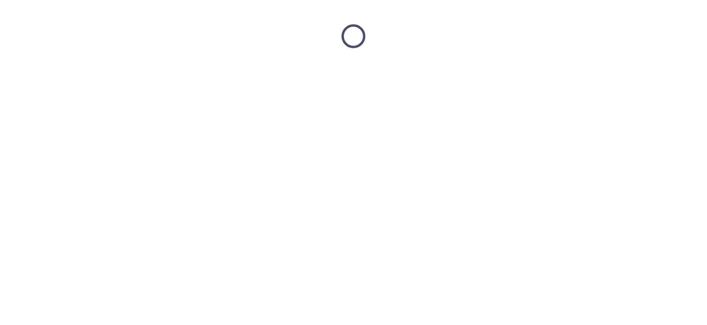
scroll to position [0, 0]
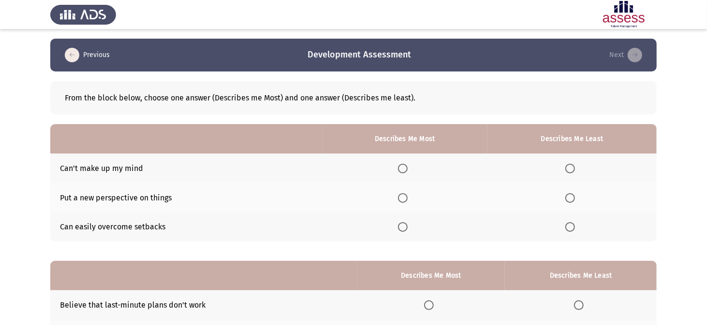
click at [72, 60] on icon "load previous page" at bounding box center [72, 55] width 14 height 14
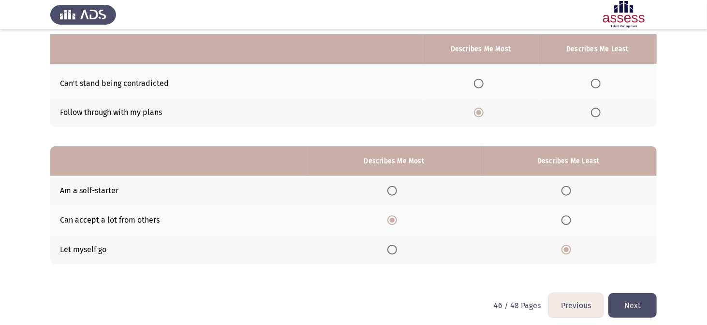
scroll to position [120, 0]
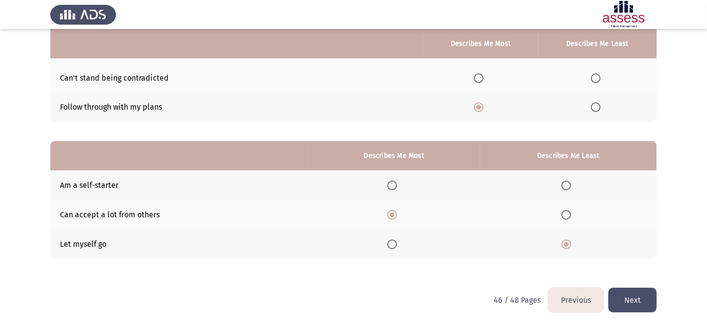
click at [385, 188] on th at bounding box center [394, 185] width 172 height 29
click at [393, 188] on span "Select an option" at bounding box center [392, 186] width 10 height 10
click at [393, 188] on input "Select an option" at bounding box center [392, 186] width 10 height 10
click at [635, 298] on button "Next" at bounding box center [632, 300] width 48 height 25
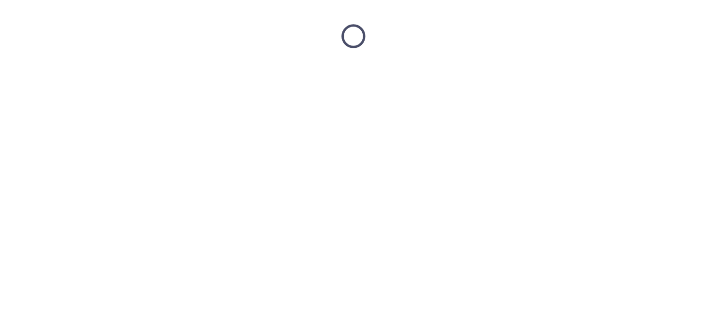
scroll to position [0, 0]
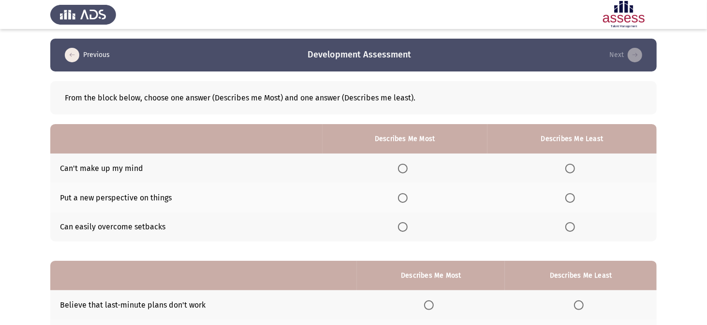
click at [573, 166] on span "Select an option" at bounding box center [570, 169] width 10 height 10
click at [573, 166] on input "Select an option" at bounding box center [570, 169] width 10 height 10
click at [403, 225] on span "Select an option" at bounding box center [403, 227] width 10 height 10
click at [403, 225] on input "Select an option" at bounding box center [403, 227] width 10 height 10
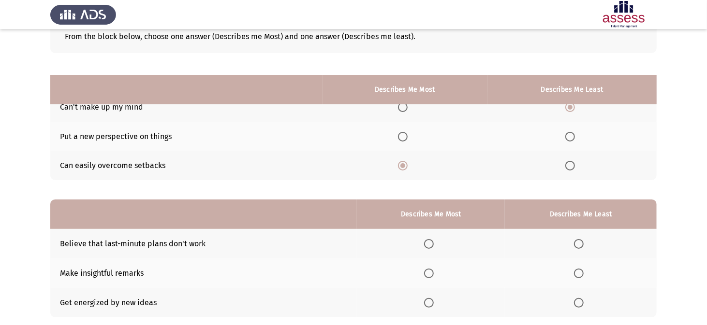
scroll to position [120, 0]
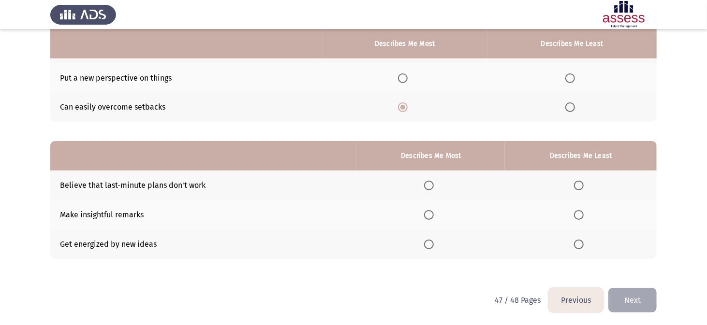
click at [580, 186] on span "Select an option" at bounding box center [579, 186] width 10 height 10
click at [580, 186] on input "Select an option" at bounding box center [579, 186] width 10 height 10
click at [421, 212] on th at bounding box center [431, 214] width 148 height 29
click at [430, 212] on span "Select an option" at bounding box center [429, 215] width 10 height 10
click at [430, 212] on input "Select an option" at bounding box center [429, 215] width 10 height 10
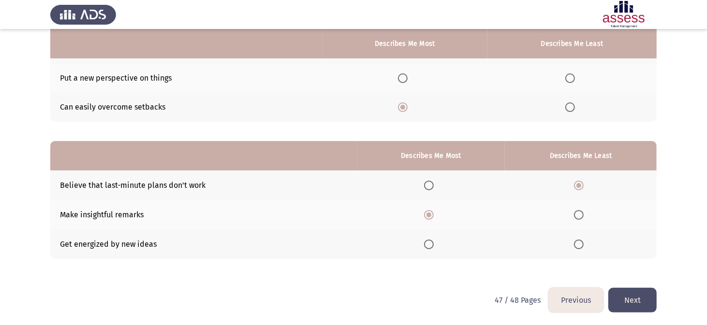
click at [645, 297] on button "Next" at bounding box center [632, 300] width 48 height 25
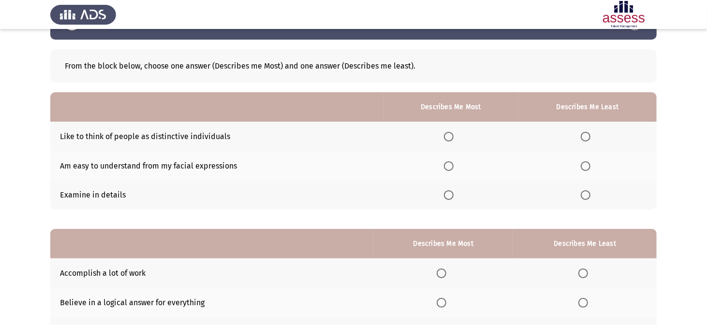
scroll to position [48, 0]
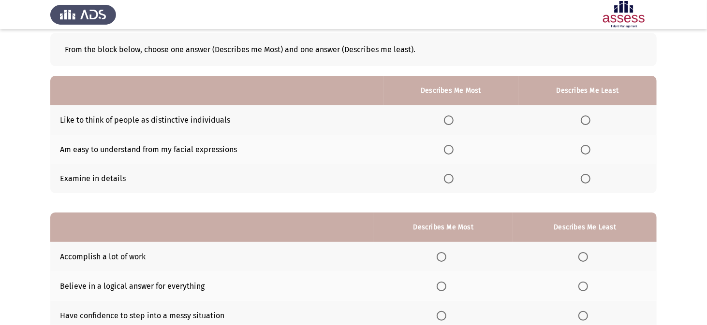
click at [450, 121] on span "Select an option" at bounding box center [449, 121] width 10 height 10
click at [450, 121] on input "Select an option" at bounding box center [449, 121] width 10 height 10
click at [586, 147] on span "Select an option" at bounding box center [585, 150] width 10 height 10
click at [586, 147] on input "Select an option" at bounding box center [585, 150] width 10 height 10
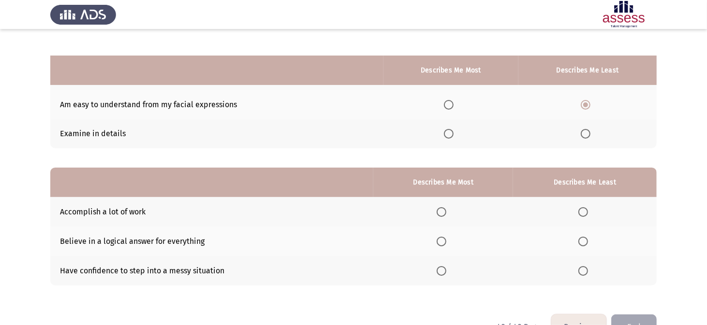
scroll to position [120, 0]
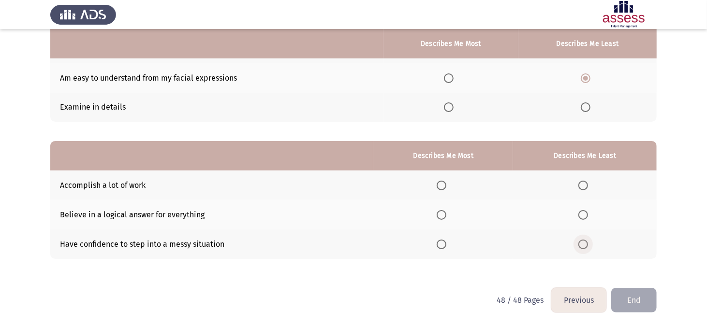
click at [584, 245] on span "Select an option" at bounding box center [583, 245] width 10 height 10
click at [584, 245] on input "Select an option" at bounding box center [583, 245] width 10 height 10
click at [444, 190] on th at bounding box center [443, 185] width 140 height 29
click at [443, 187] on span "Select an option" at bounding box center [441, 186] width 10 height 10
click at [443, 187] on input "Select an option" at bounding box center [441, 186] width 10 height 10
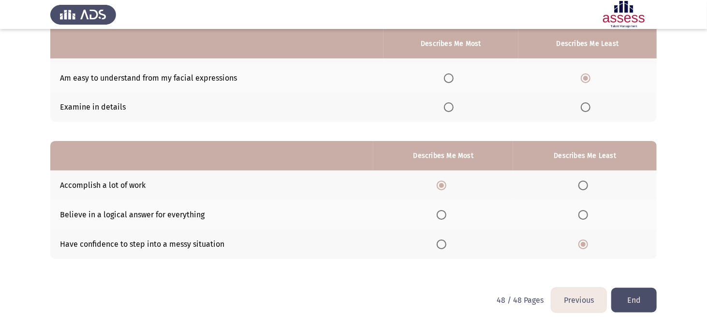
click at [639, 301] on button "End" at bounding box center [633, 300] width 45 height 25
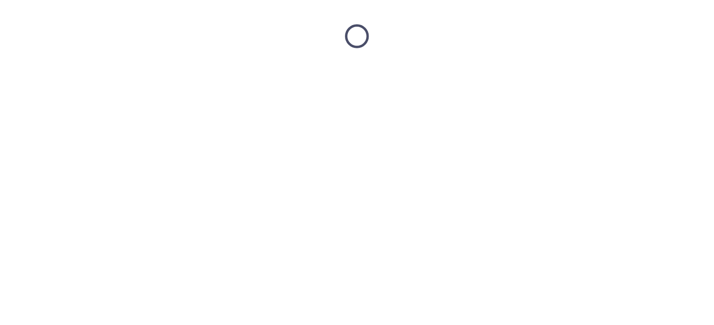
scroll to position [0, 0]
